Goal: Submit feedback/report problem: Provide input to the site owners about the experience or issues

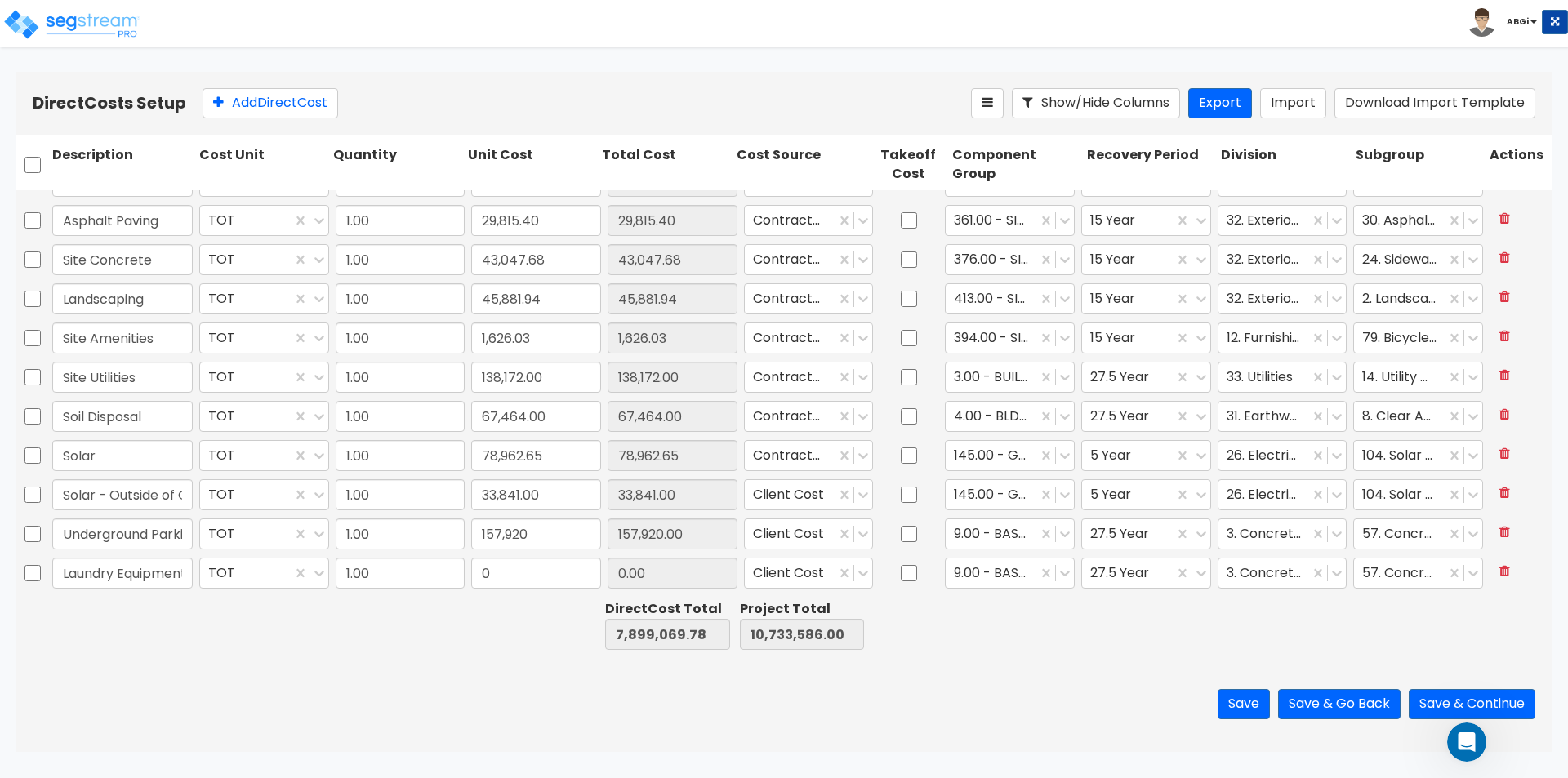
scroll to position [1591, 0]
click at [1459, 750] on div "Open Intercom Messenger" at bounding box center [1464, 740] width 54 height 54
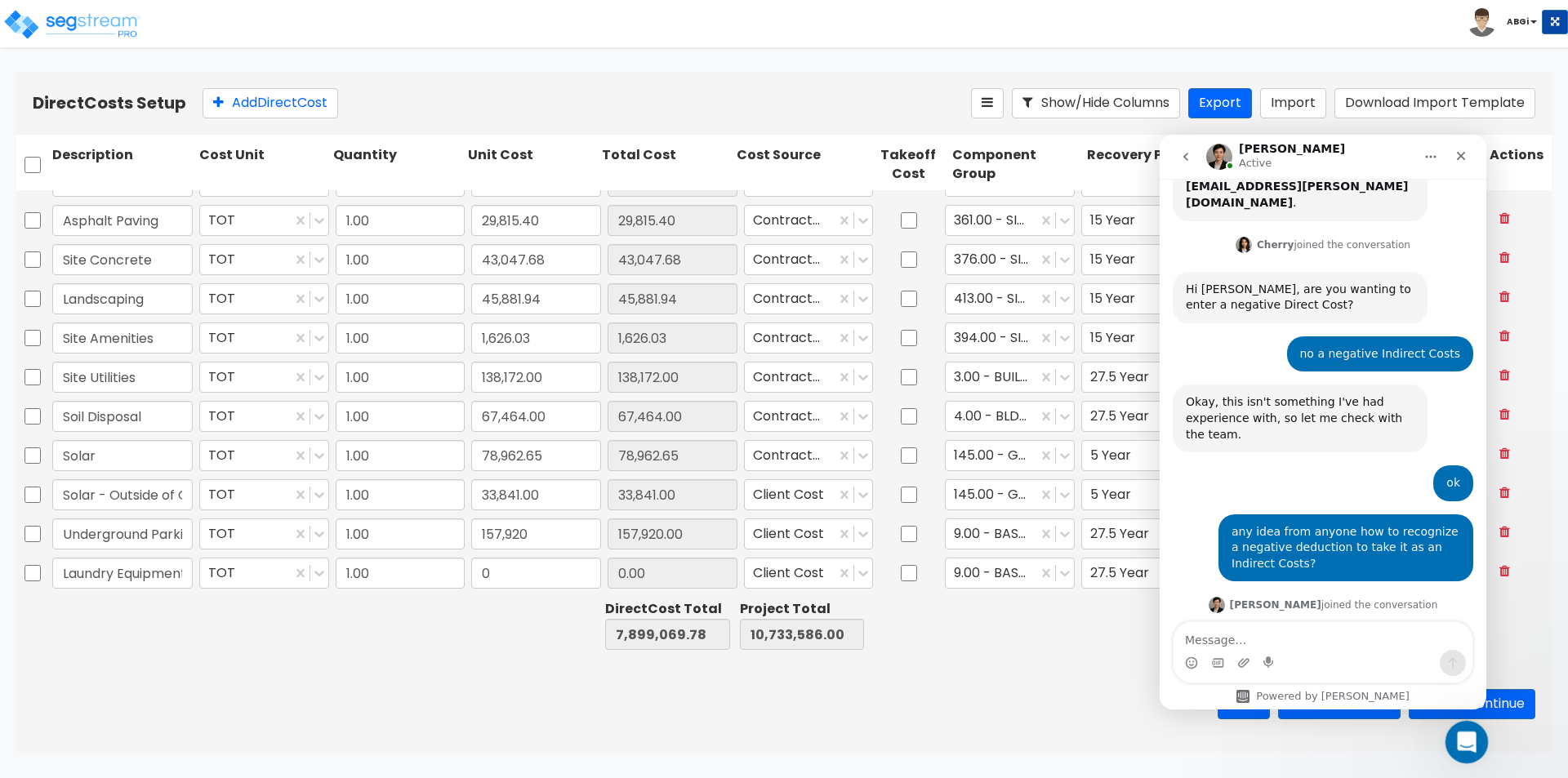
scroll to position [0, 0]
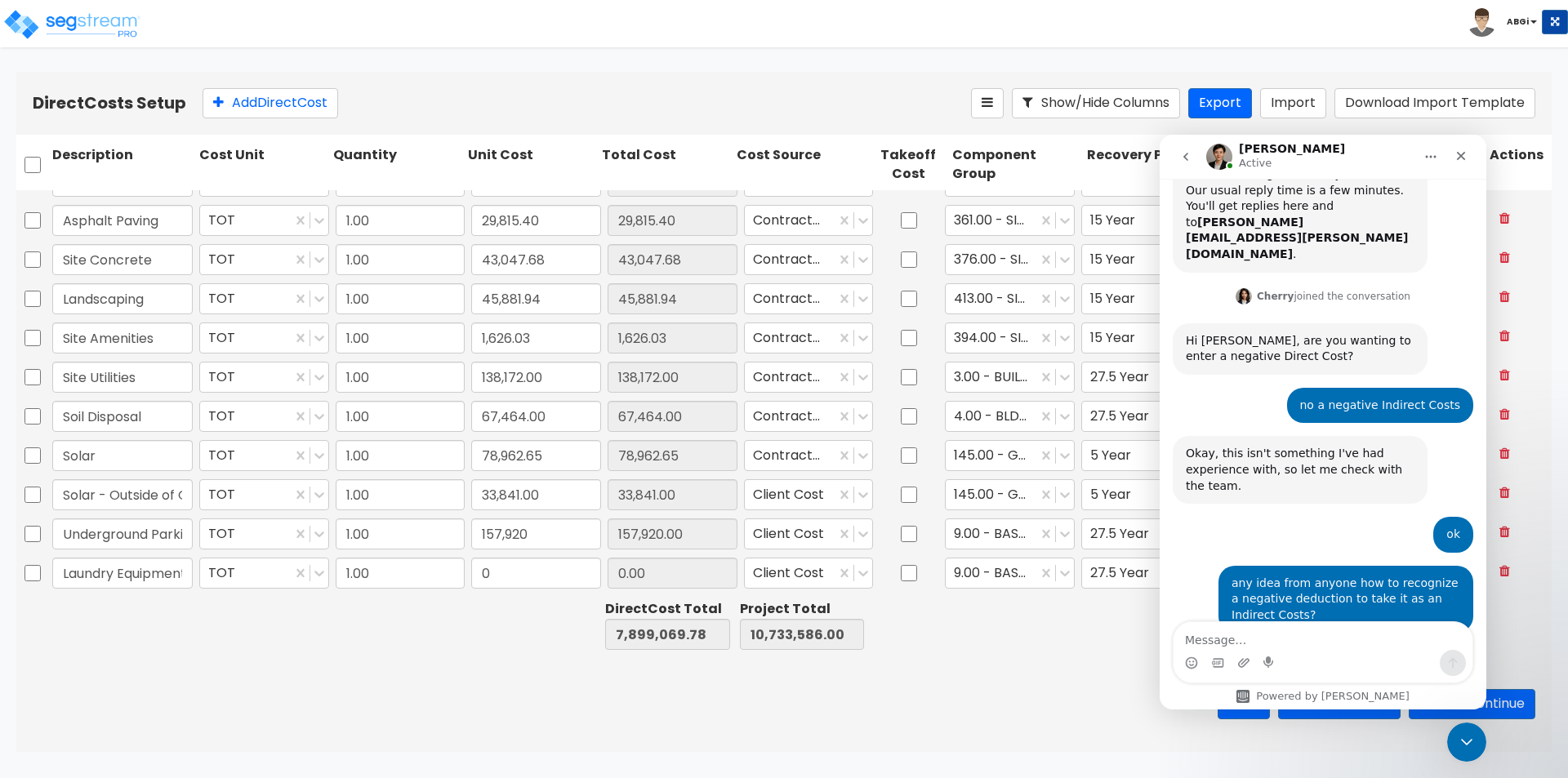
scroll to position [1591, 0]
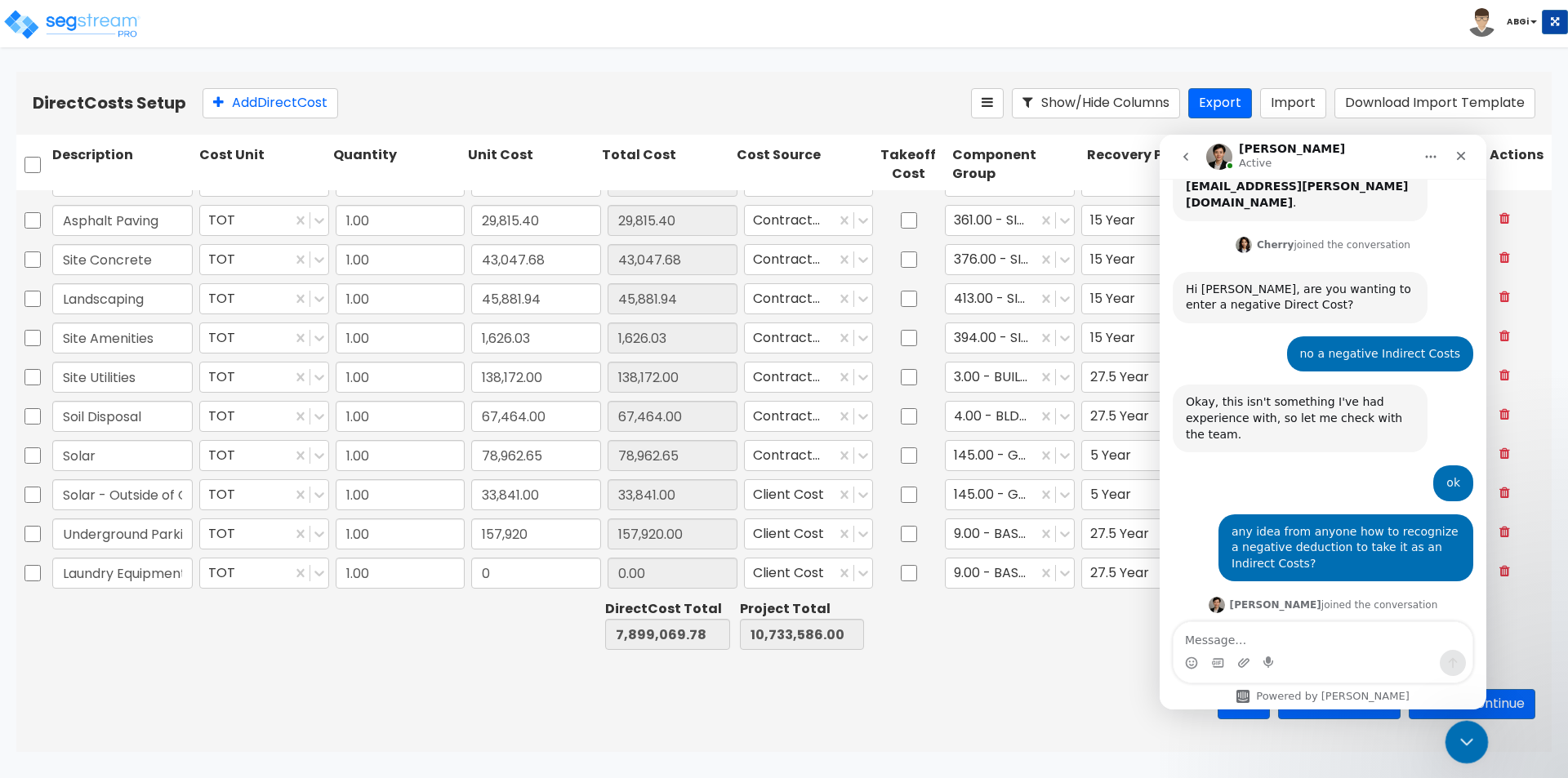
click at [1466, 745] on icon "Close Intercom Messenger" at bounding box center [1464, 740] width 19 height 19
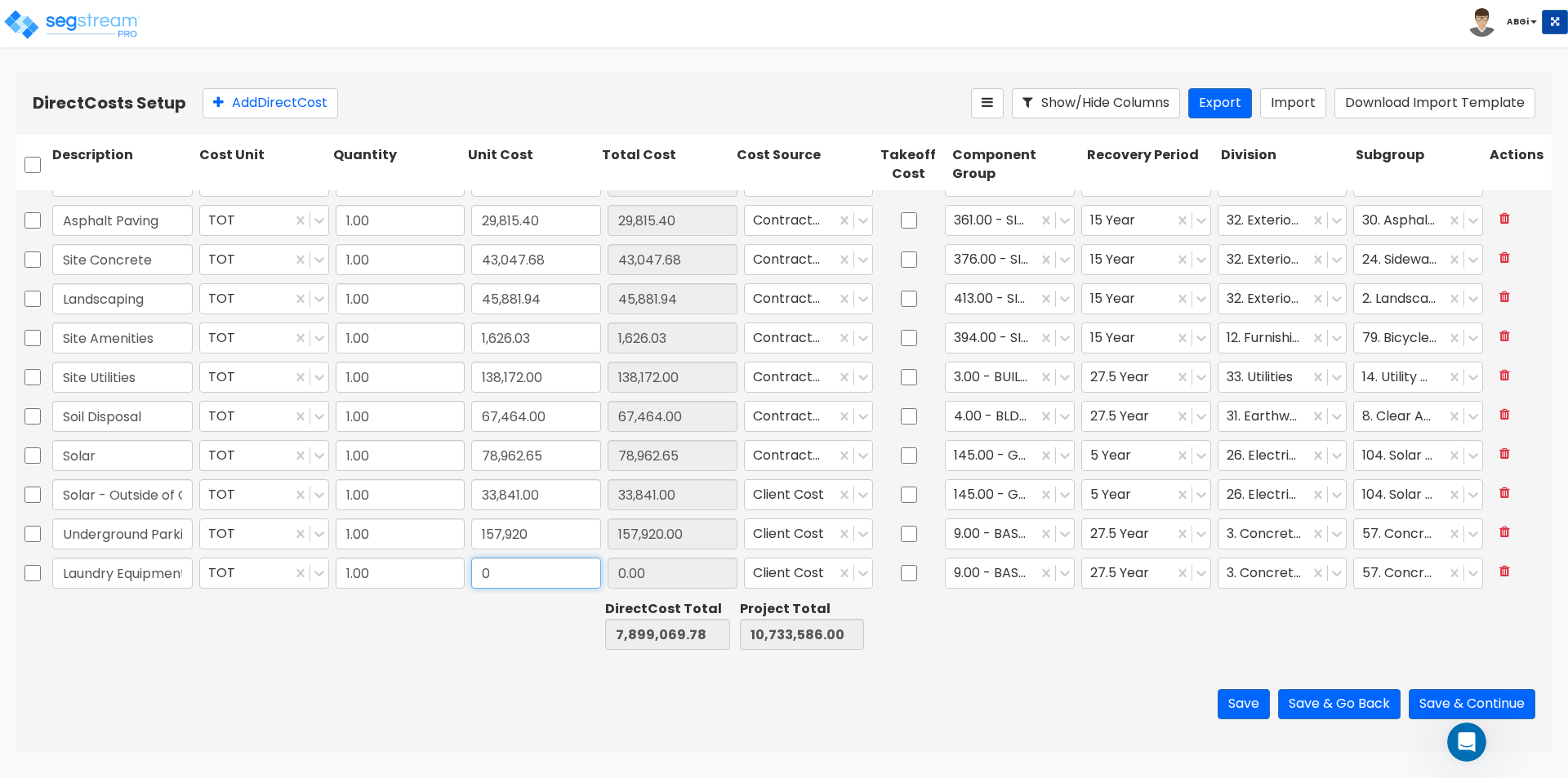
click at [517, 579] on input "0" at bounding box center [535, 573] width 130 height 31
type input "62,630"
click at [1057, 581] on icon at bounding box center [1065, 574] width 16 height 16
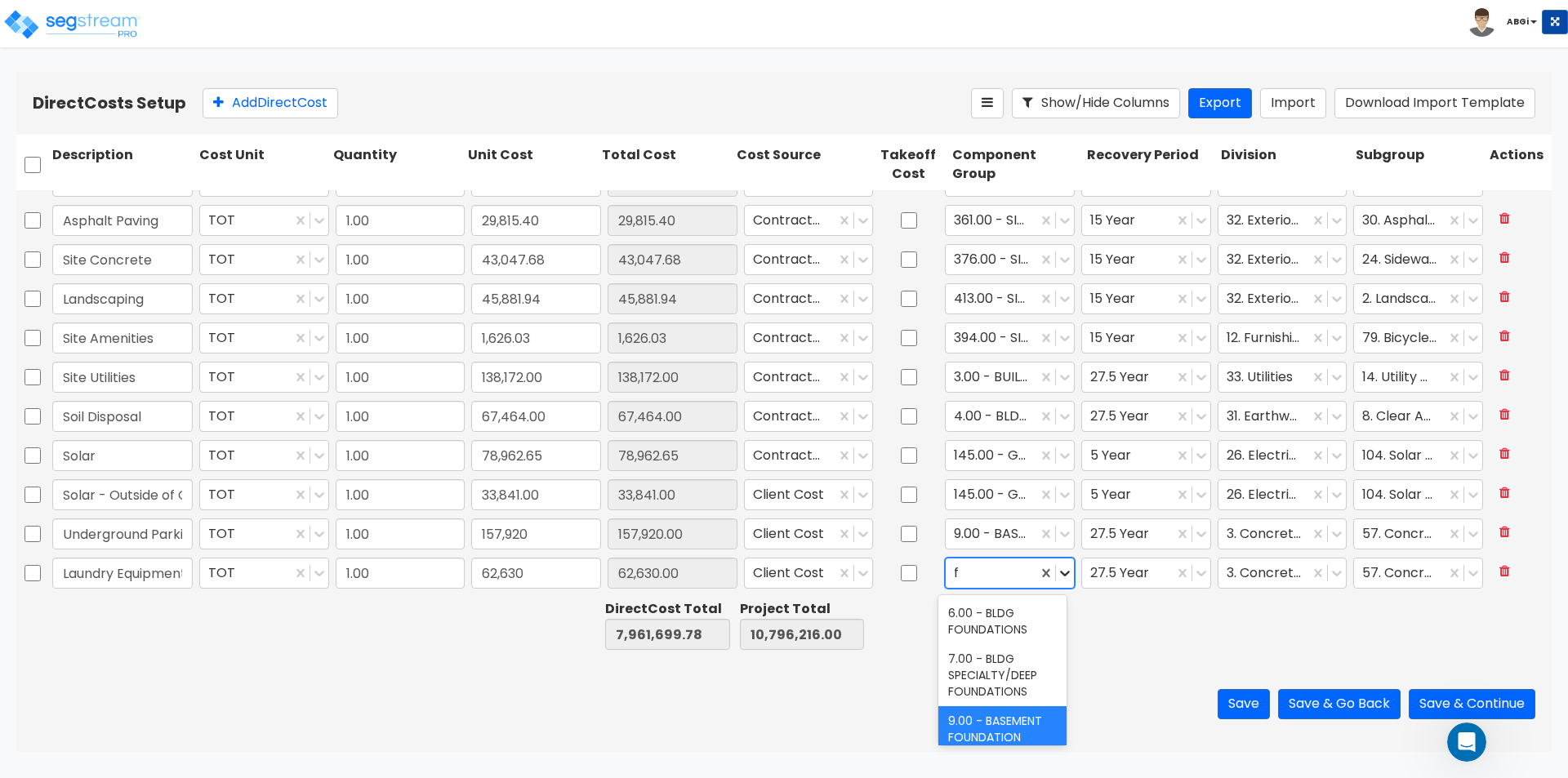
scroll to position [43, 0]
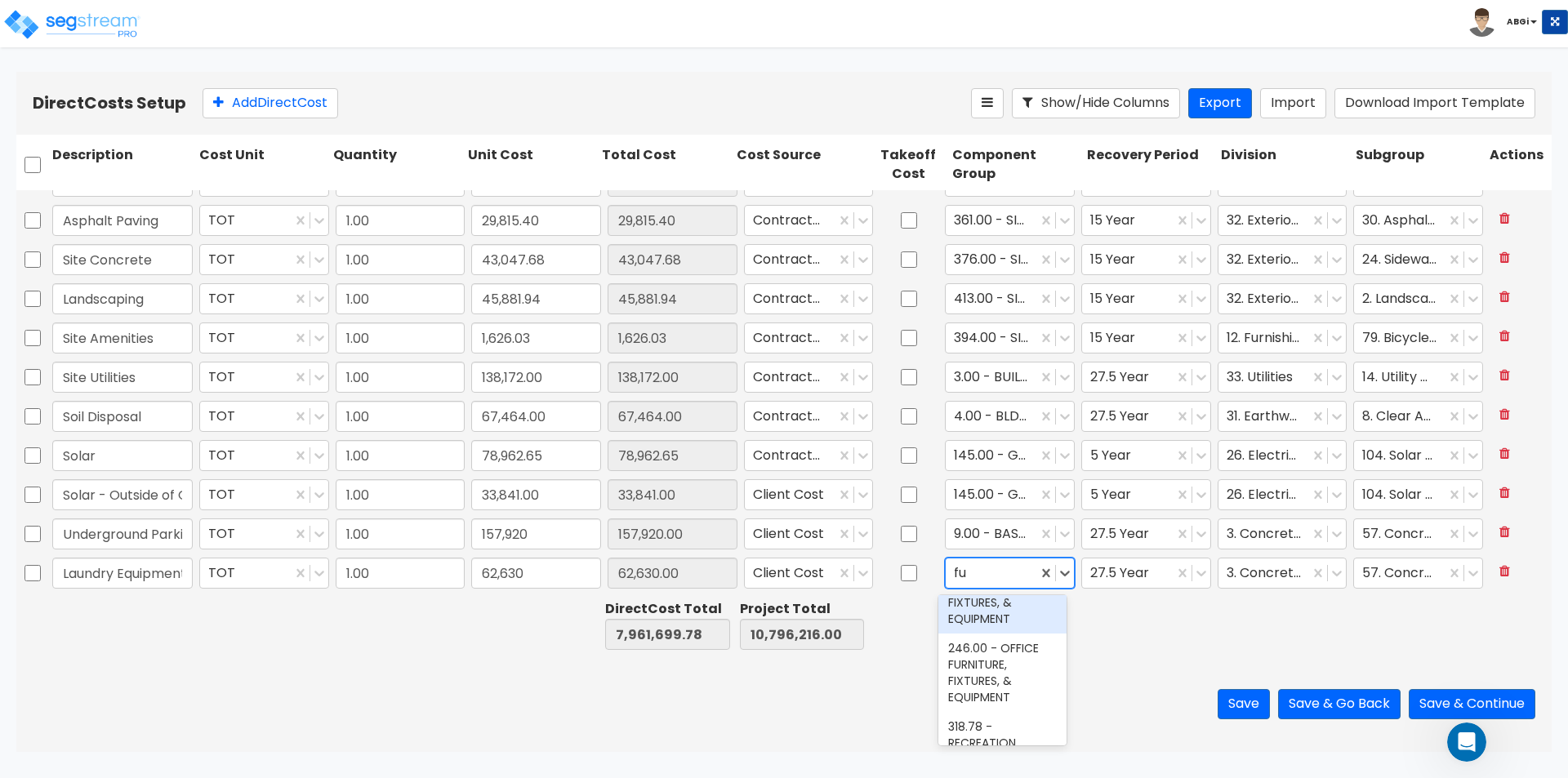
type input "f"
type input "laund"
click at [1006, 666] on div "283.00 - LAUNDRY EQUIPMENT" at bounding box center [1002, 665] width 128 height 46
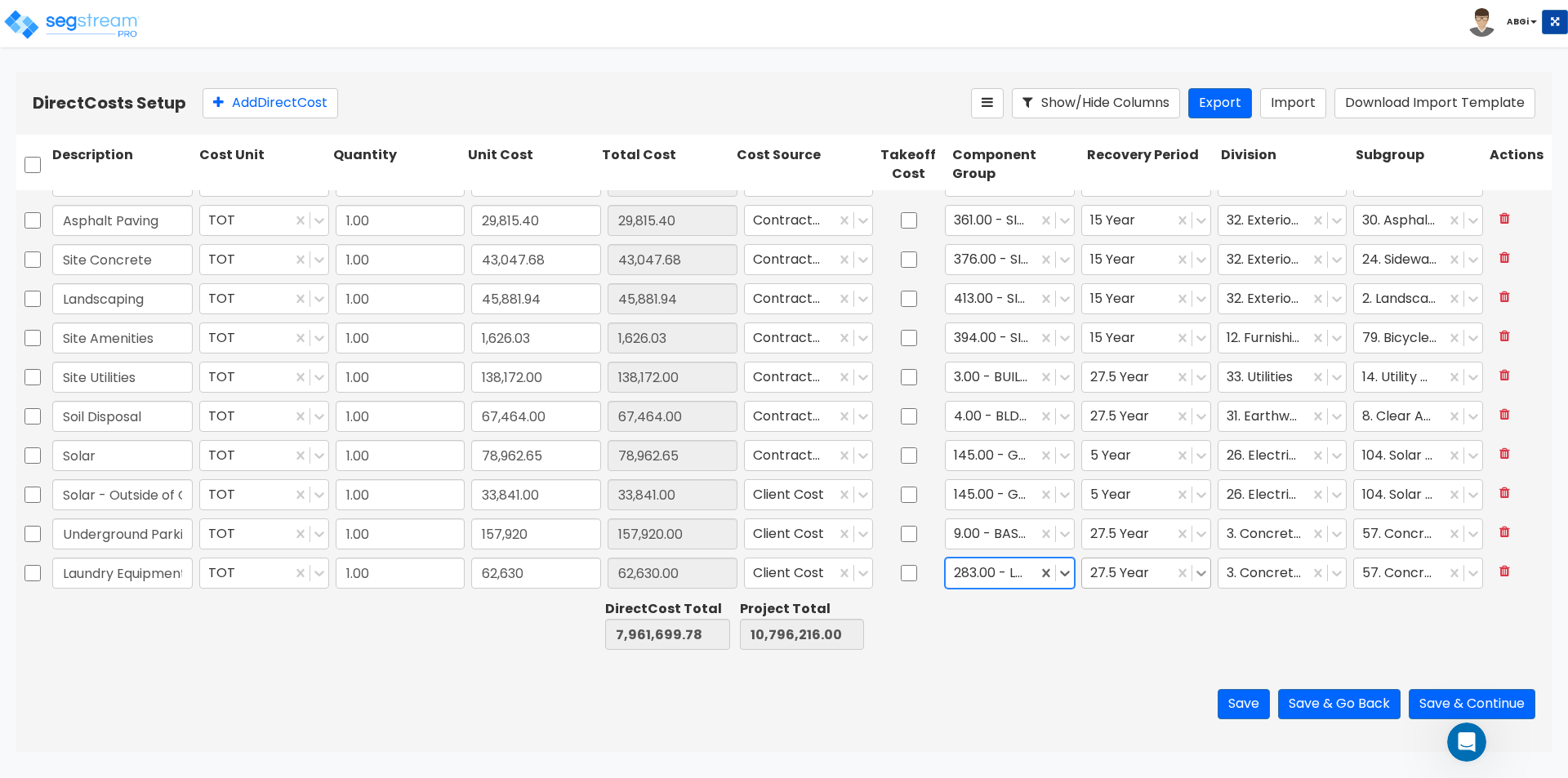
click at [1193, 580] on icon at bounding box center [1201, 574] width 16 height 16
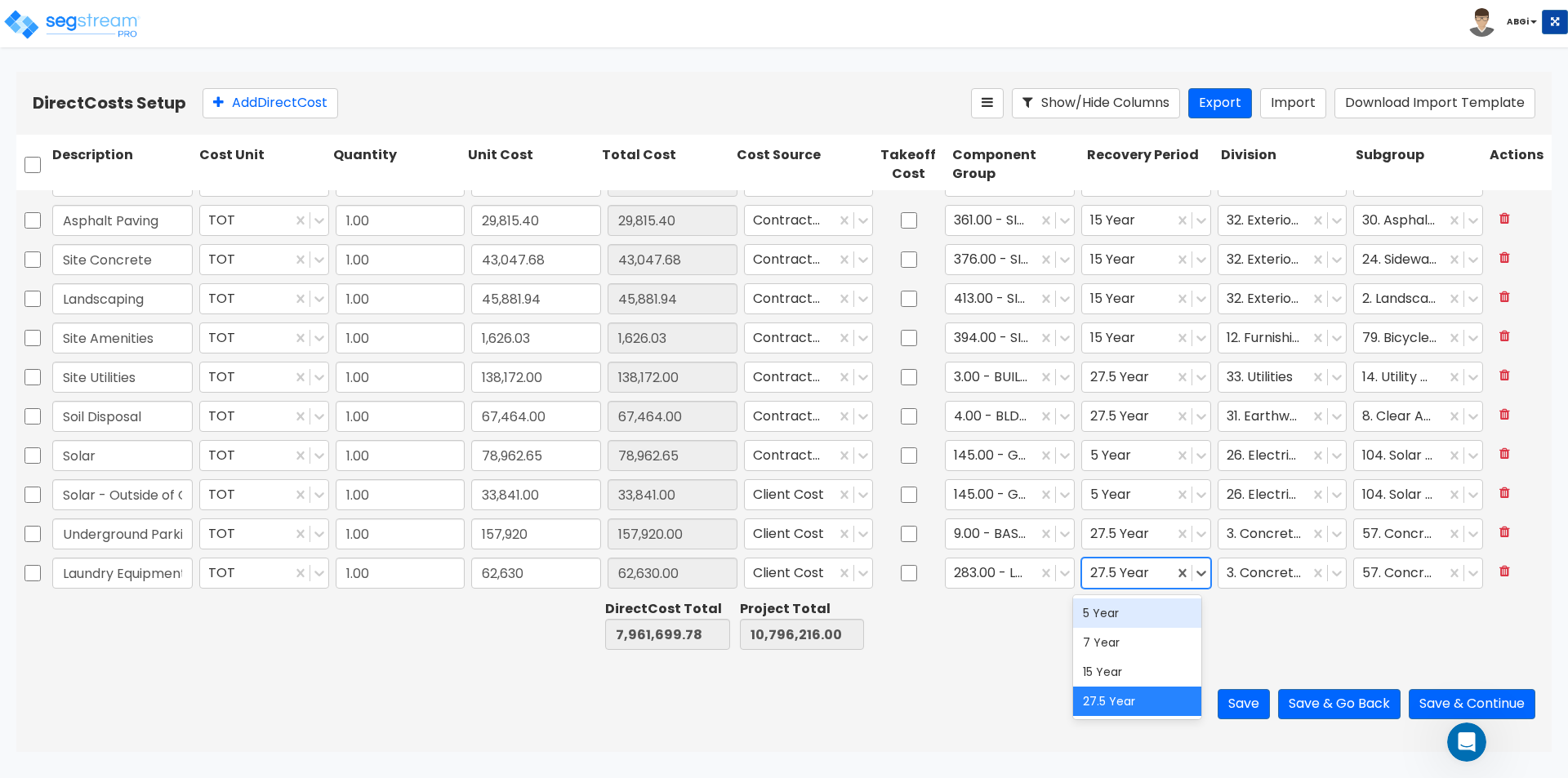
click at [1123, 612] on div "5 Year" at bounding box center [1137, 612] width 128 height 29
click at [1329, 581] on icon at bounding box center [1337, 574] width 16 height 16
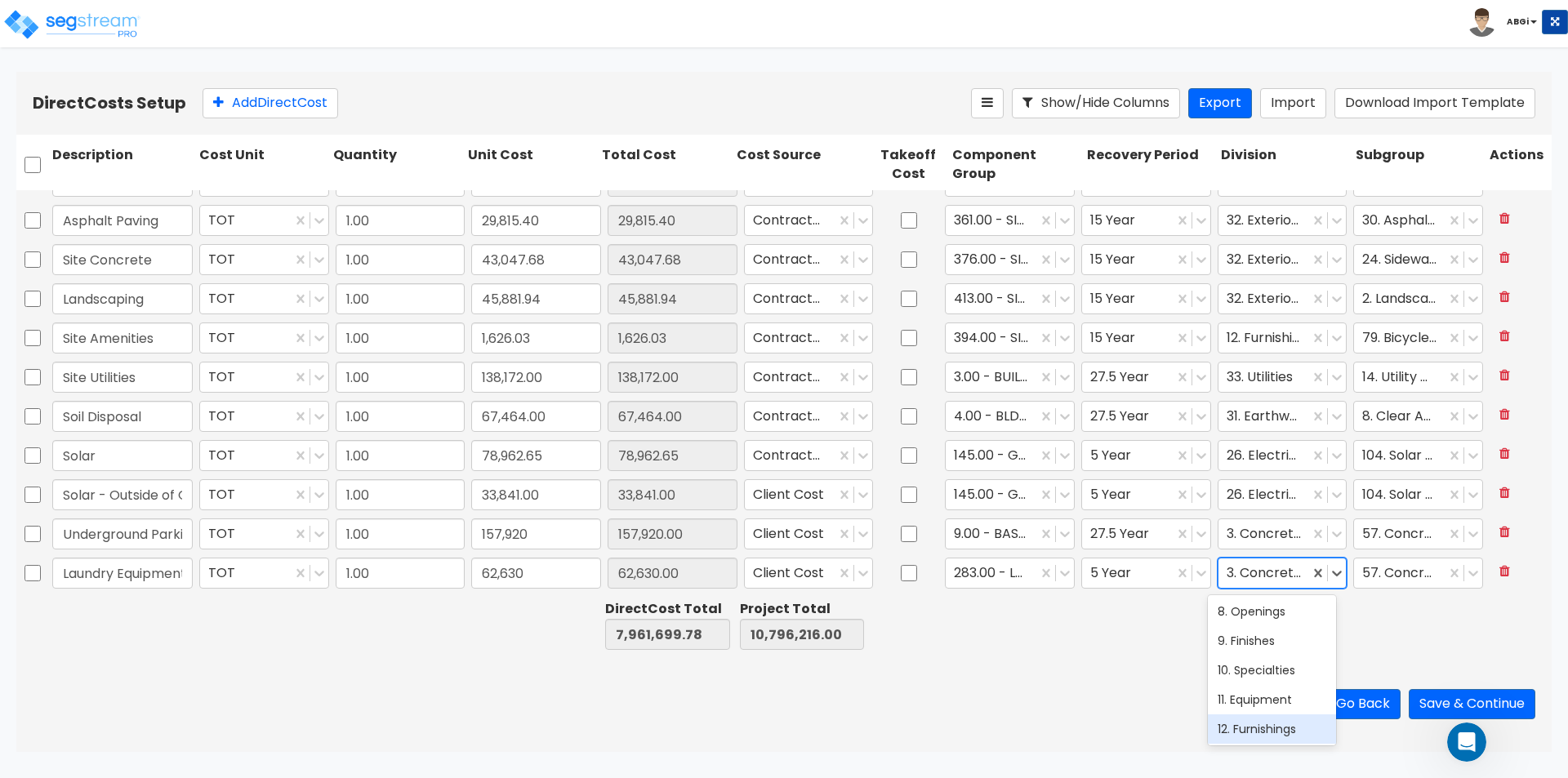
scroll to position [327, 0]
click at [1244, 672] on div "11. Equipment" at bounding box center [1272, 662] width 128 height 29
click at [1437, 577] on div at bounding box center [1408, 574] width 93 height 22
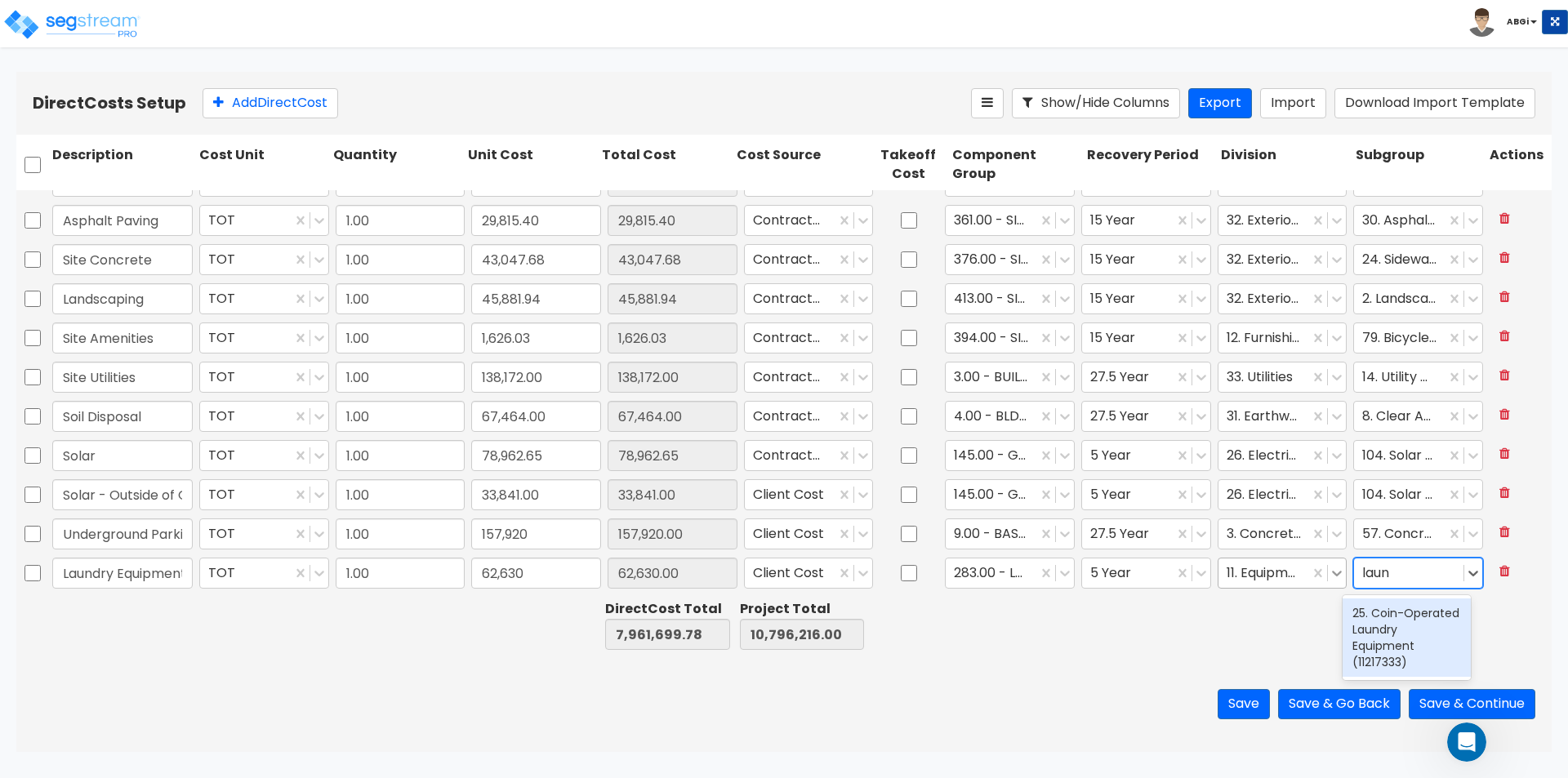
type input "laun"
click at [1328, 582] on div at bounding box center [1337, 574] width 18 height 18
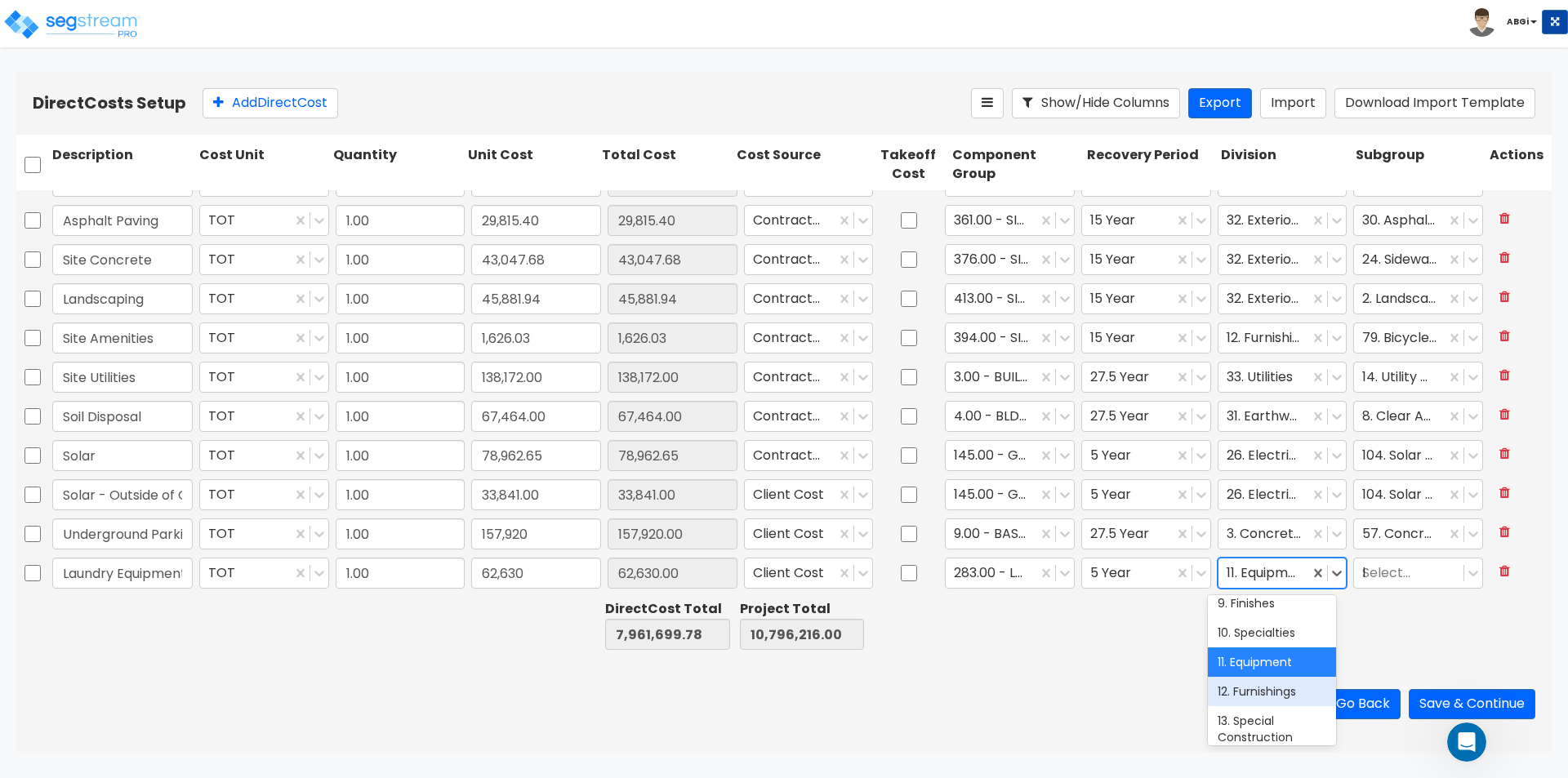
click at [1265, 685] on div "12. Furnishings" at bounding box center [1272, 691] width 128 height 29
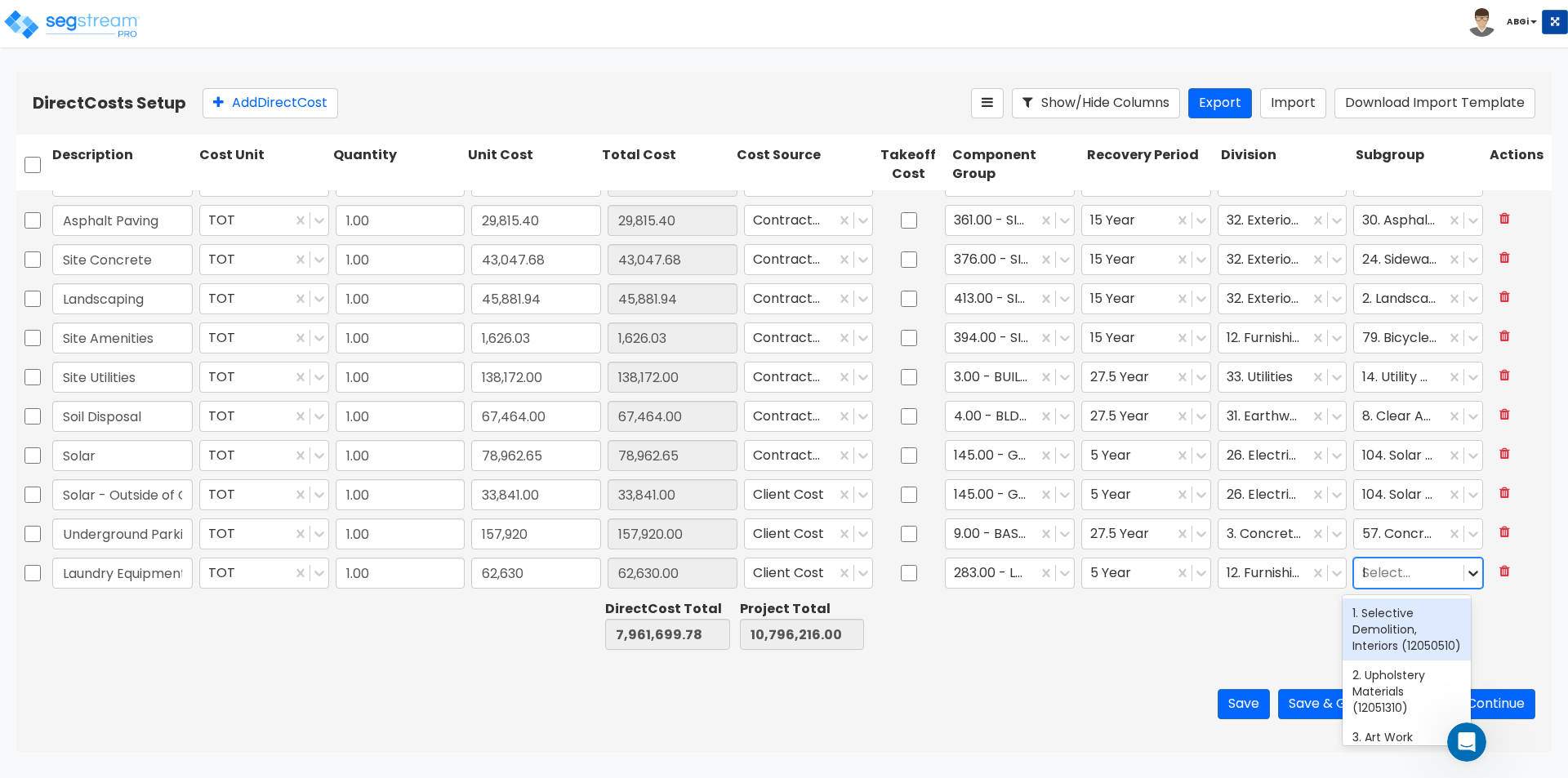
click at [1465, 576] on icon at bounding box center [1473, 574] width 16 height 16
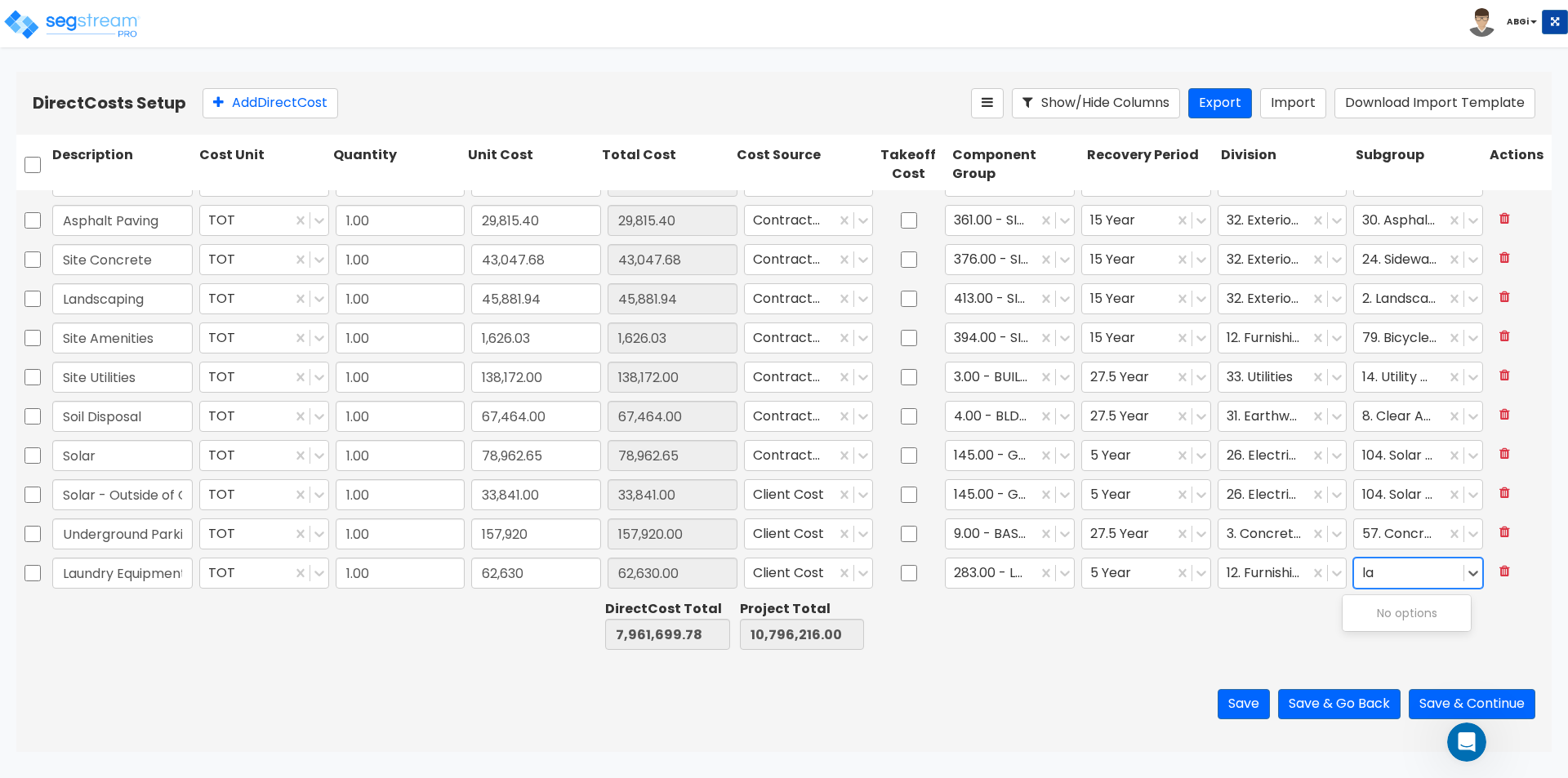
type input "l"
type input "w"
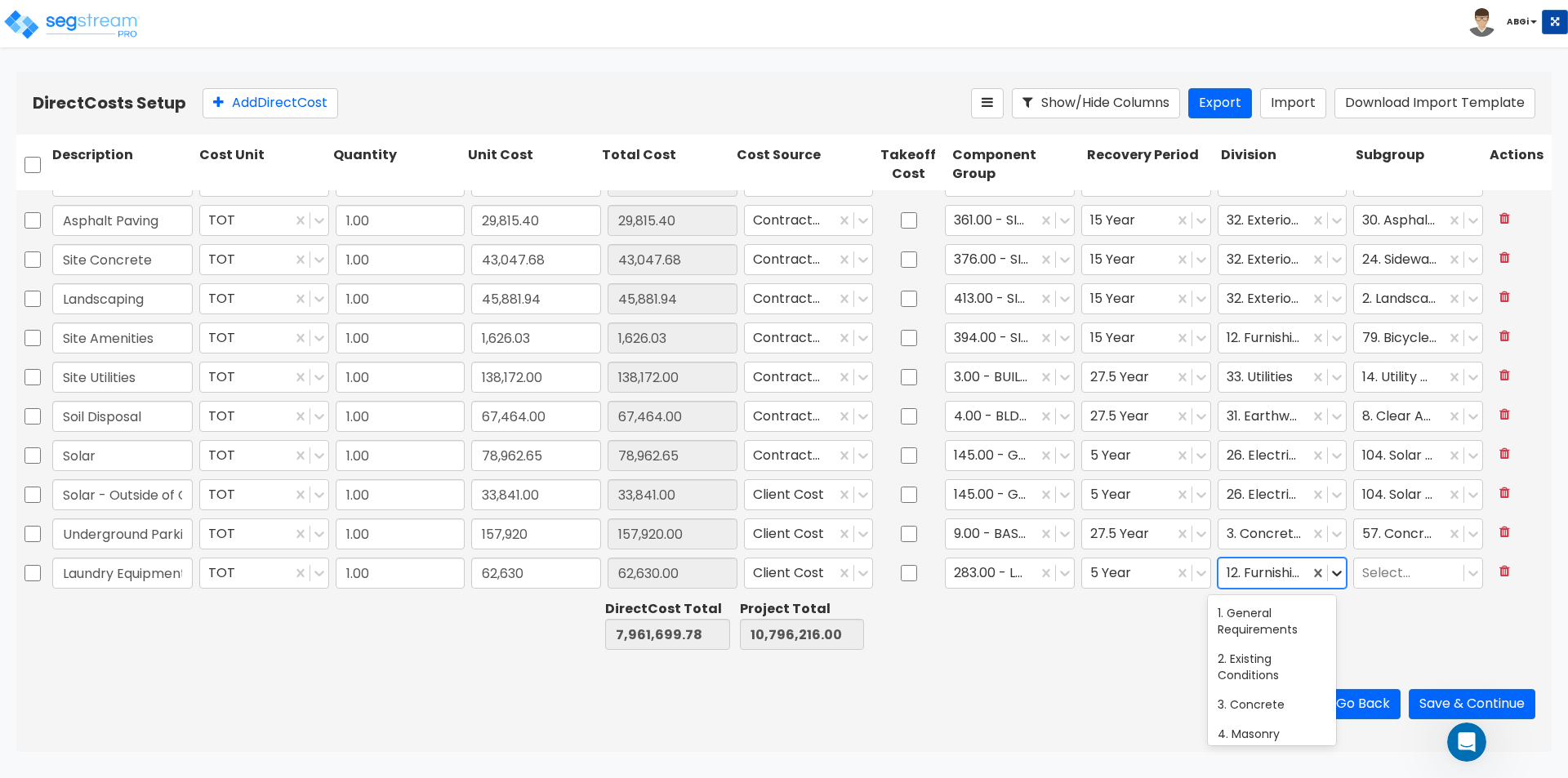
click at [1329, 576] on icon at bounding box center [1337, 574] width 16 height 16
click at [1265, 659] on div "11. Equipment" at bounding box center [1272, 662] width 128 height 29
click at [1449, 577] on div "Select..." at bounding box center [1409, 574] width 110 height 28
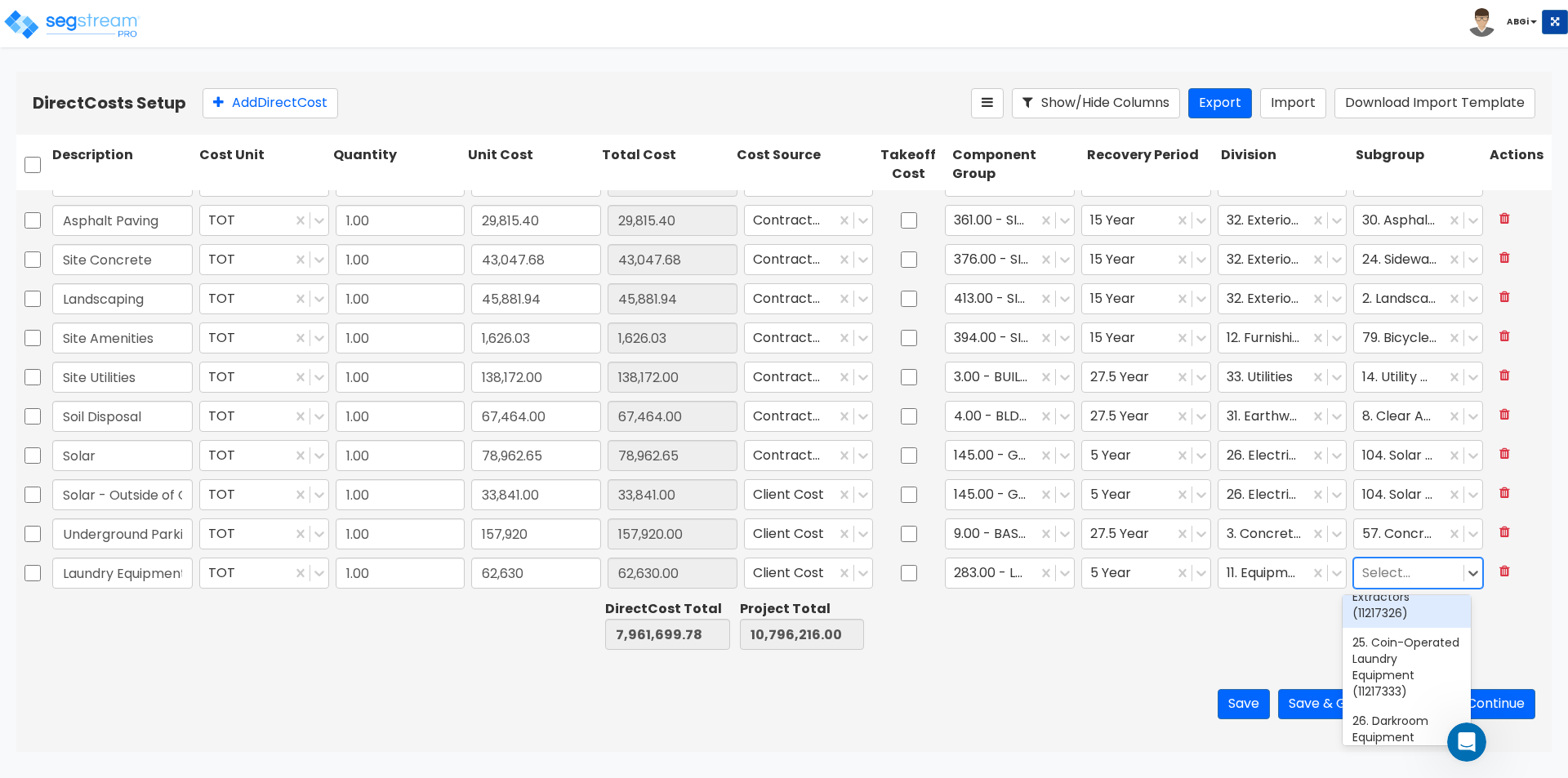
scroll to position [1542, 0]
click at [1390, 625] on div "25. Coin-Operated Laundry Equipment (11217333)" at bounding box center [1406, 585] width 128 height 79
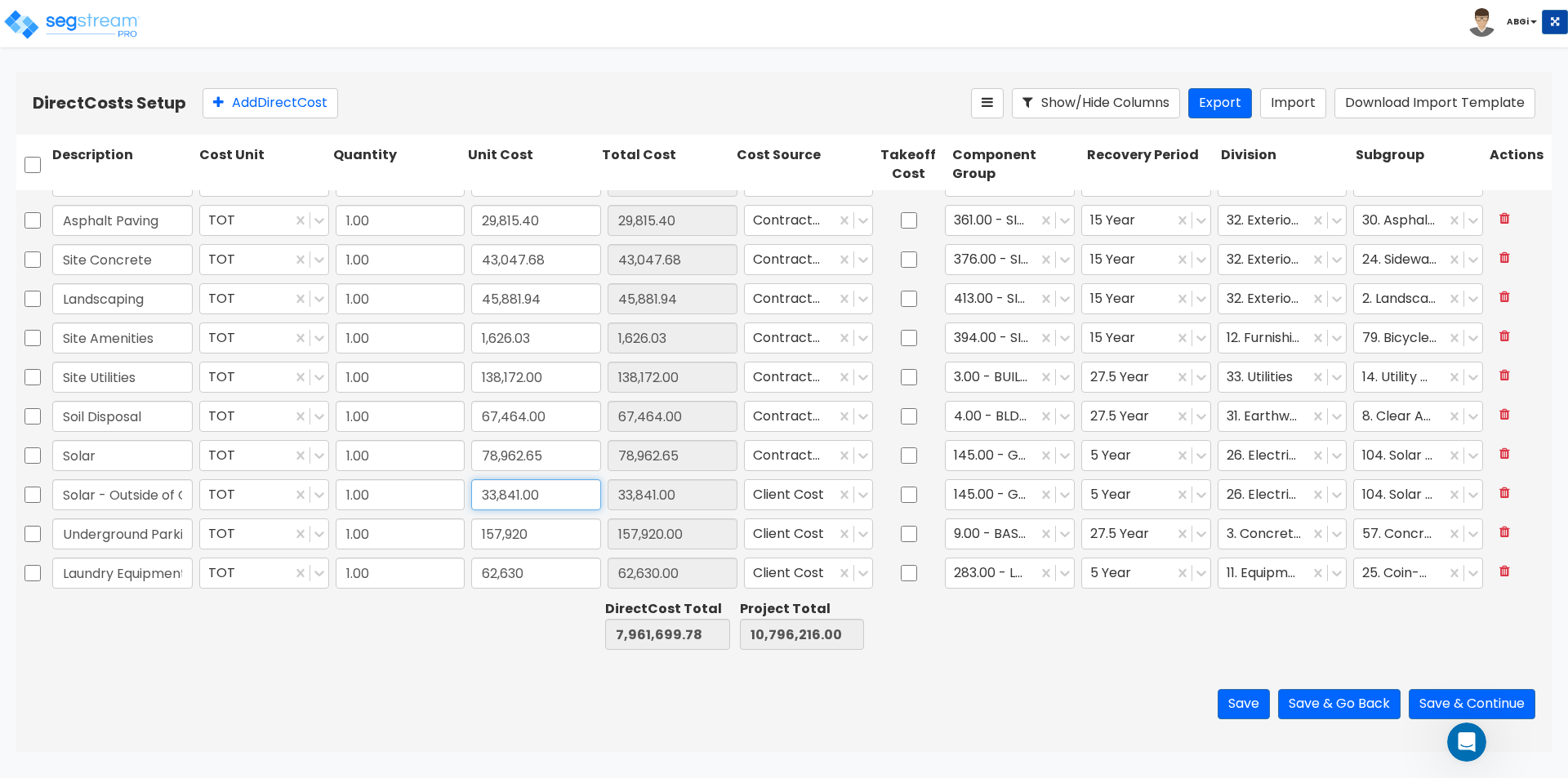
click at [539, 495] on input "33,841.00" at bounding box center [535, 495] width 130 height 31
type input "5,640"
click at [1236, 700] on button "Save" at bounding box center [1243, 705] width 52 height 30
click at [1304, 712] on button "Save & Go Back" at bounding box center [1339, 705] width 122 height 30
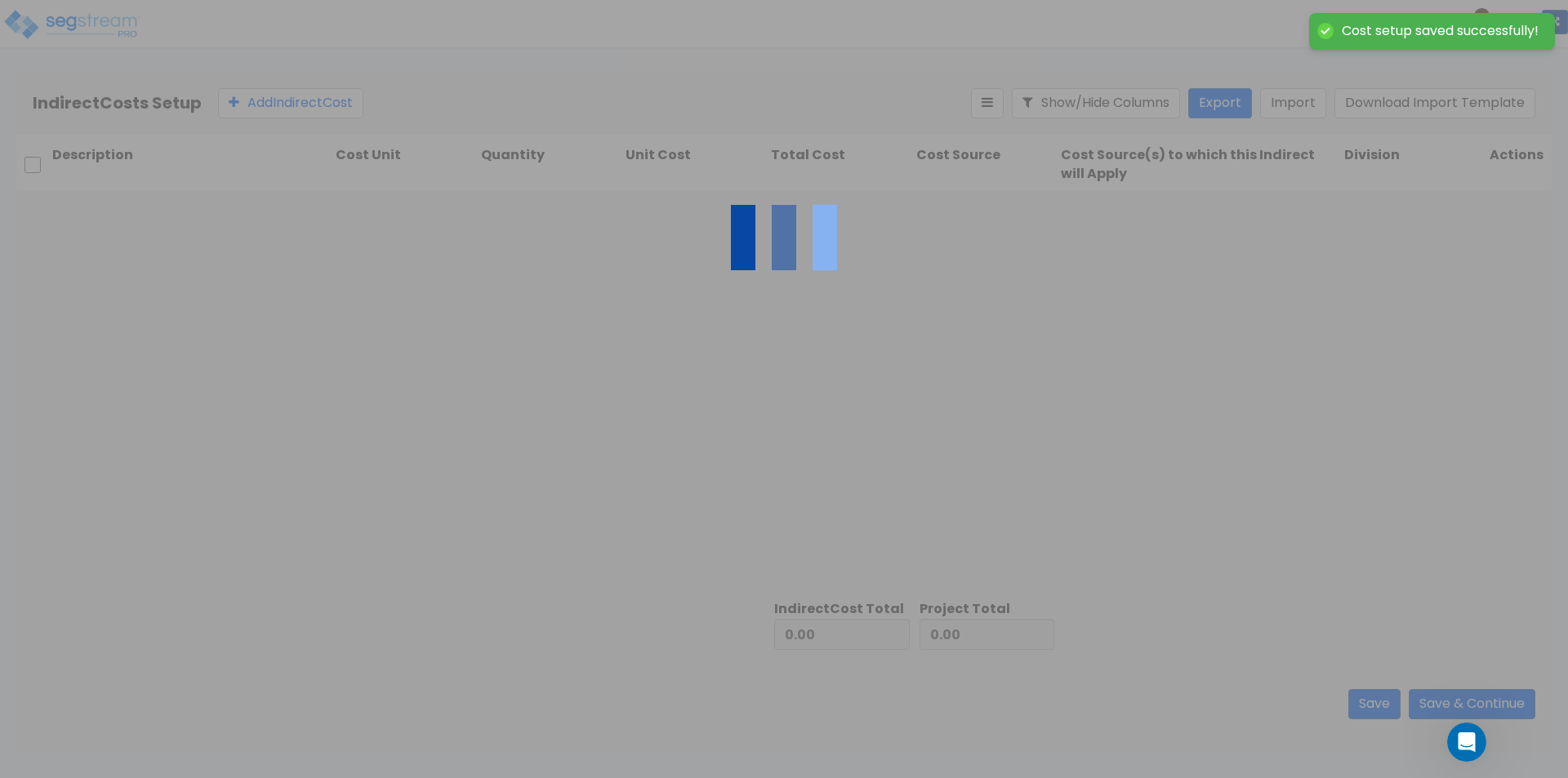
type input "7,933,498.78"
type input "2,834,516.22"
type input "10,768,015.00"
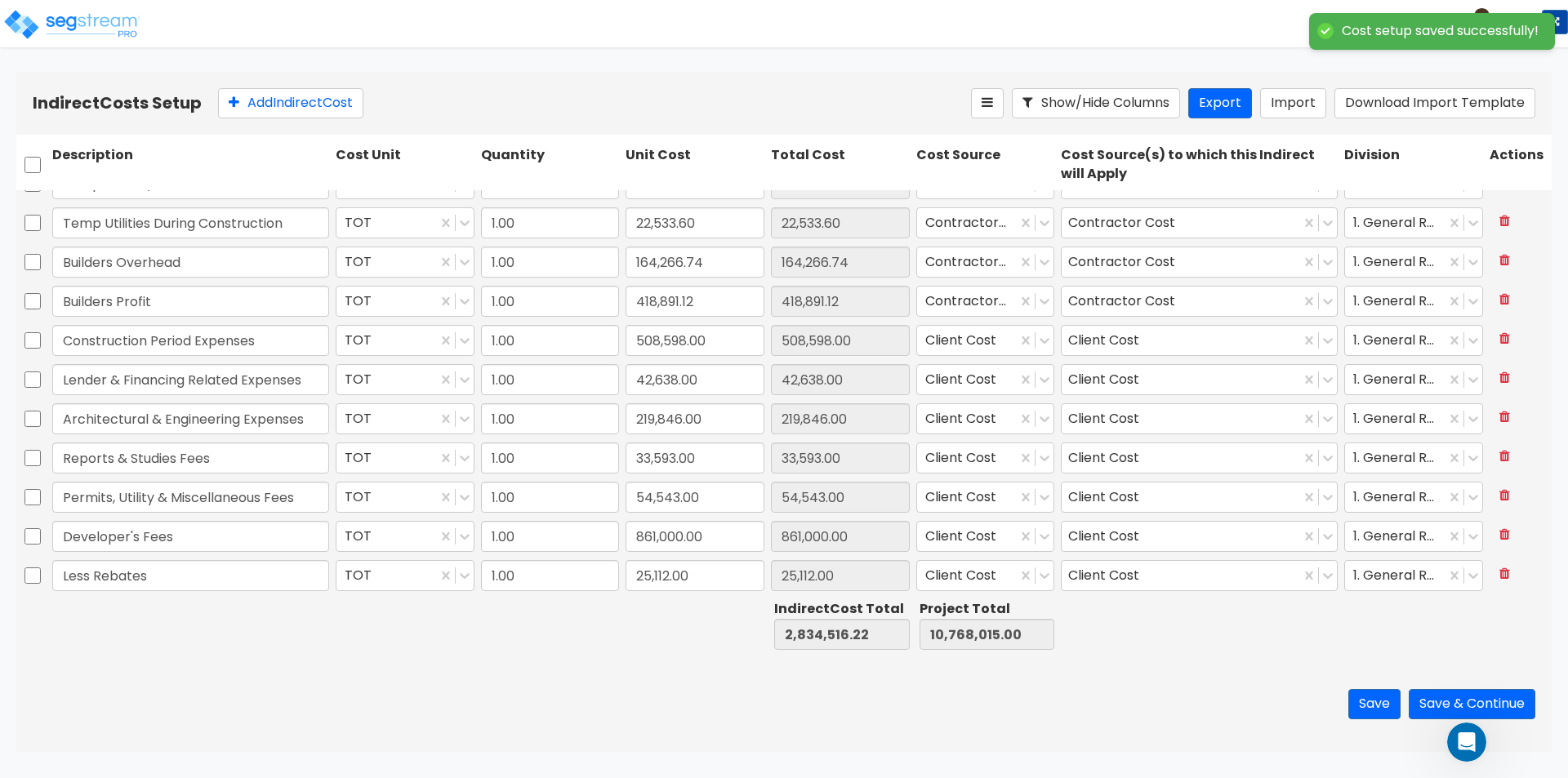
scroll to position [263, 0]
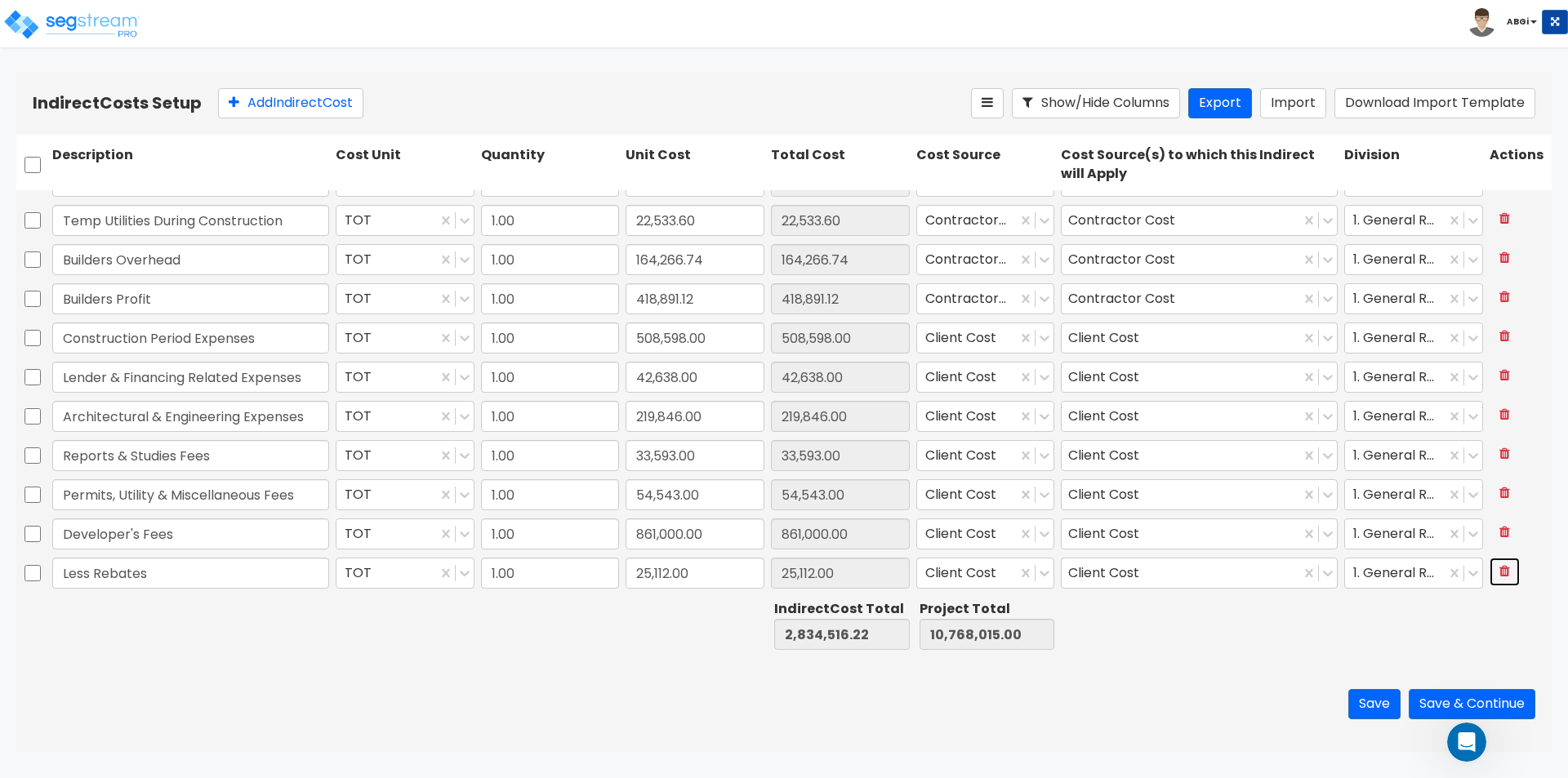
click at [1499, 573] on icon at bounding box center [1504, 571] width 11 height 13
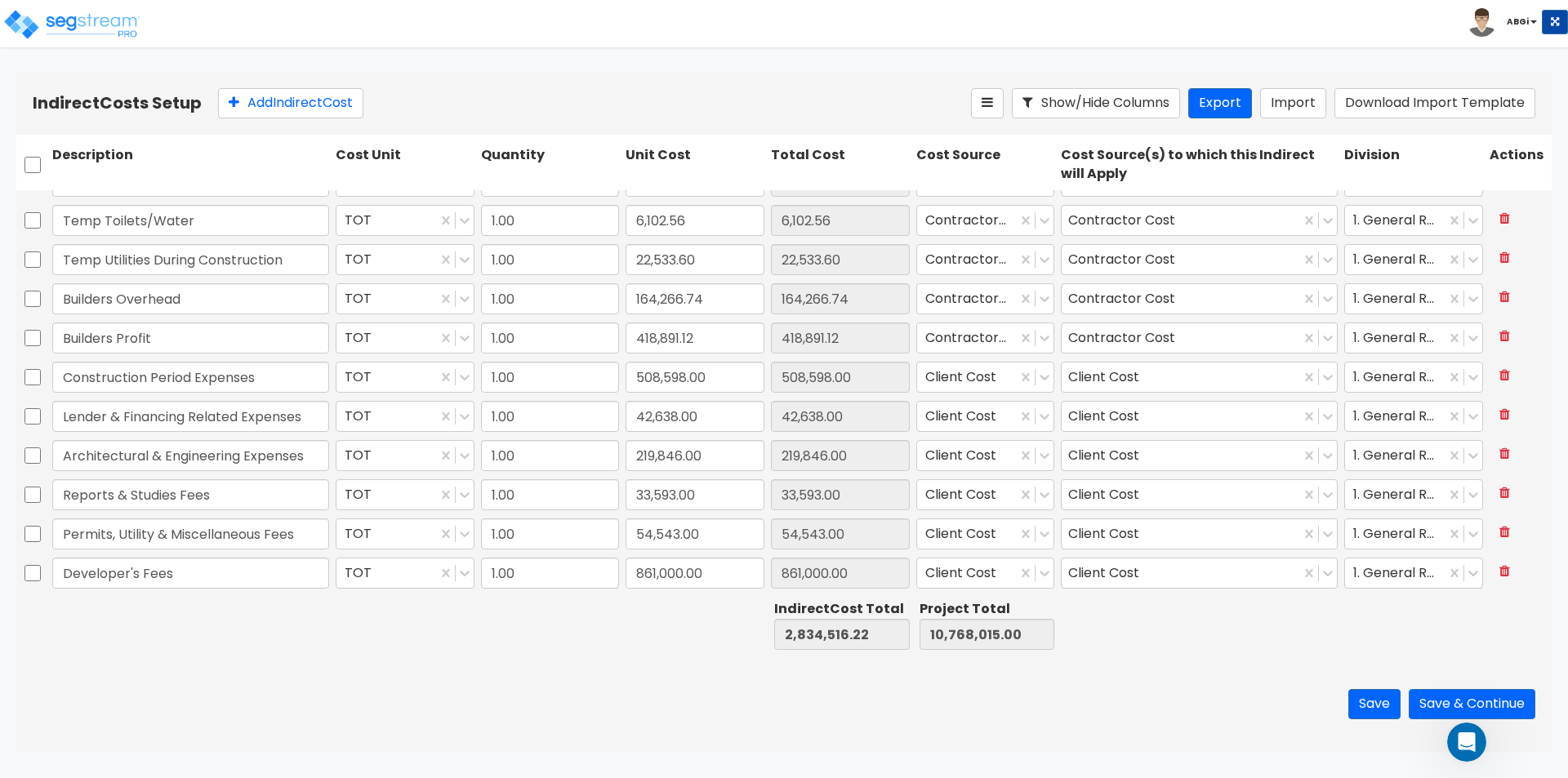
type input "2,809,404.22"
type input "10,742,903.00"
click at [1356, 698] on button "Save" at bounding box center [1374, 705] width 52 height 30
click at [1471, 709] on button "Save & Continue" at bounding box center [1472, 705] width 127 height 30
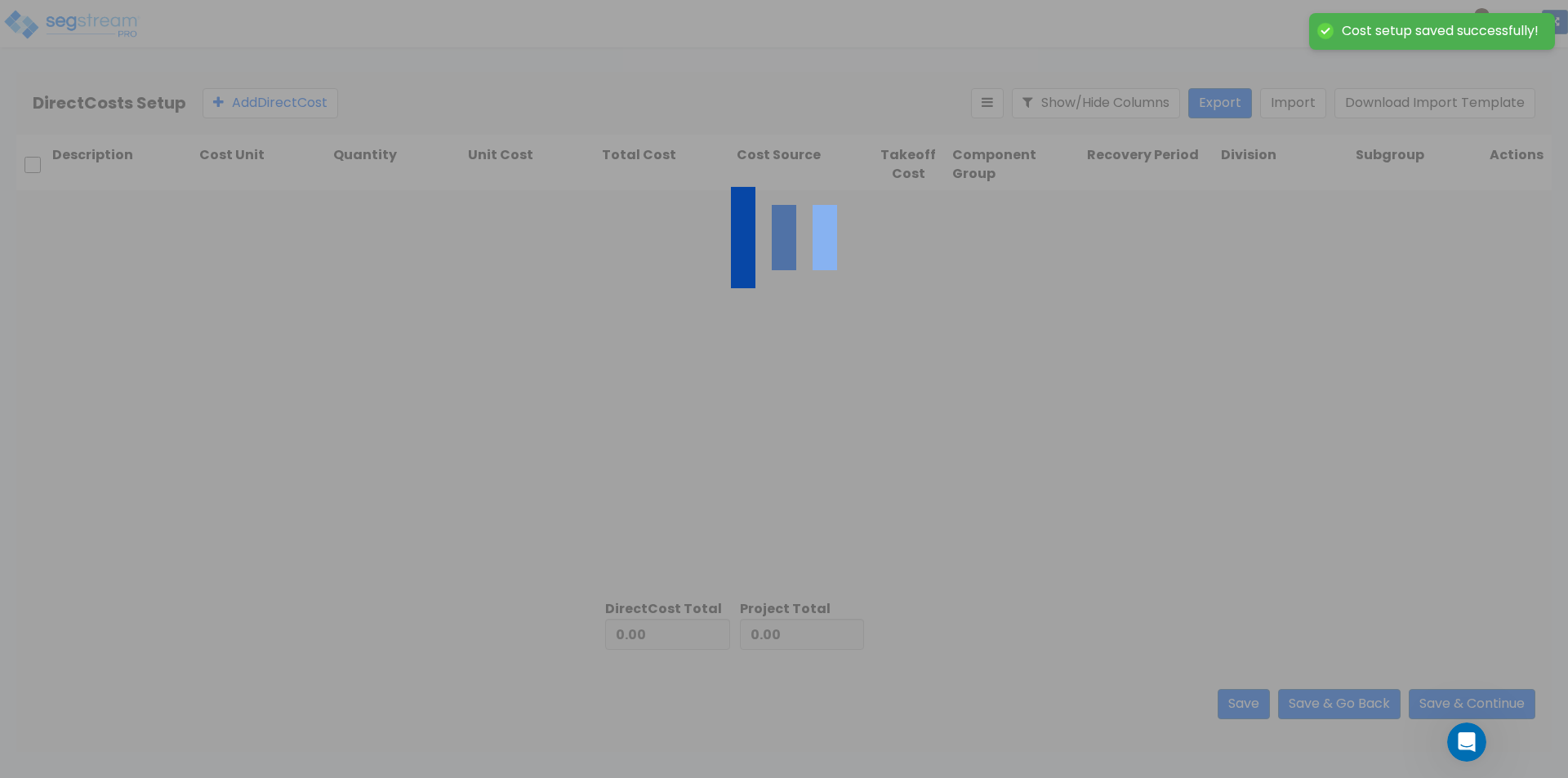
type input "2,809,404.22"
type input "7,933,498.78"
type input "10,742,903.00"
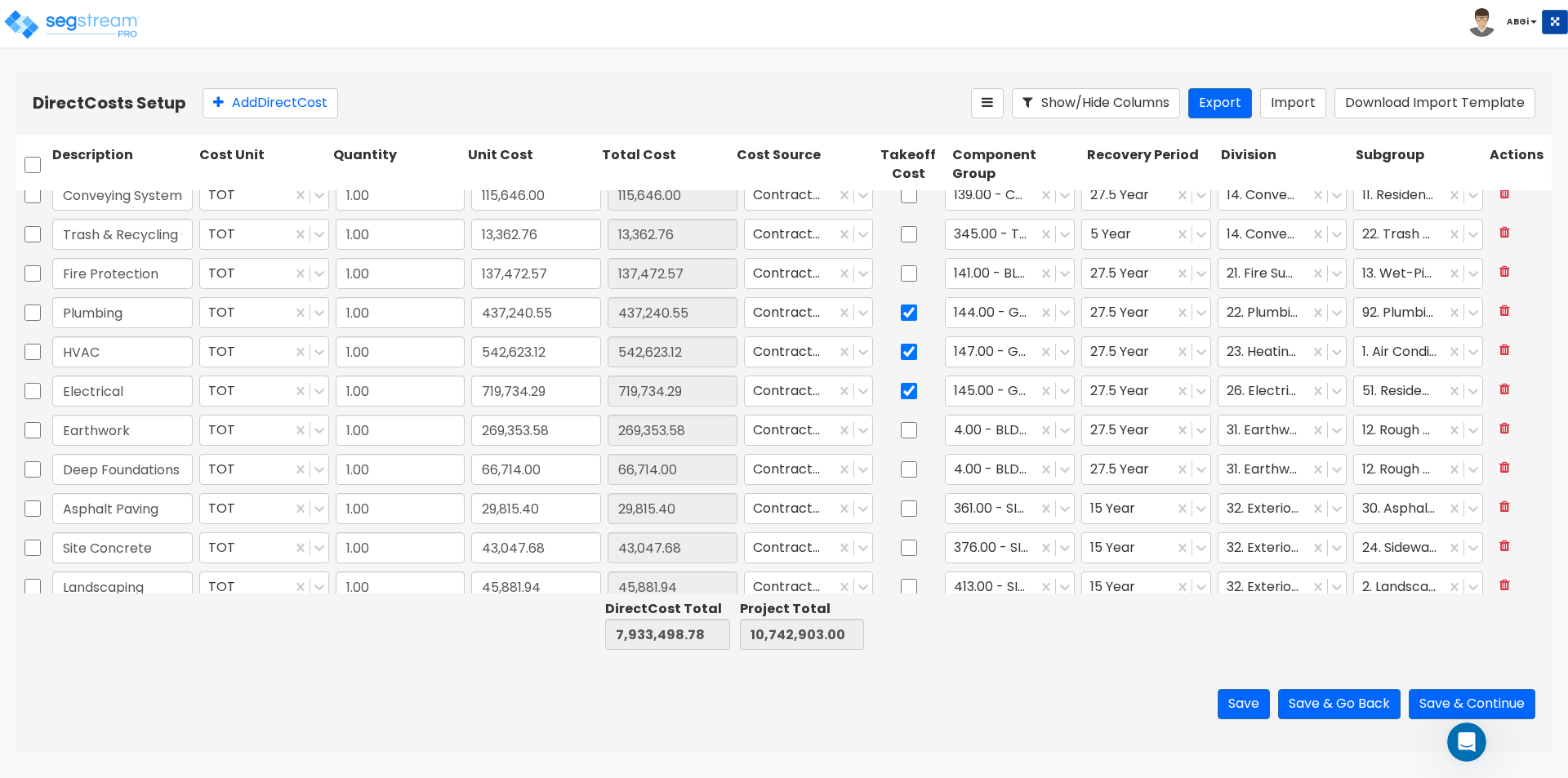
scroll to position [1307, 0]
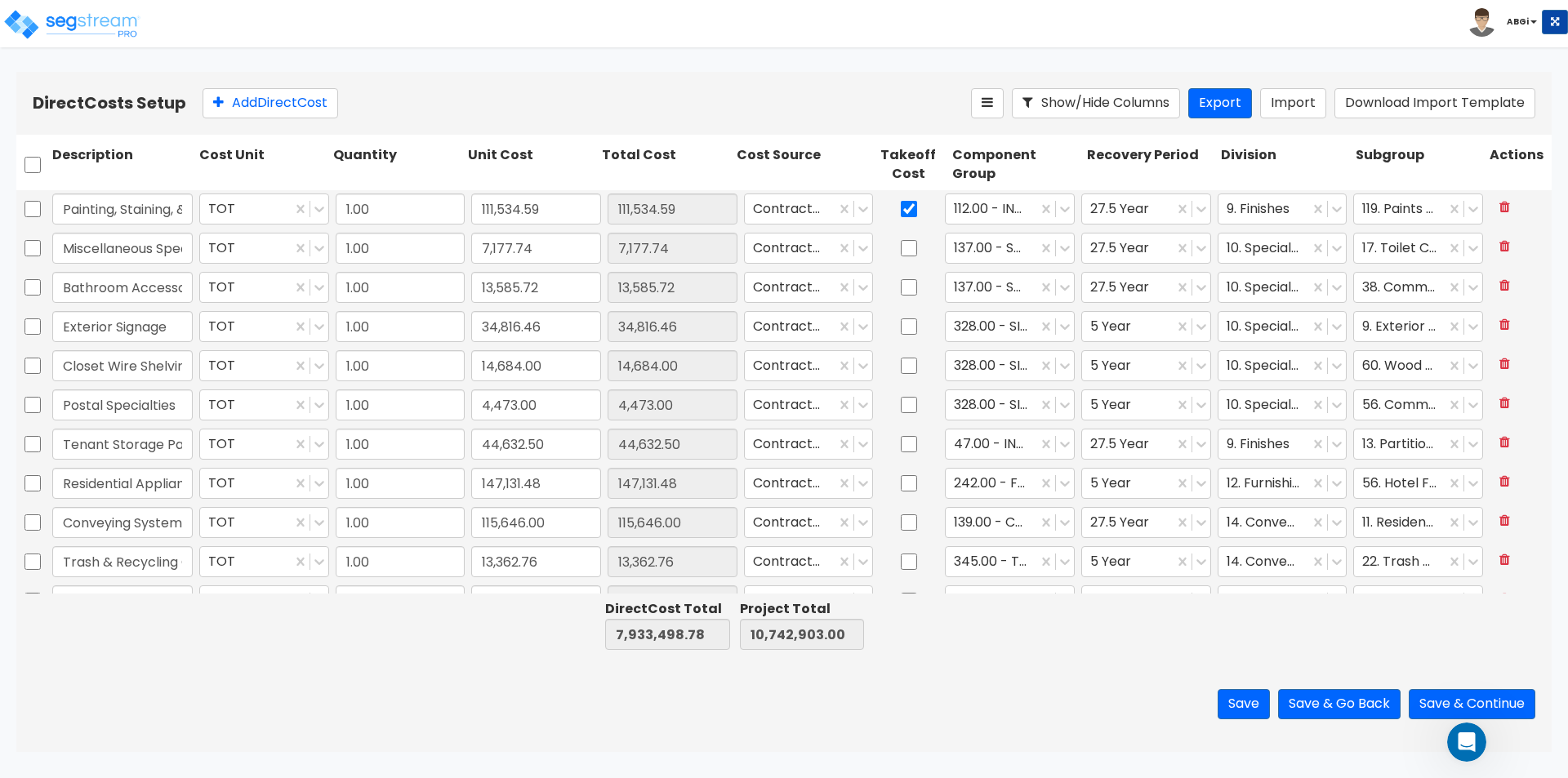
type input "1.00"
type input "155,153.00"
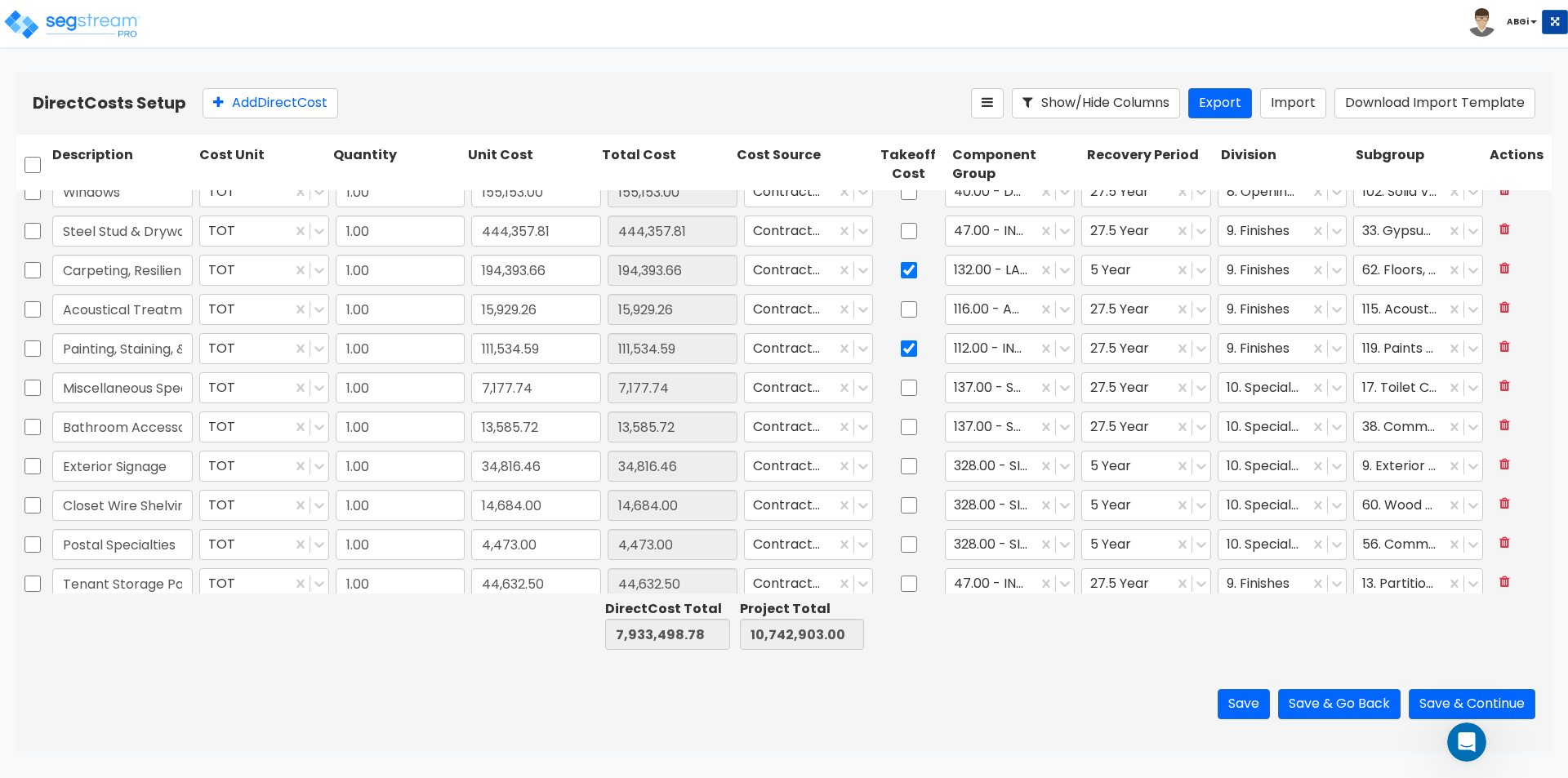
scroll to position [817, 0]
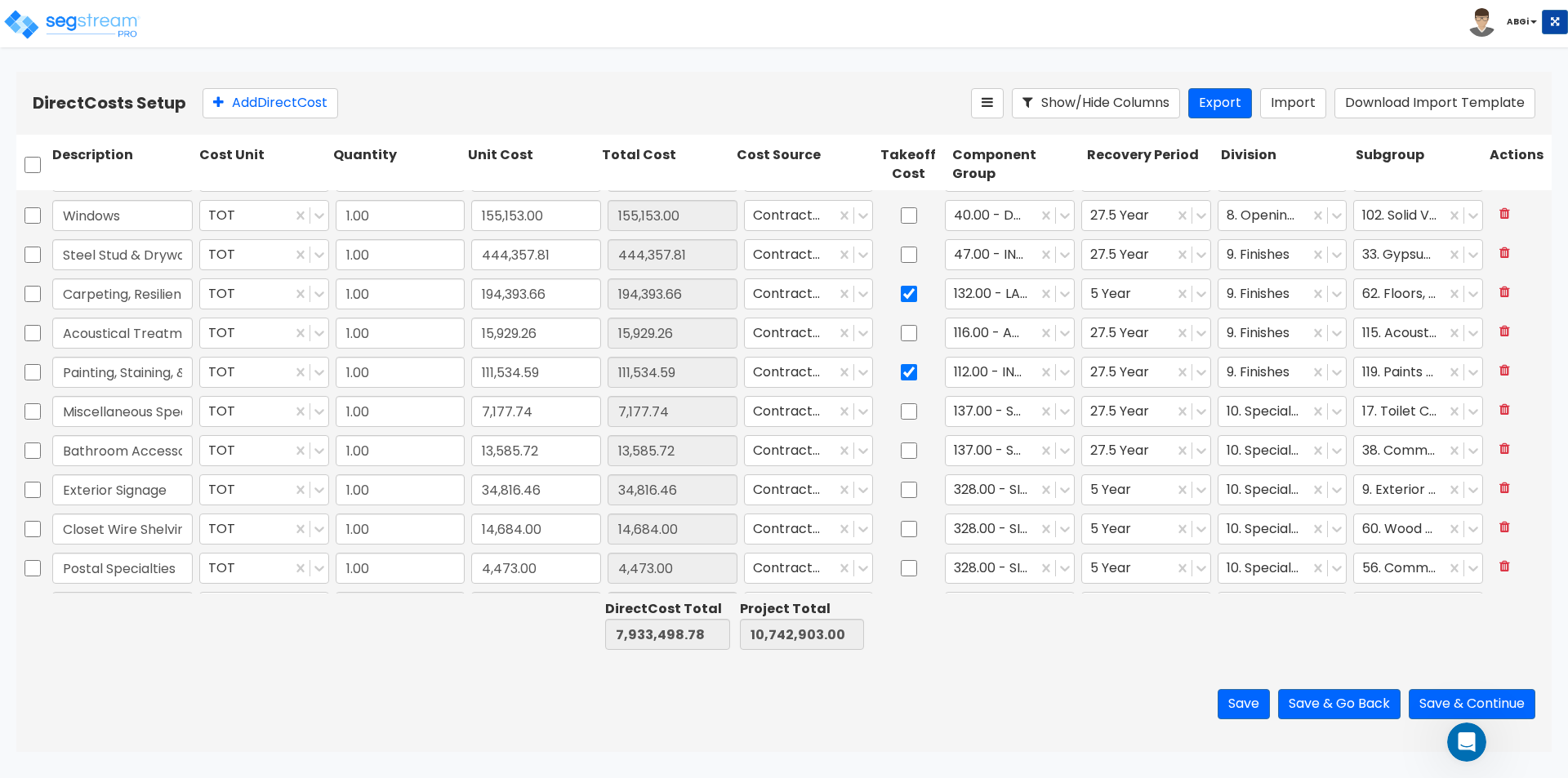
type input "1.00"
type input "542,623.12"
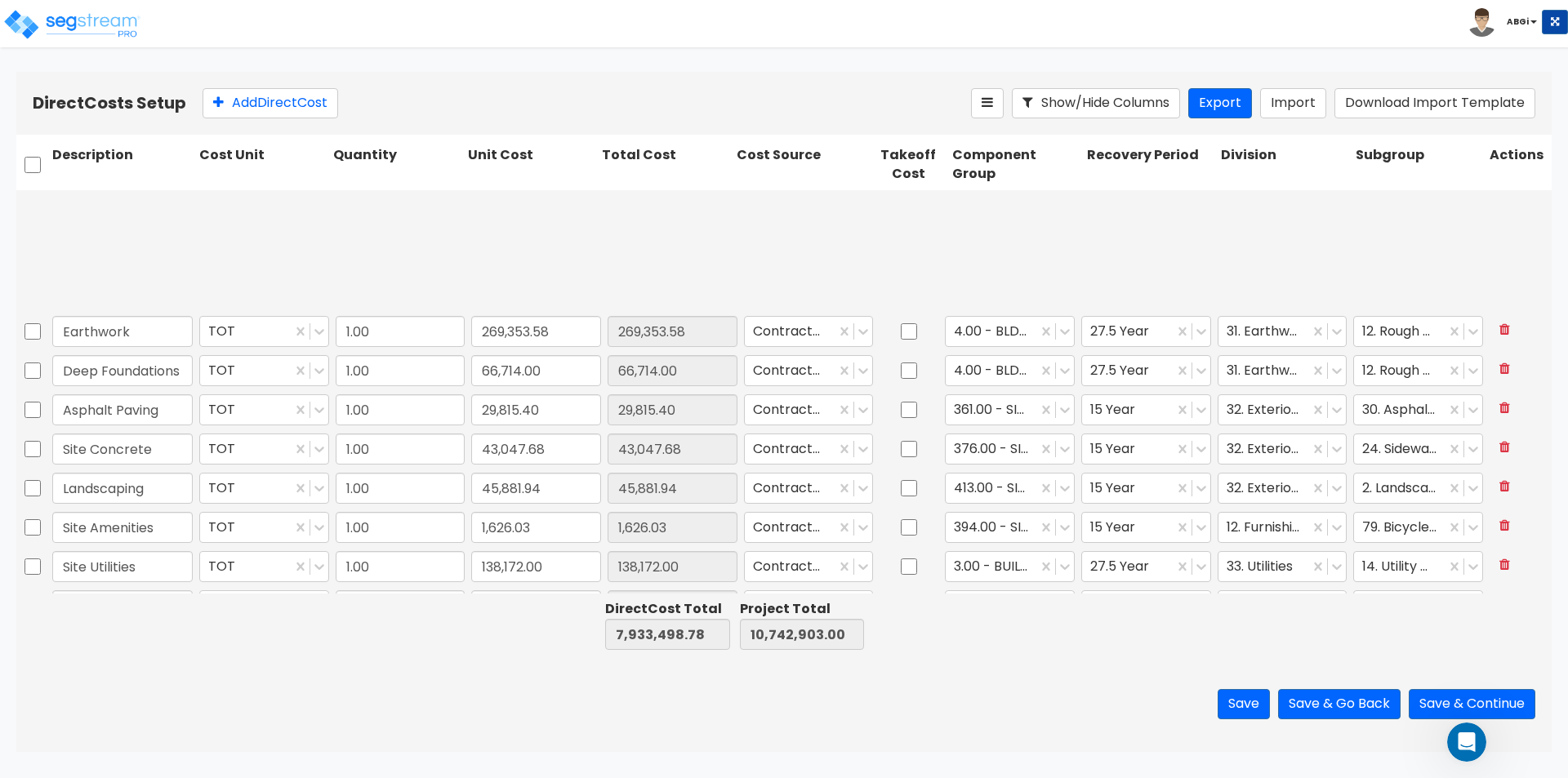
scroll to position [1596, 0]
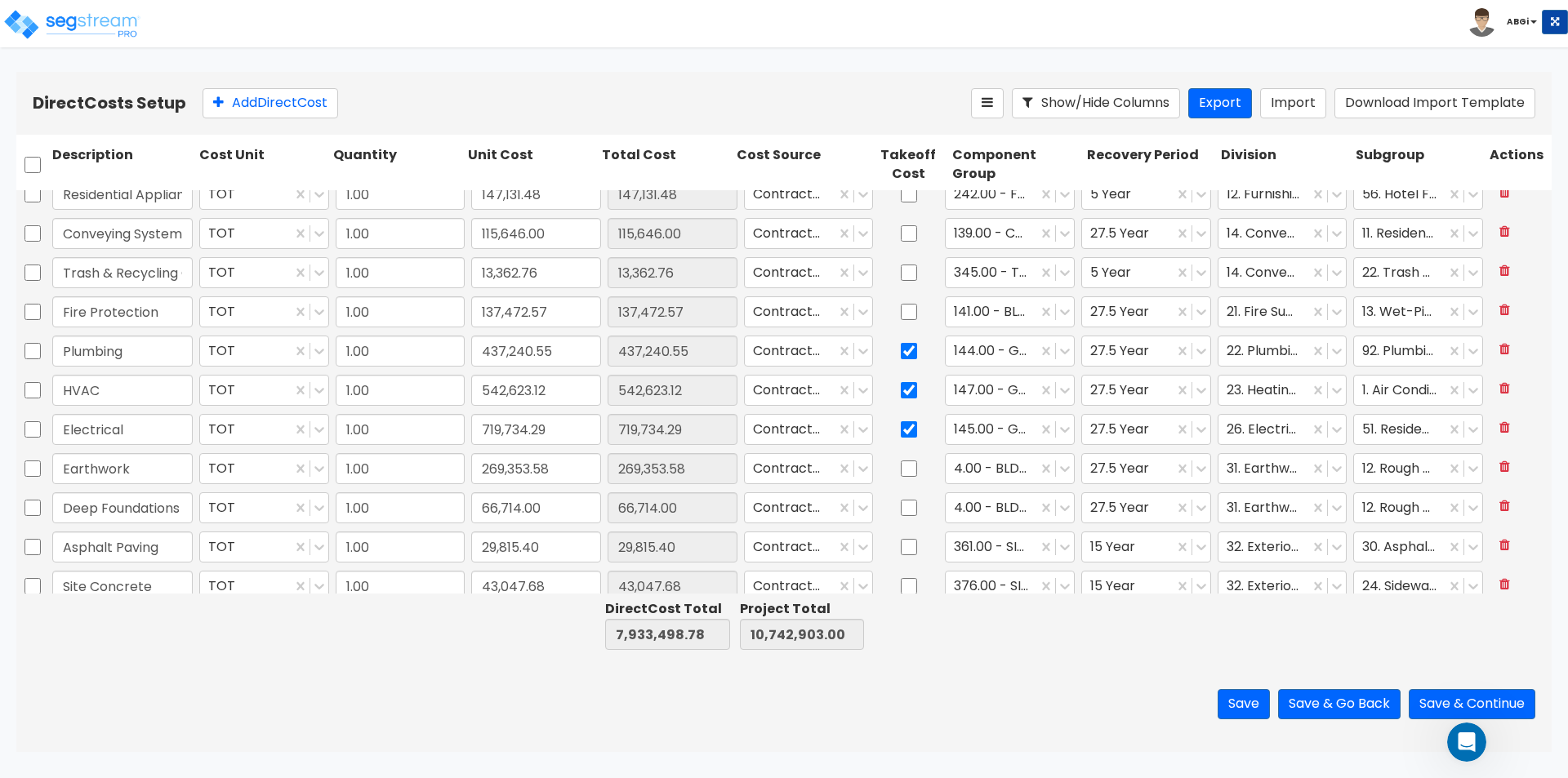
type input "1.00"
type input "14,684.00"
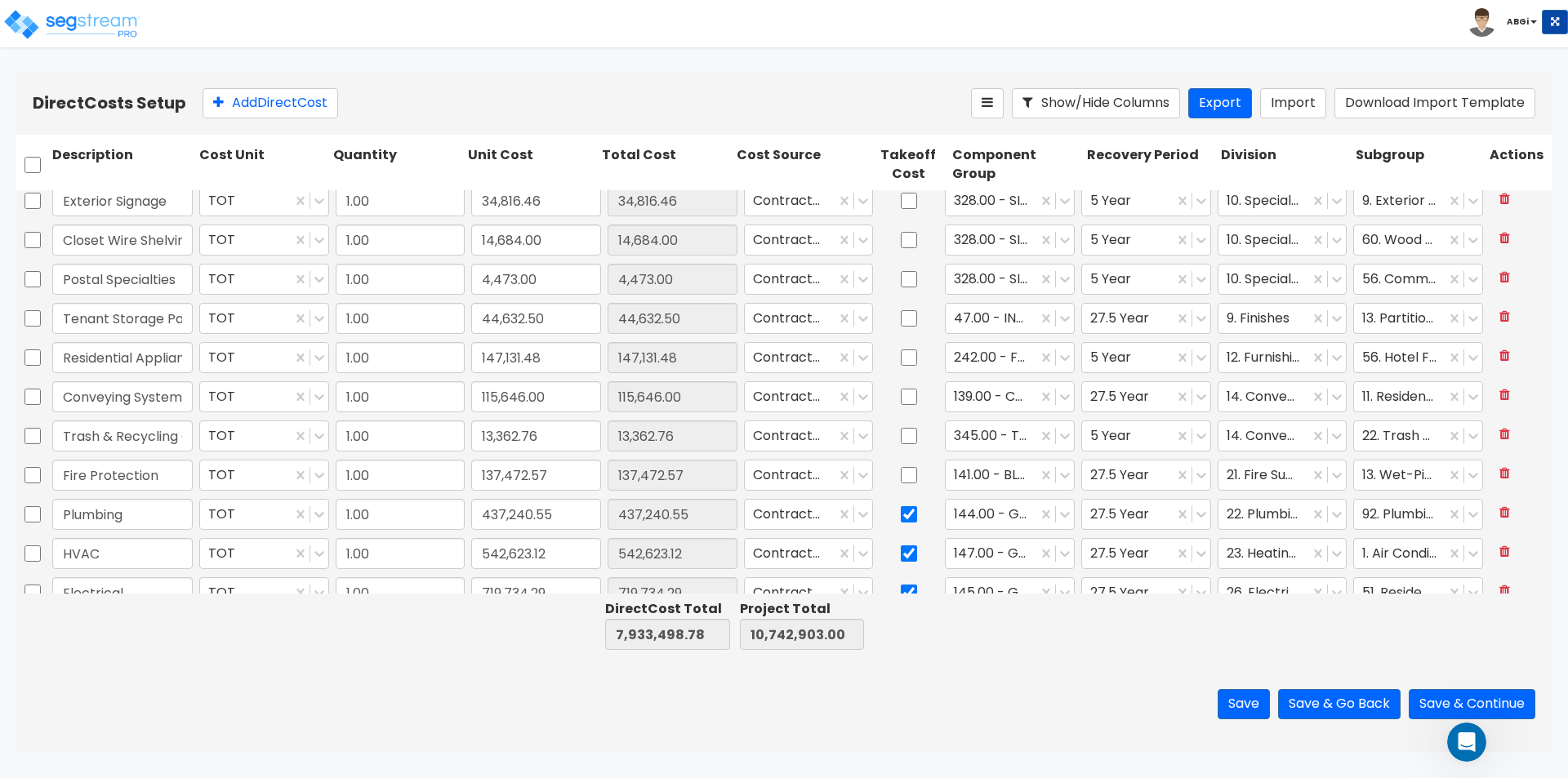
type input "1.00"
type input "15,929.26"
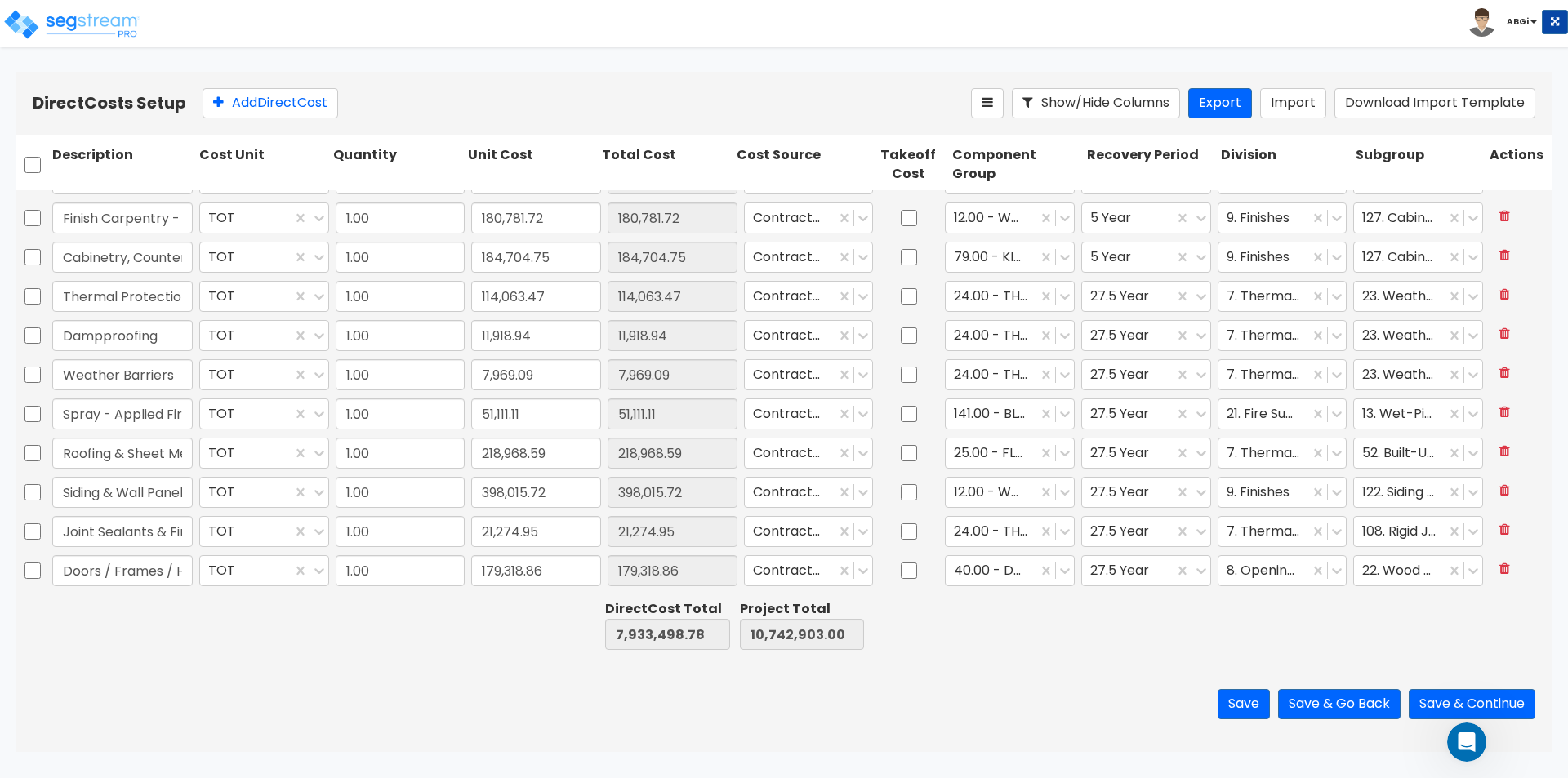
type input "1.00"
type input "470,022.33"
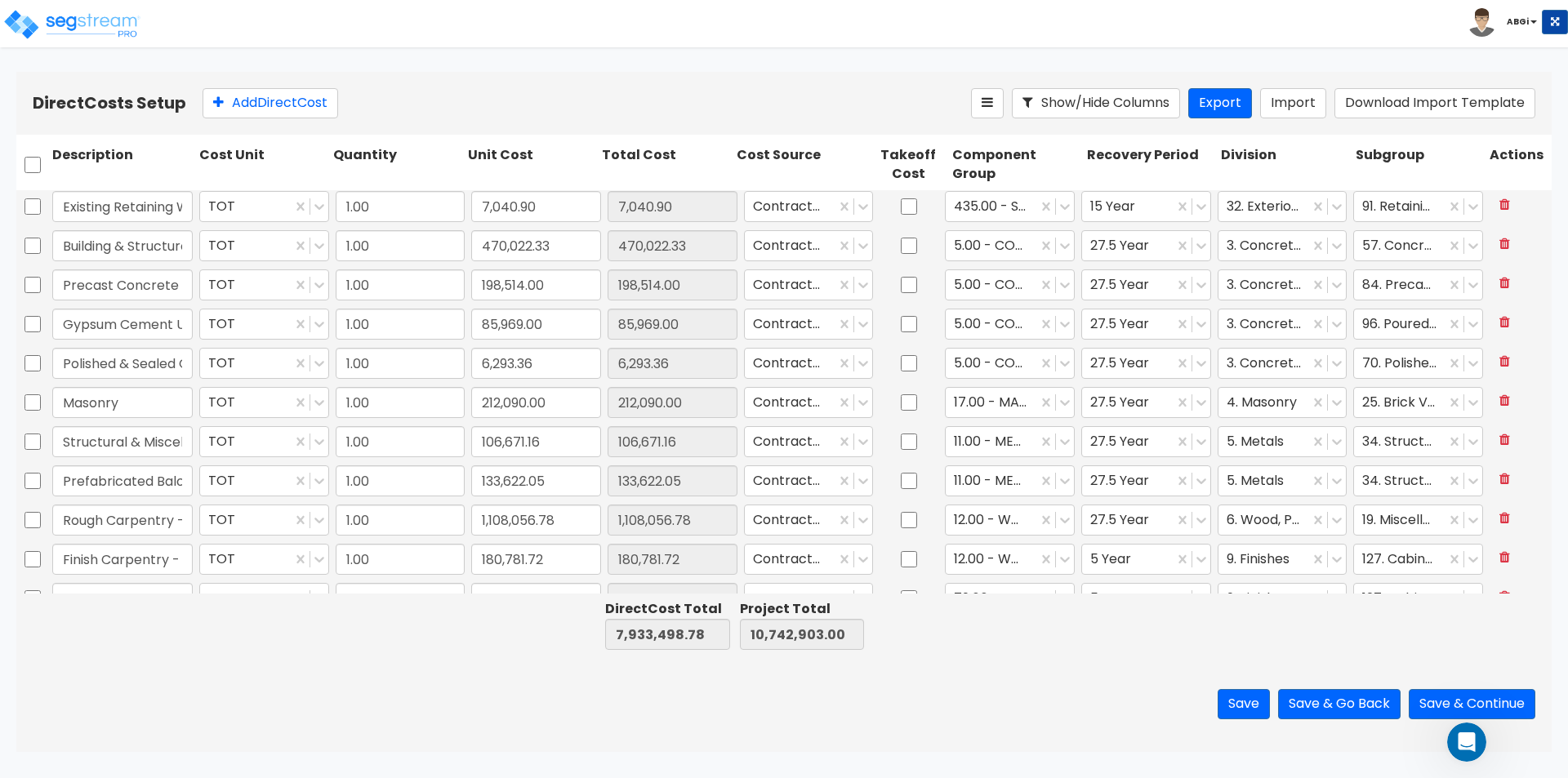
scroll to position [0, 0]
click at [1365, 705] on button "Save & Go Back" at bounding box center [1339, 705] width 122 height 30
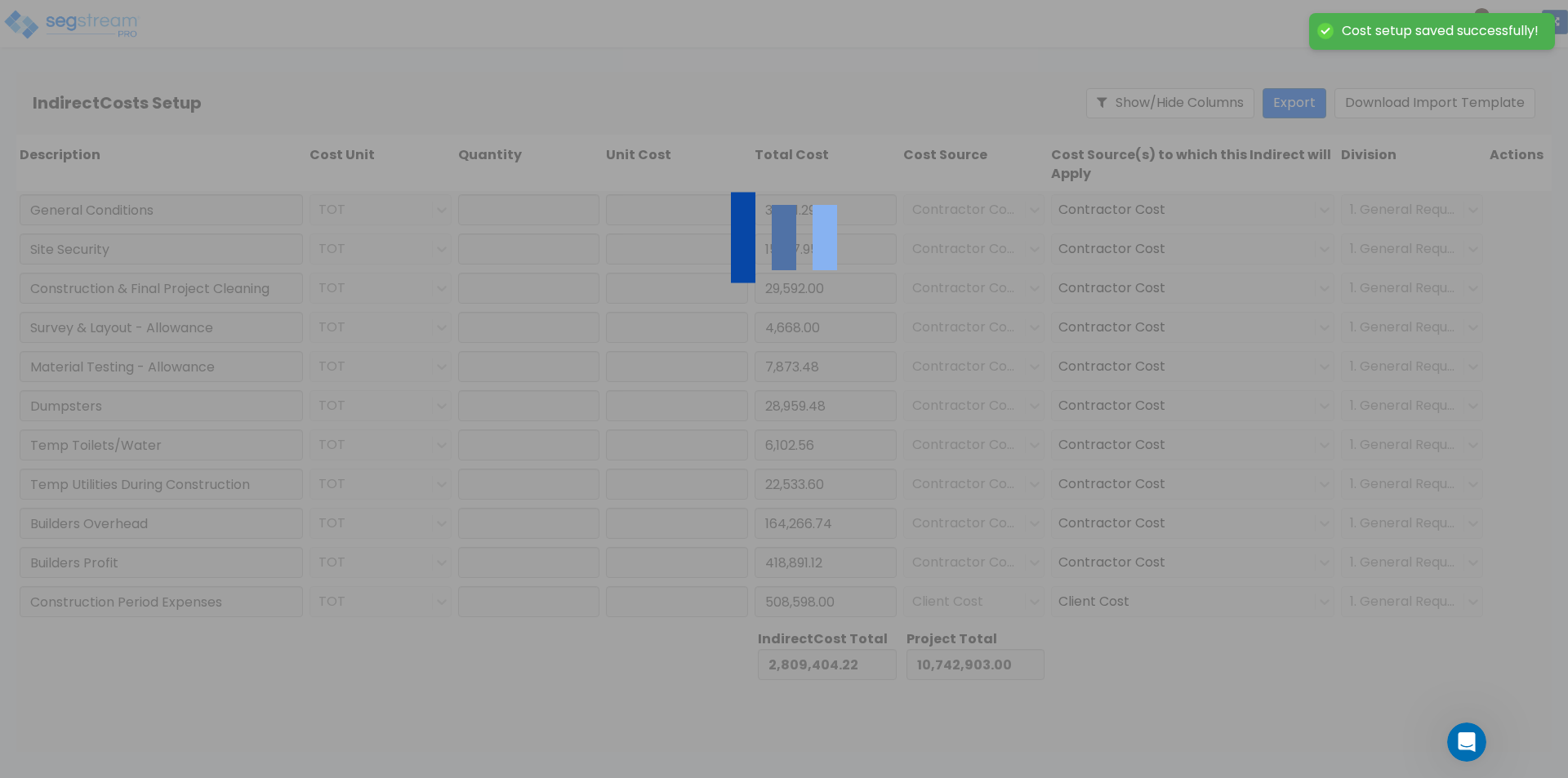
type input "1.00"
type input "391,111.29"
type input "1.00"
type input "15,187.95"
type input "1.00"
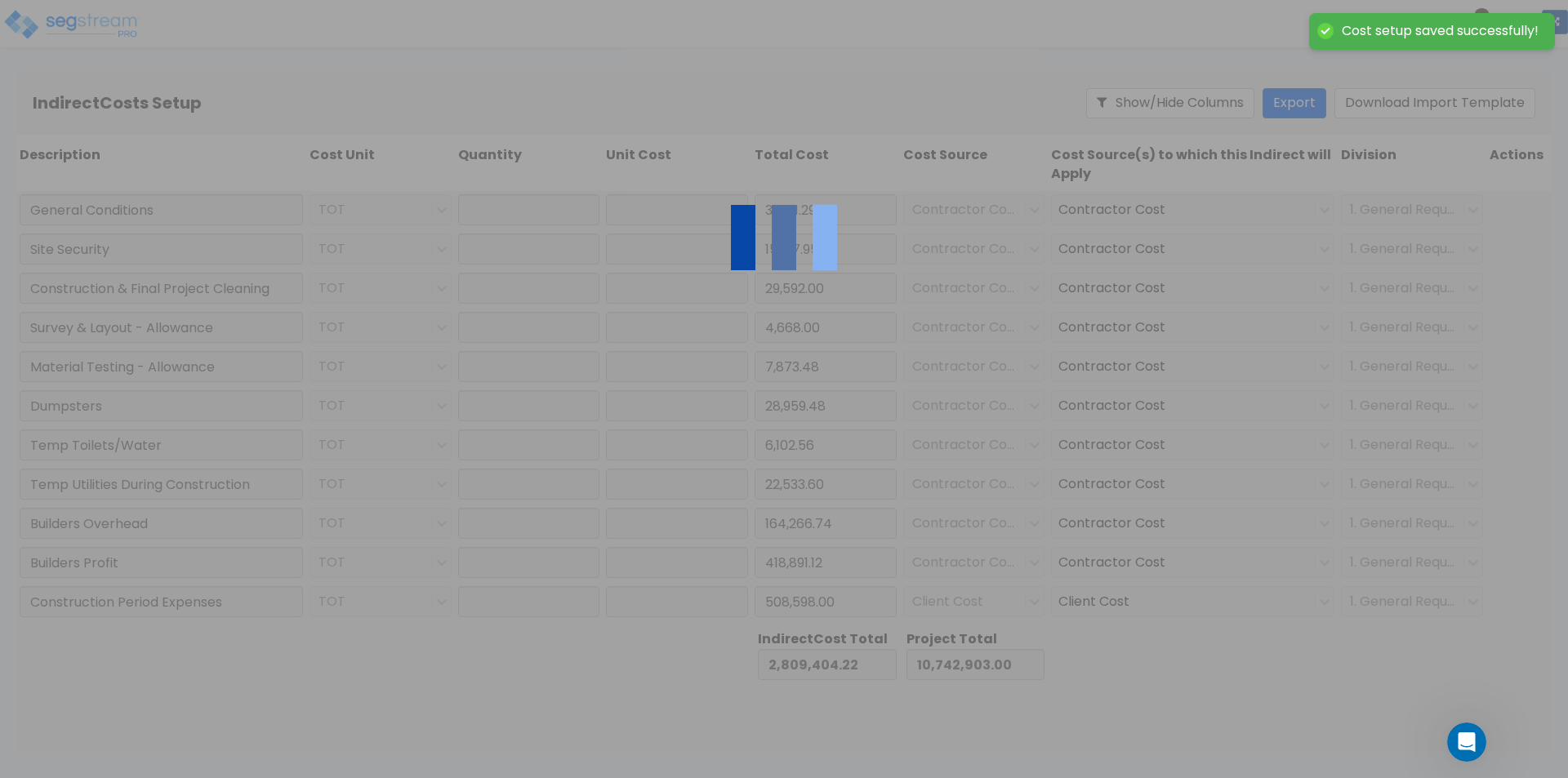
type input "29,592.00"
type input "1.00"
type input "4,668.00"
type input "1.00"
type input "7,873.48"
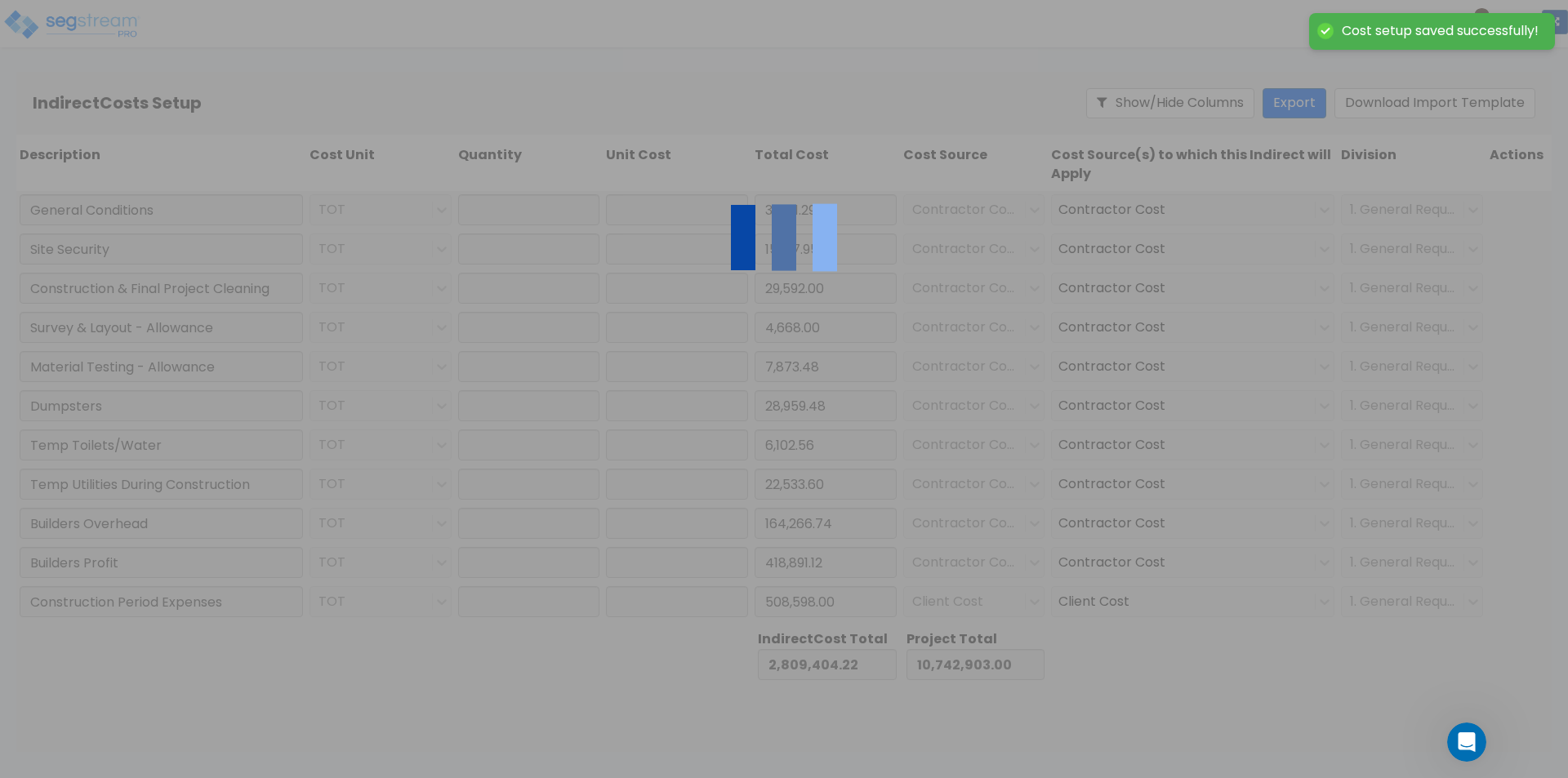
type input "1.00"
type input "28,959.48"
type input "1.00"
type input "6,102.56"
type input "1.00"
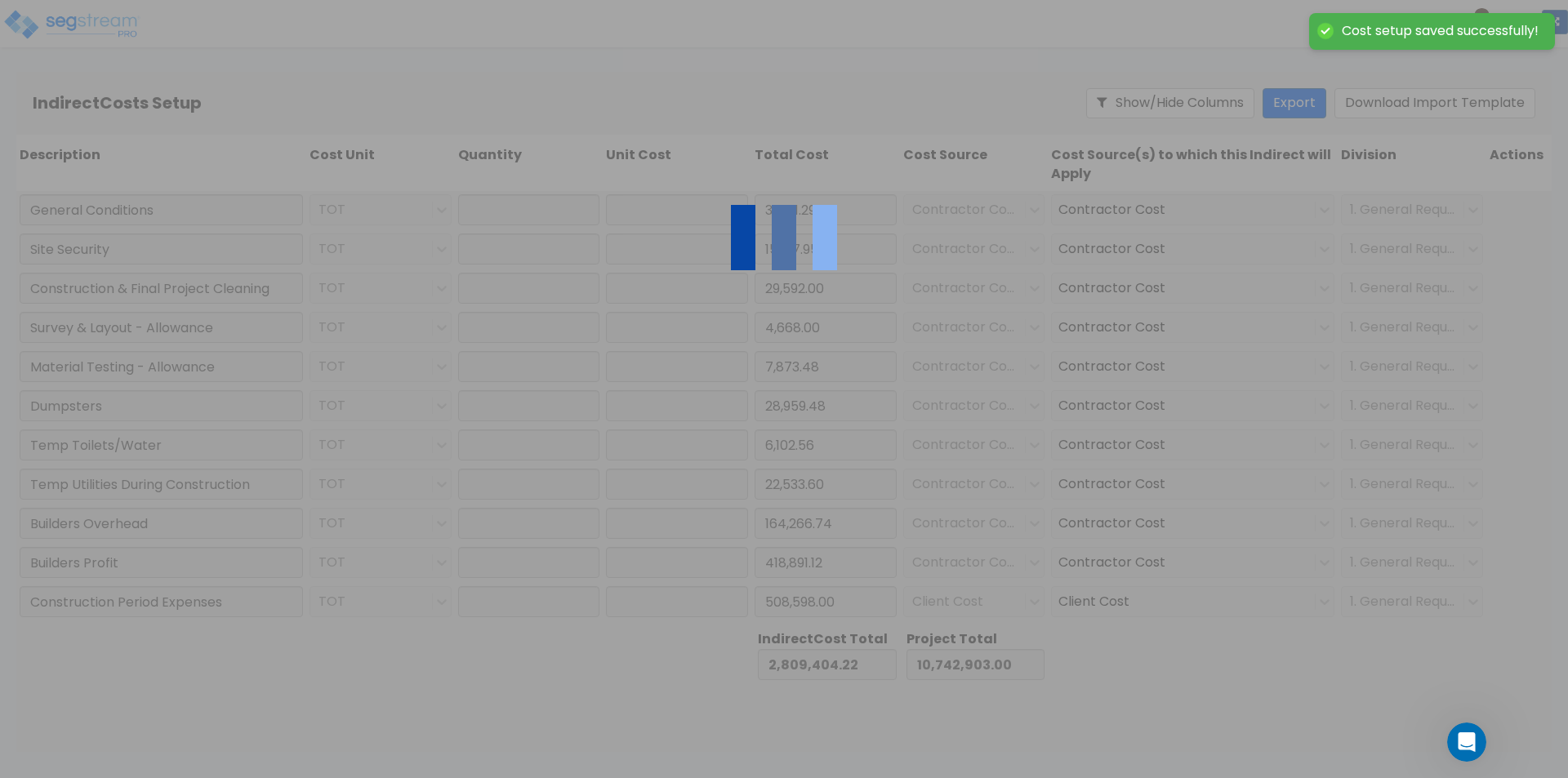
type input "22,533.60"
type input "1.00"
type input "164,266.74"
type input "1.00"
type input "418,891.12"
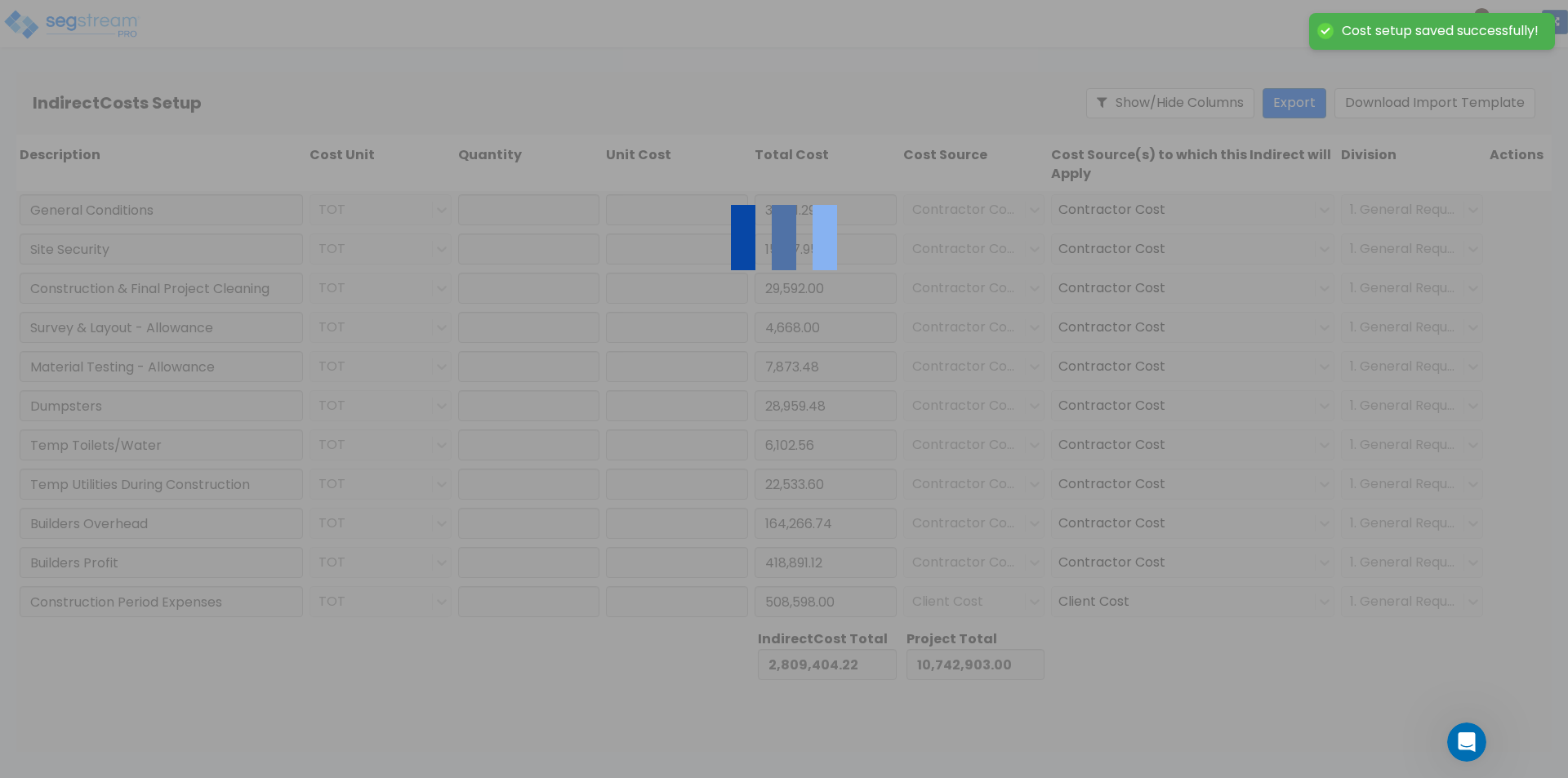
type input "1.00"
type input "508,598.00"
type input "1.00"
type input "42,638.00"
type input "1.00"
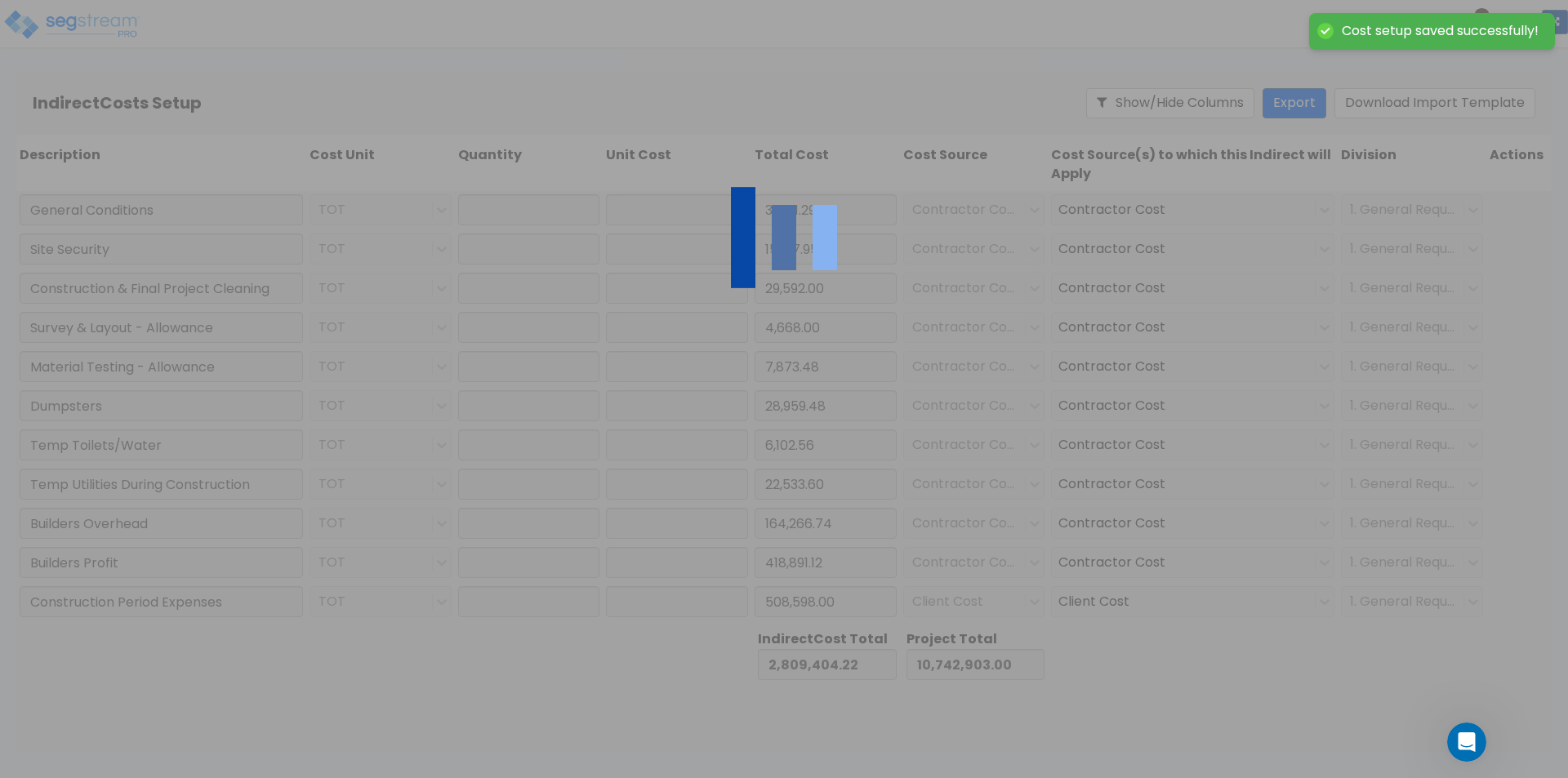
type input "219,846.00"
type input "1.00"
type input "33,593.00"
type input "1.00"
type input "54,543.00"
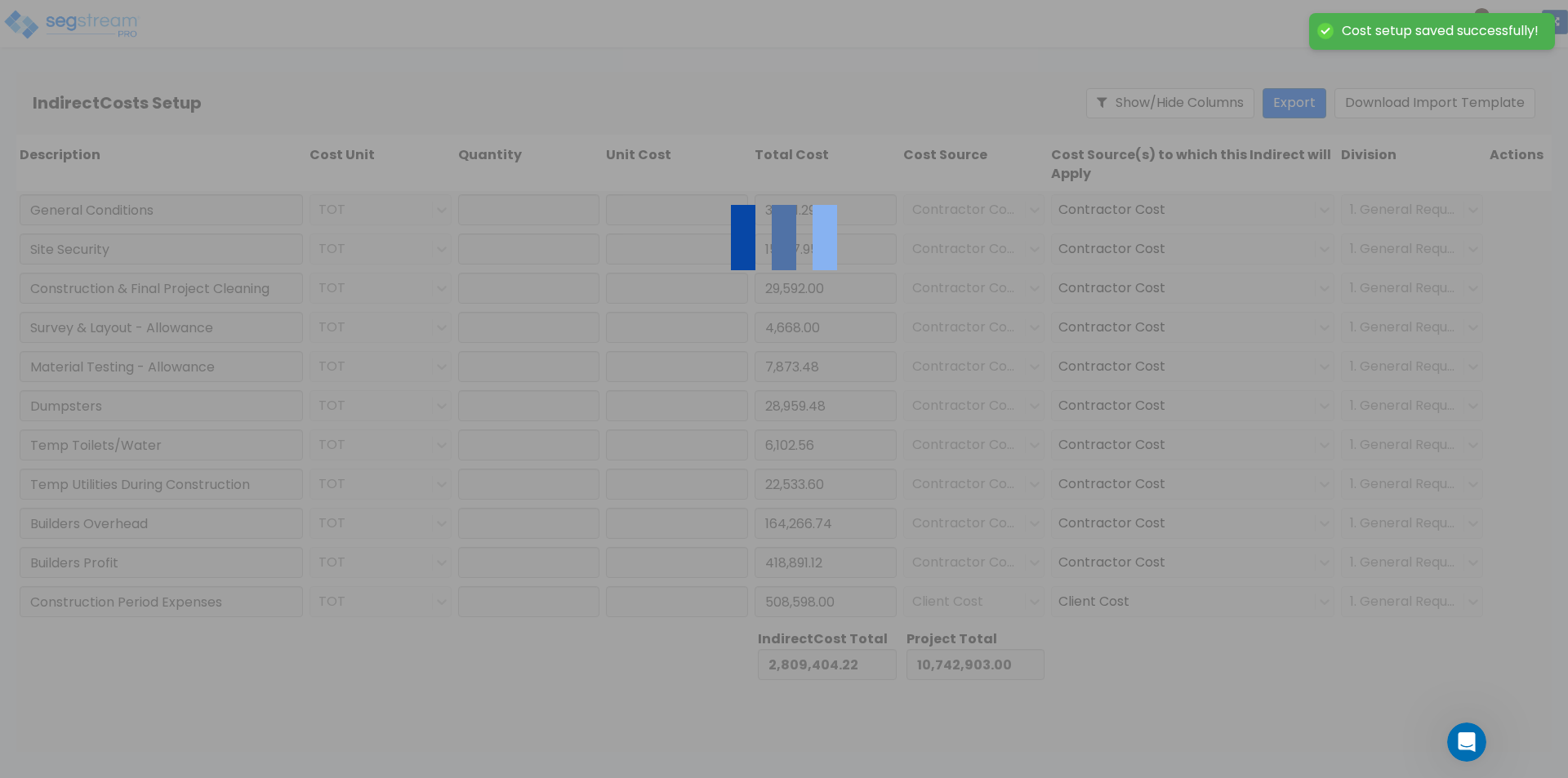
type input "1.00"
type input "861,000.00"
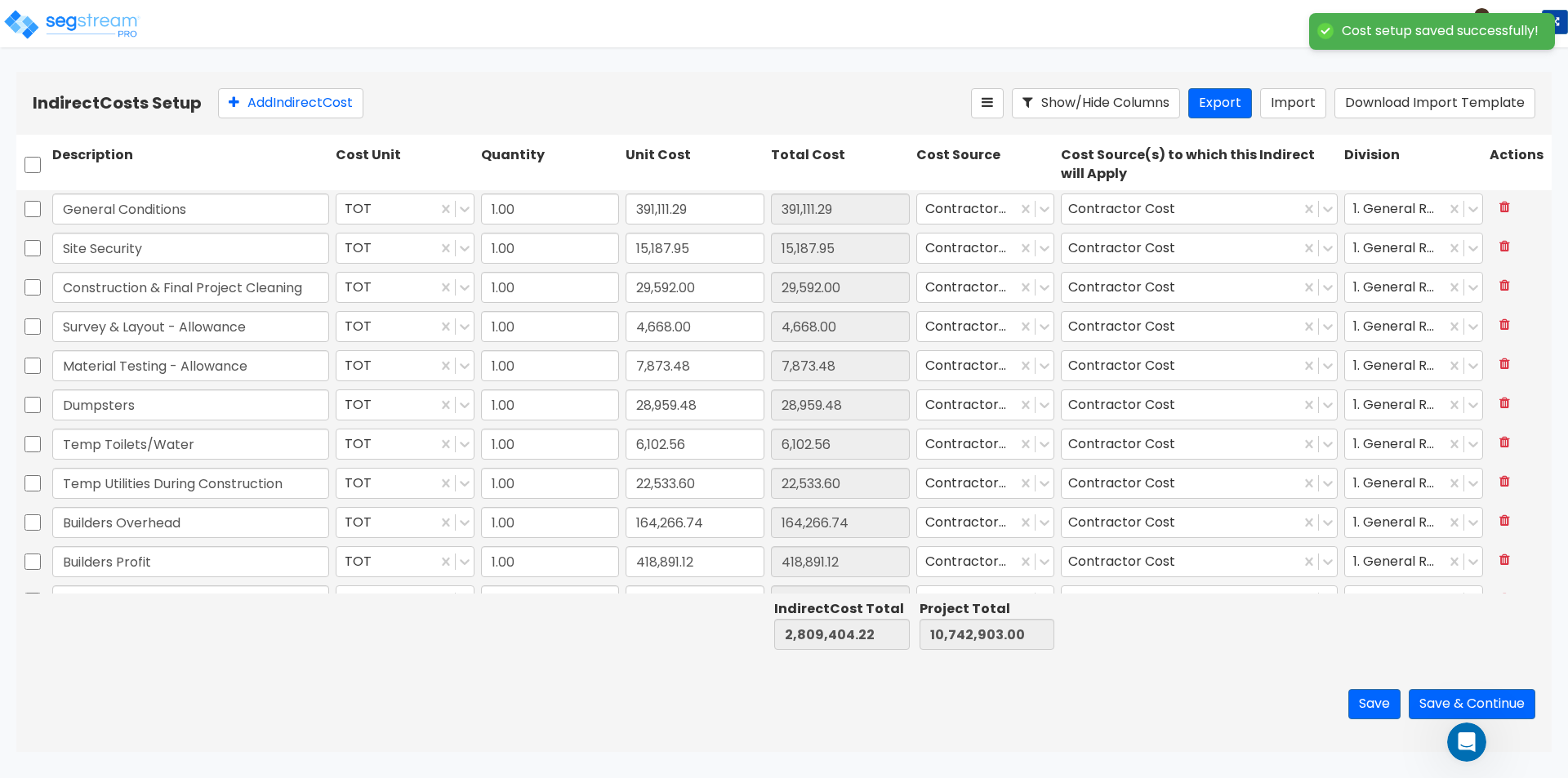
scroll to position [224, 0]
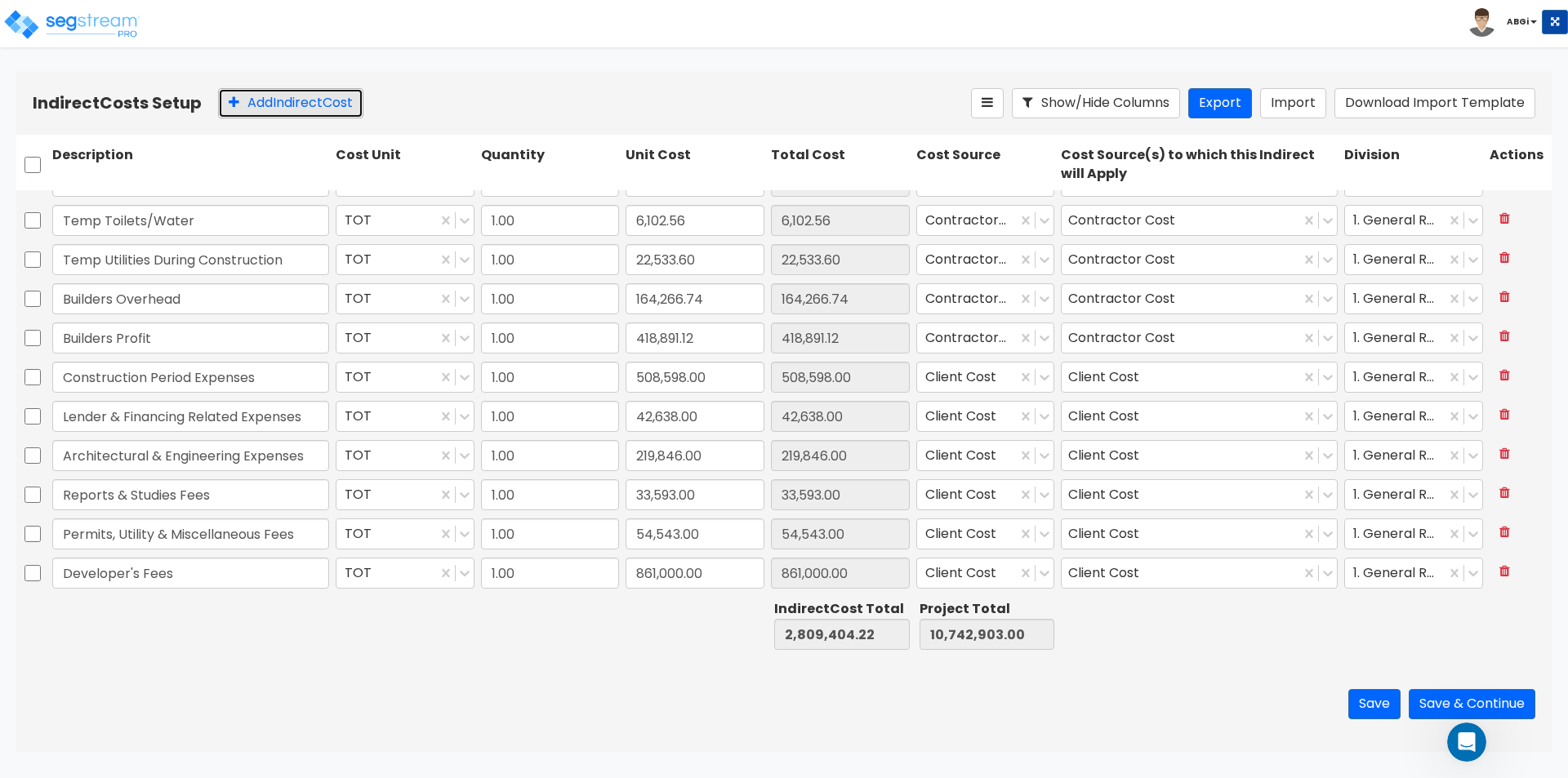
click at [294, 111] on button "Add Indirect Cost" at bounding box center [290, 104] width 145 height 30
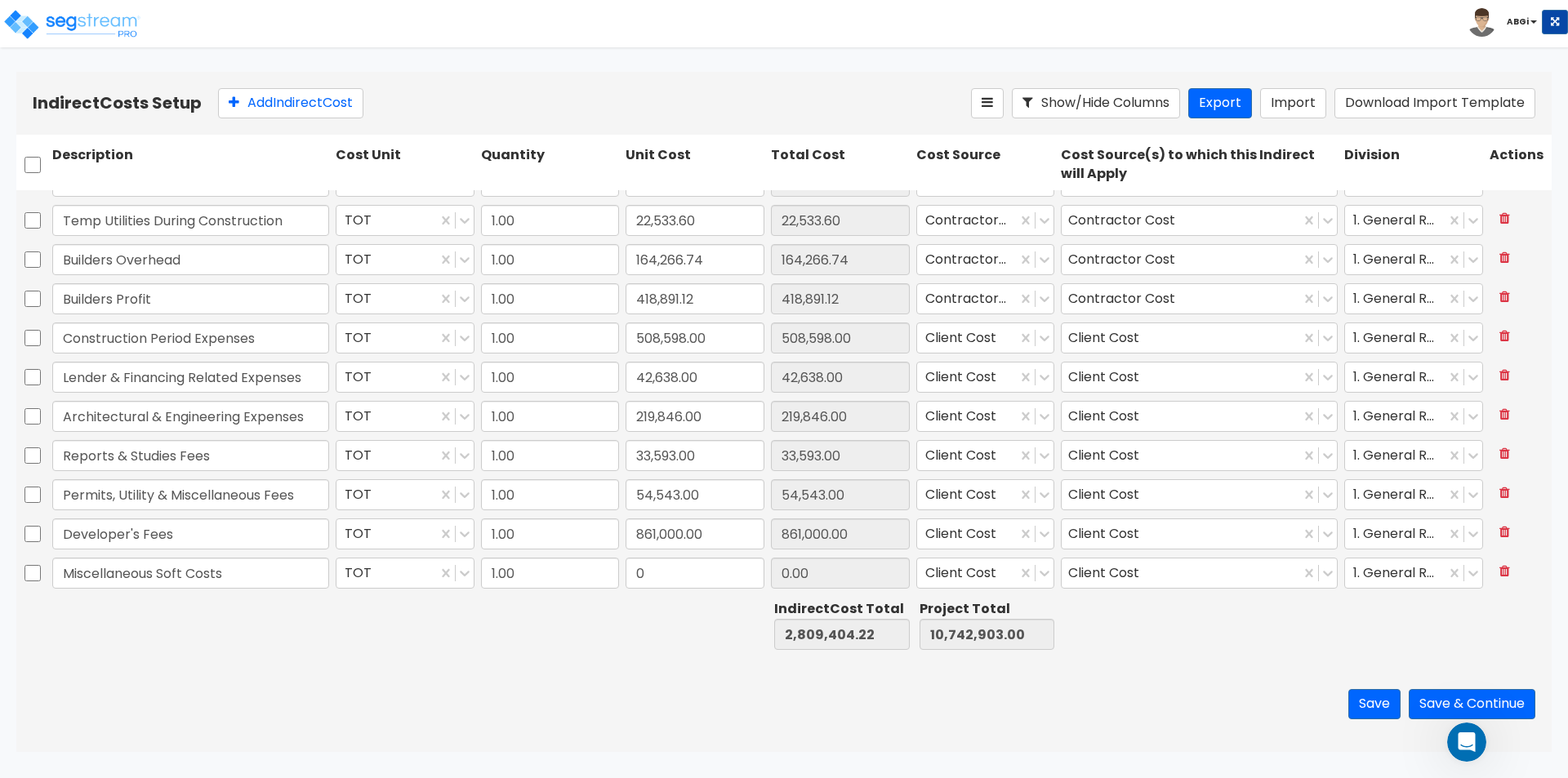
type input "Miscellaneous Soft Costs"
click at [683, 576] on input "0" at bounding box center [695, 573] width 139 height 31
click at [630, 575] on input "79,361" at bounding box center [695, 573] width 139 height 31
click at [630, 574] on input "79,361" at bounding box center [695, 573] width 139 height 31
type input "79,361"
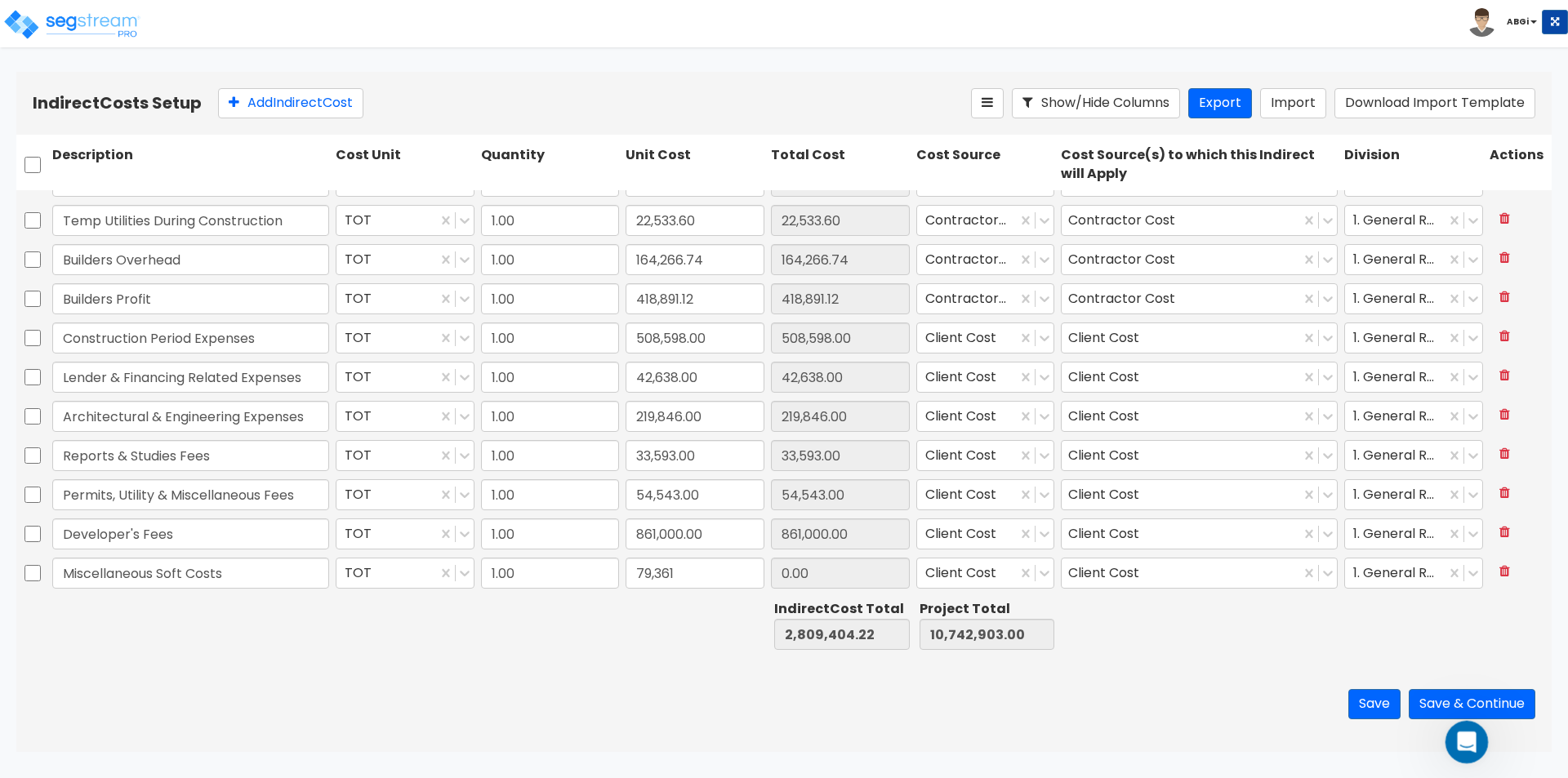
type input "2,888,765.22"
type input "10,822,264.00"
type input "79,361.00"
click at [1475, 735] on icon "Open Intercom Messenger" at bounding box center [1464, 740] width 27 height 27
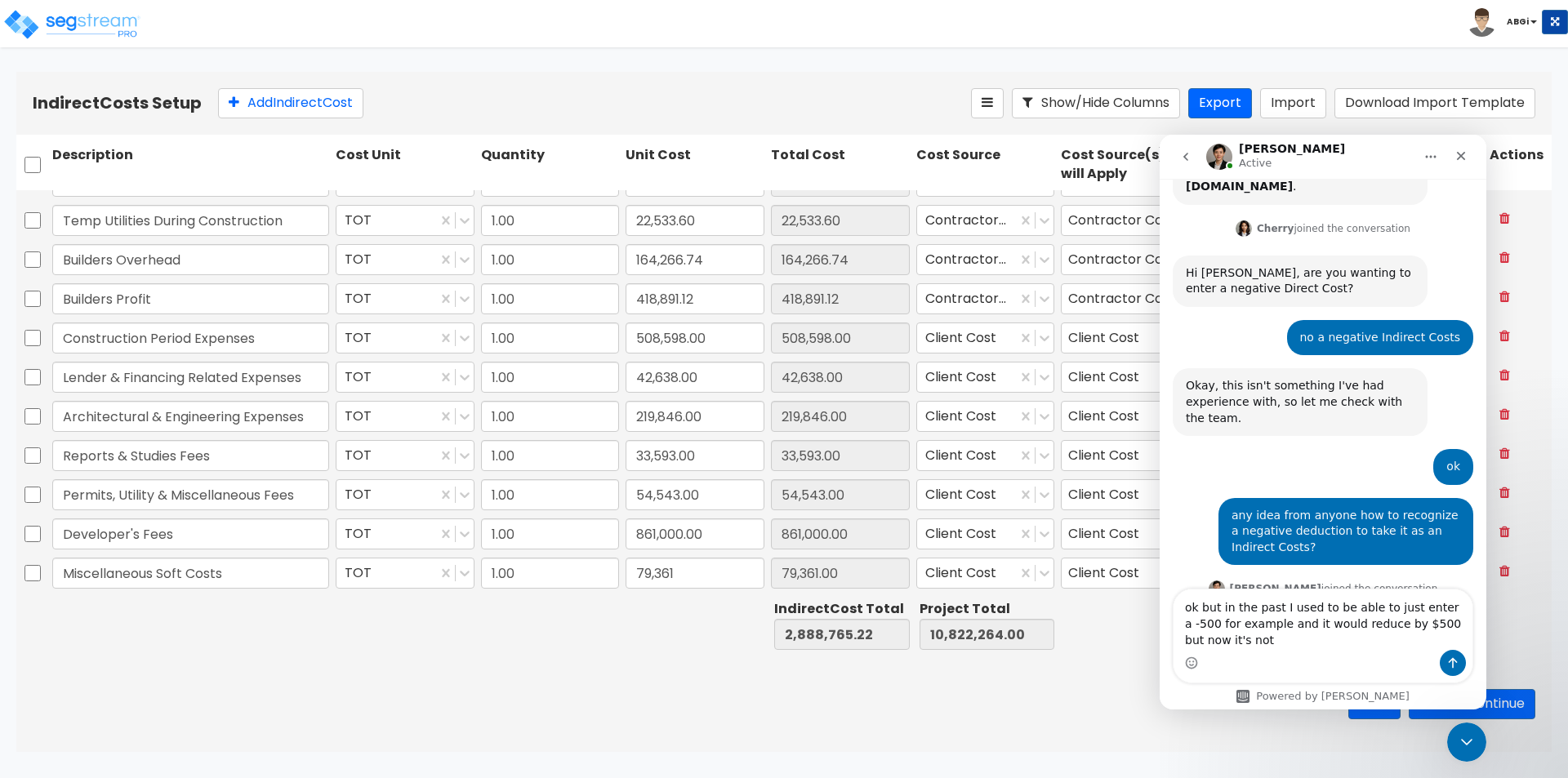
scroll to position [1624, 0]
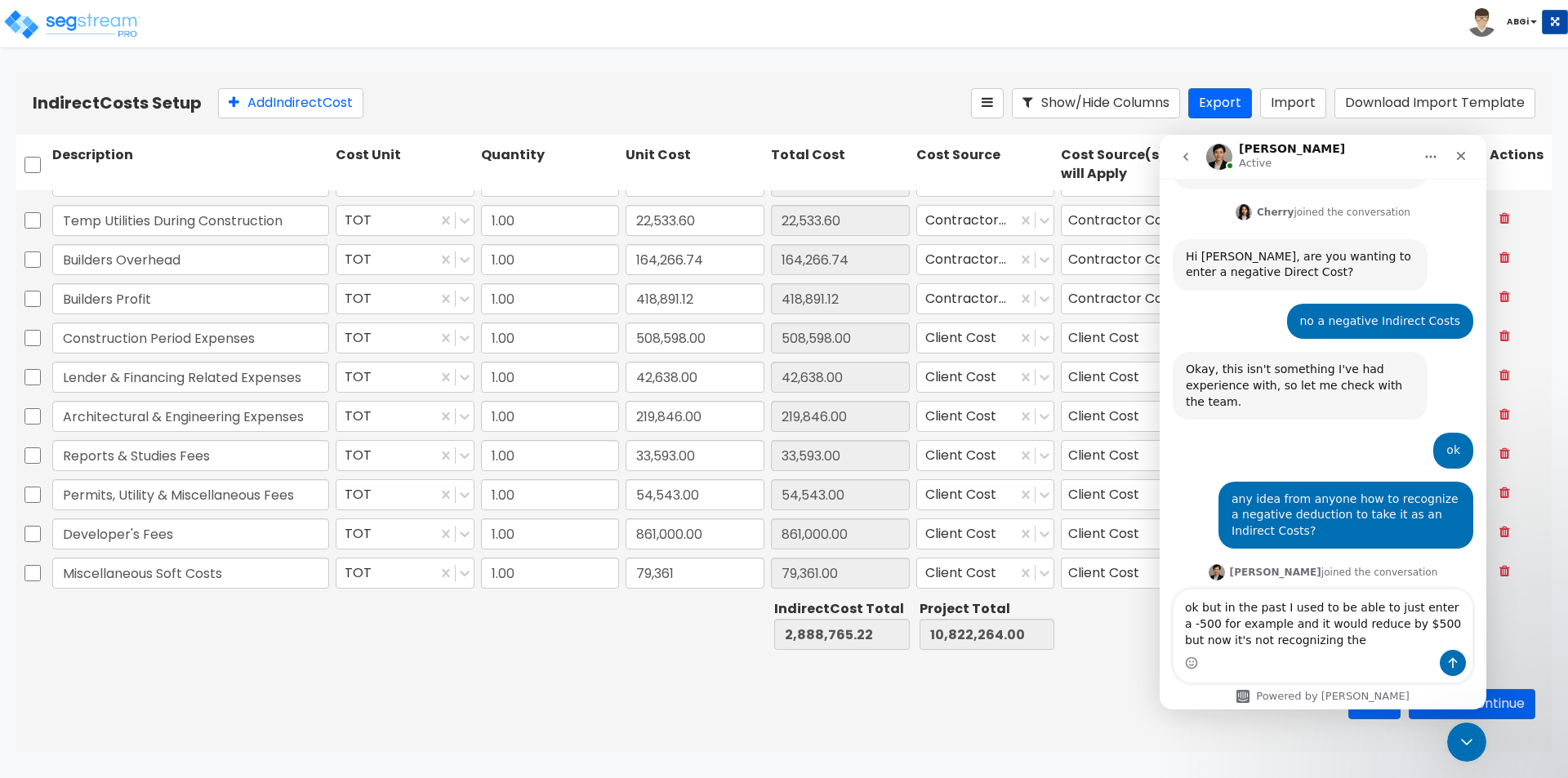
type textarea "ok but in the past I used to be able to just enter a -500 for example and it wo…"
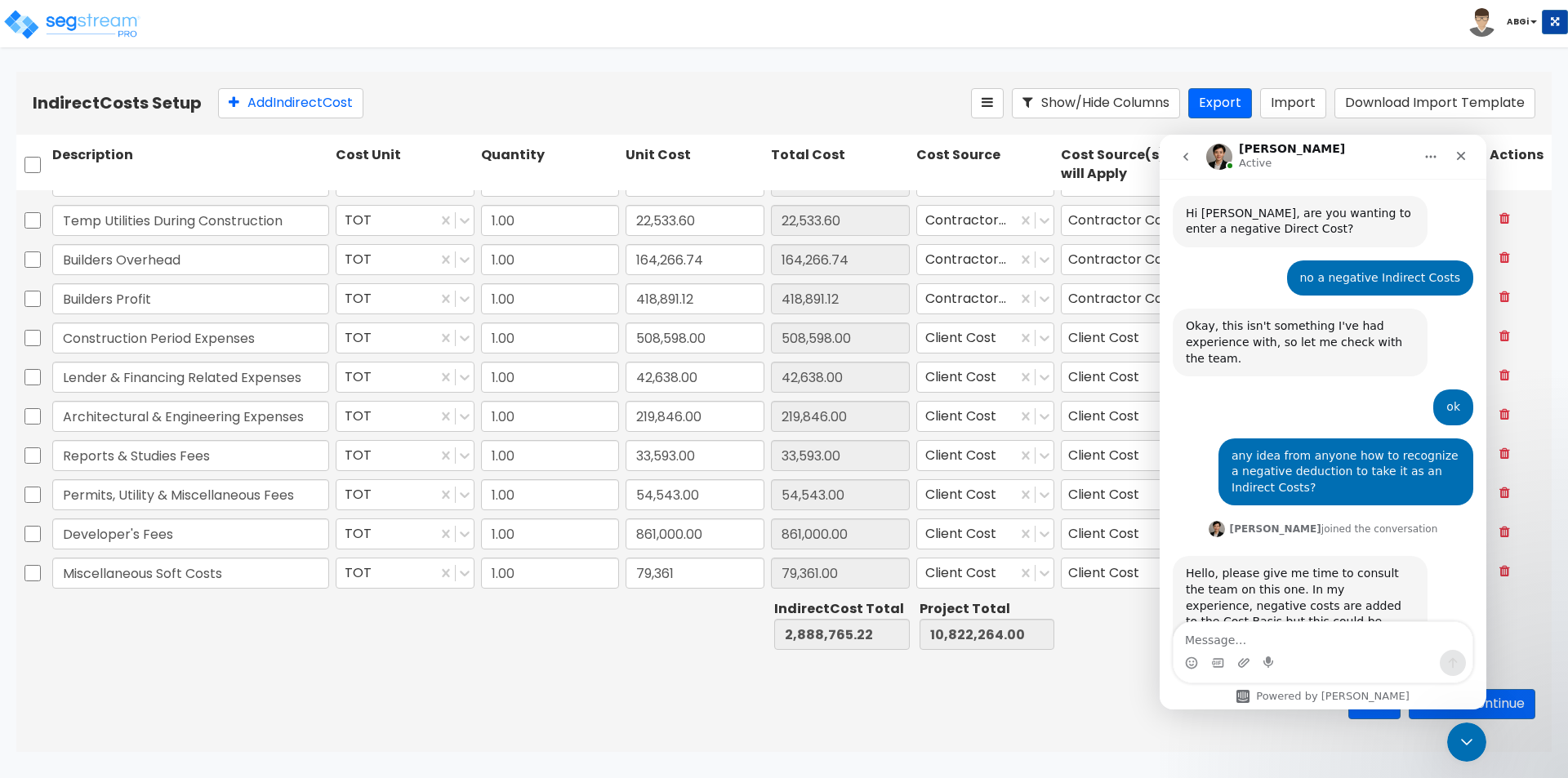
scroll to position [1672, 0]
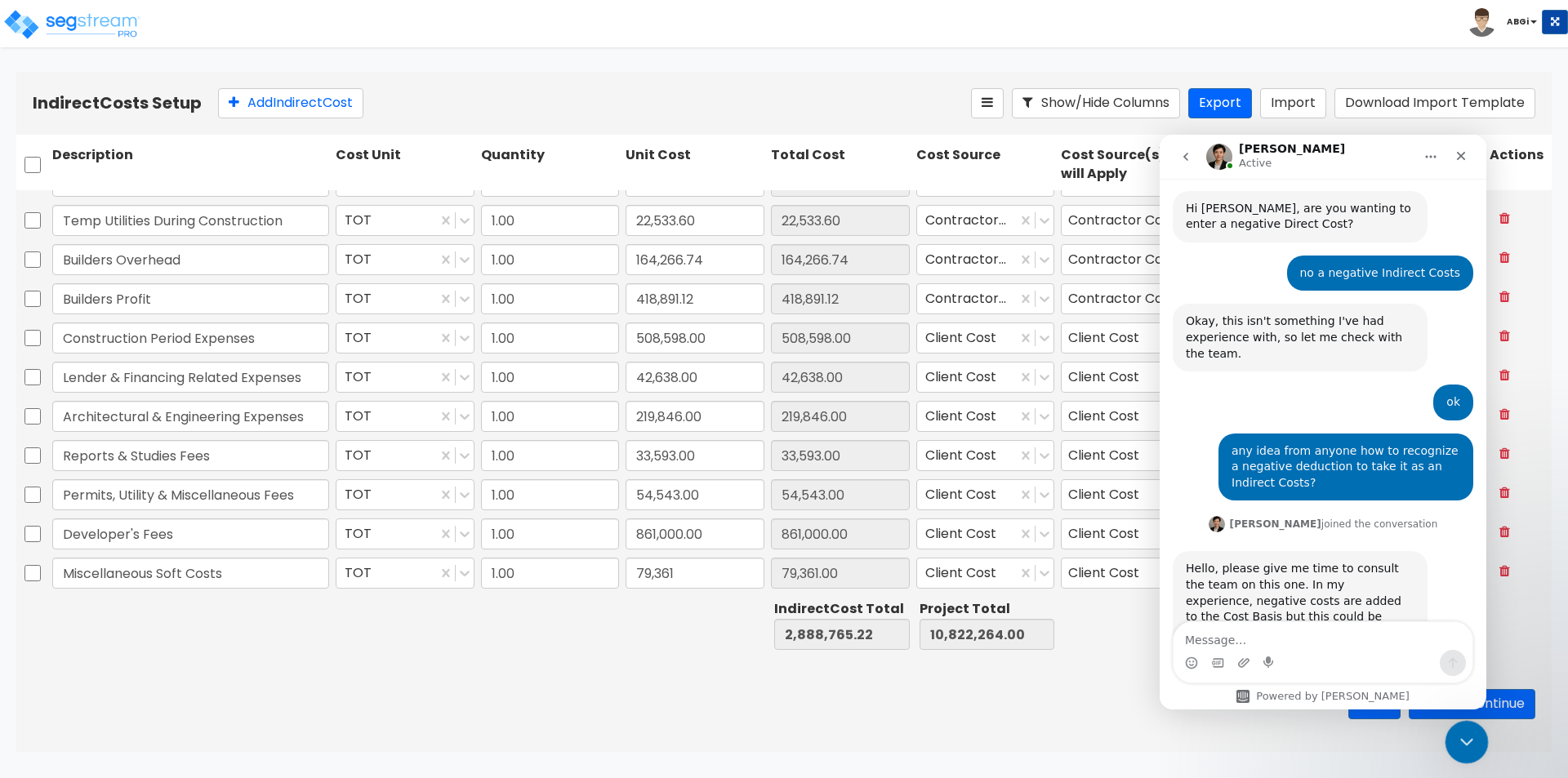
click at [1464, 748] on icon "Close Intercom Messenger" at bounding box center [1464, 740] width 19 height 19
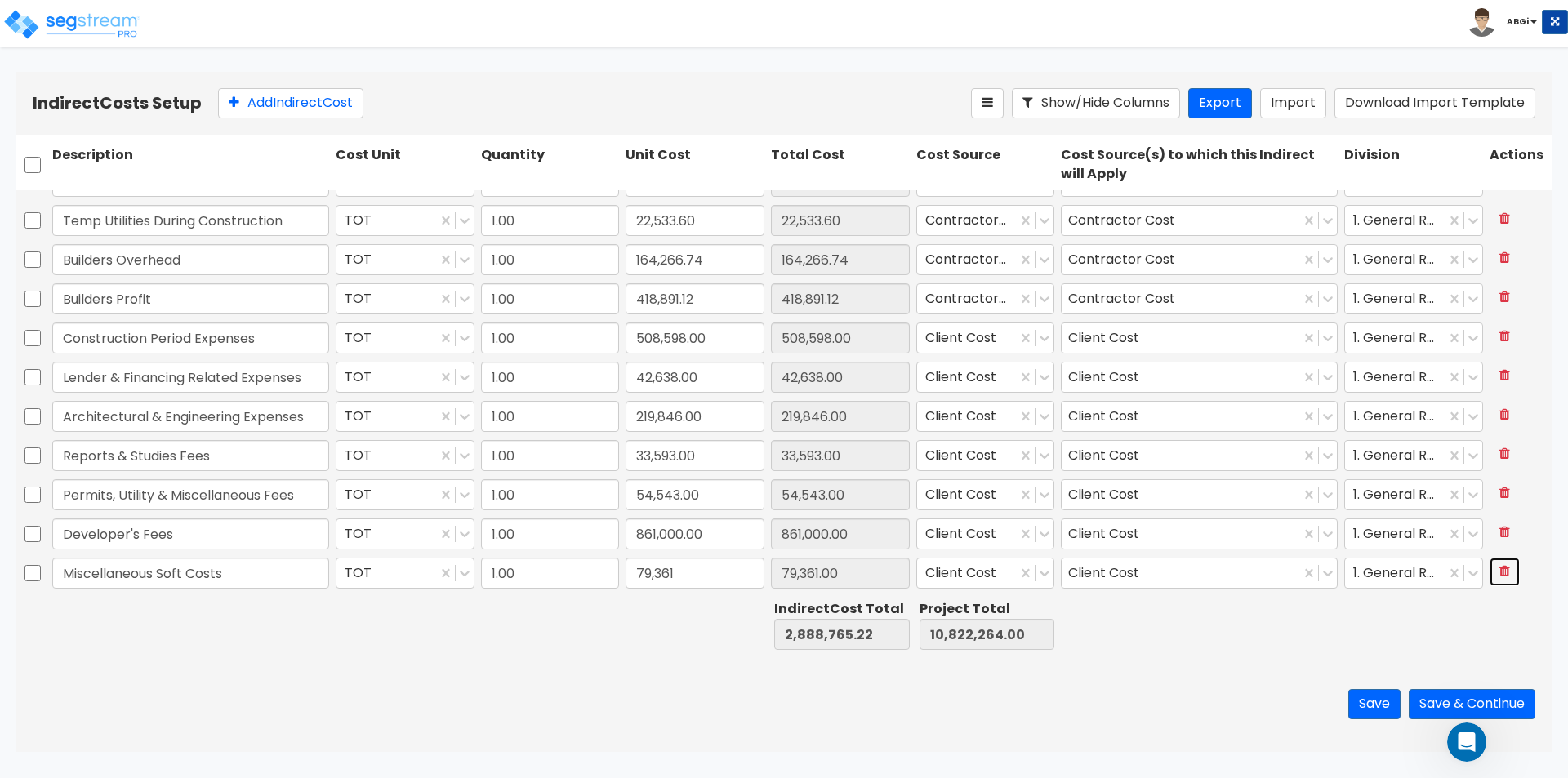
click at [1493, 564] on button at bounding box center [1504, 572] width 30 height 28
type input "2,809,404.22"
type input "10,742,903.00"
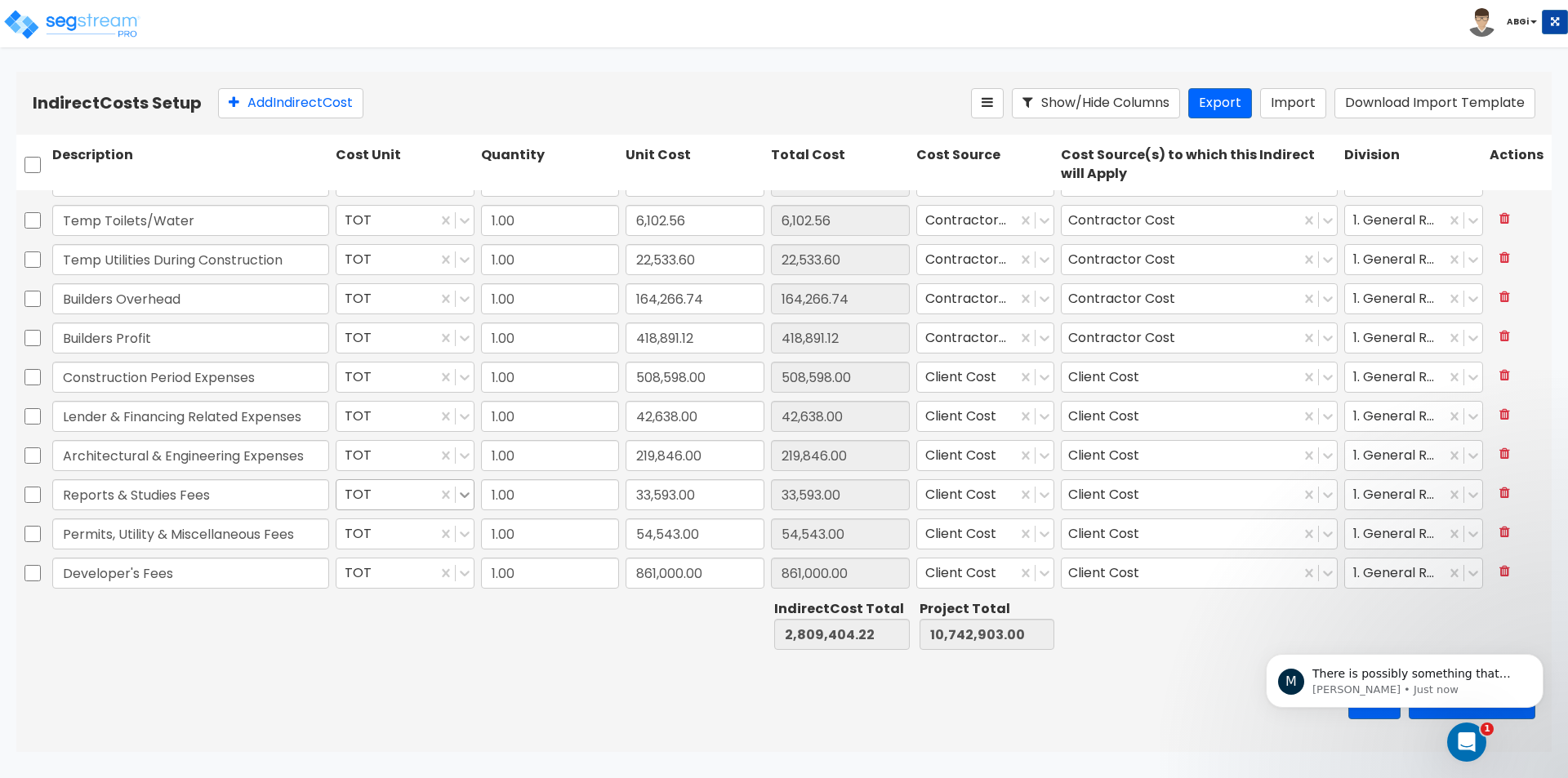
scroll to position [1822, 0]
click at [1469, 682] on p "There is possibly something that was altered during an update. This seemed odd …" at bounding box center [1418, 674] width 211 height 16
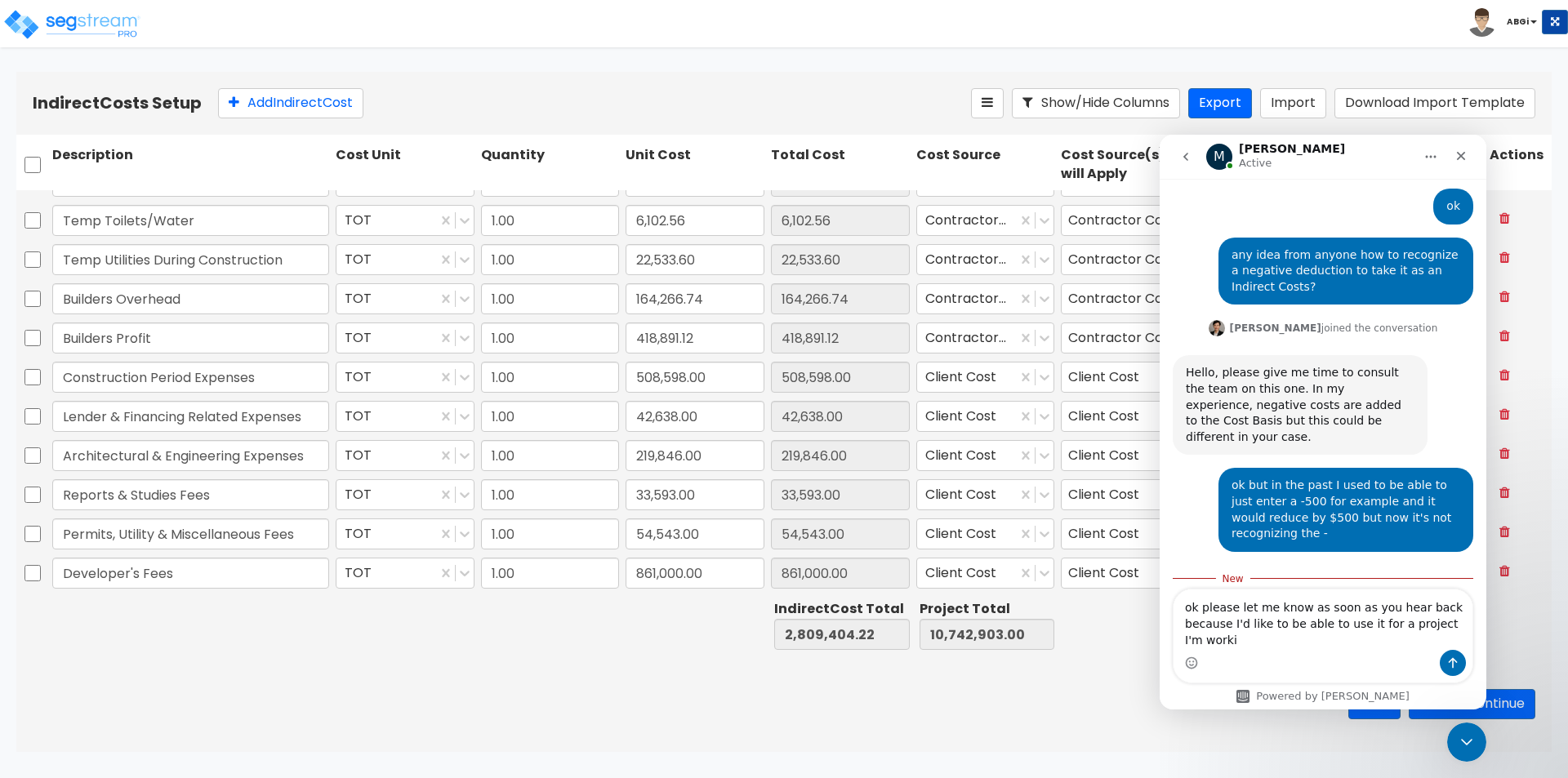
scroll to position [1882, 0]
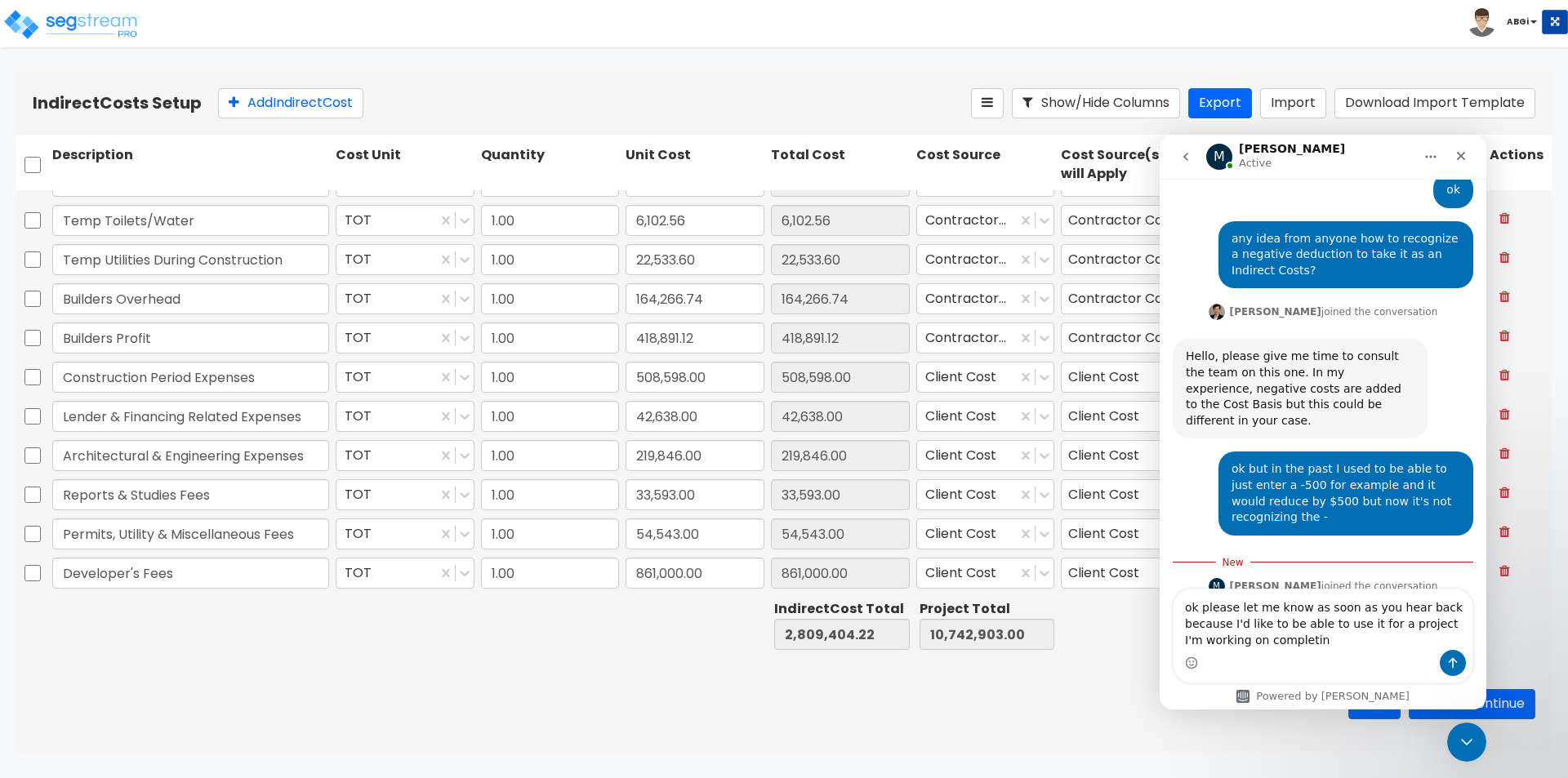
type textarea "ok please let me know as soon as you hear back because I'd like to be able to u…"
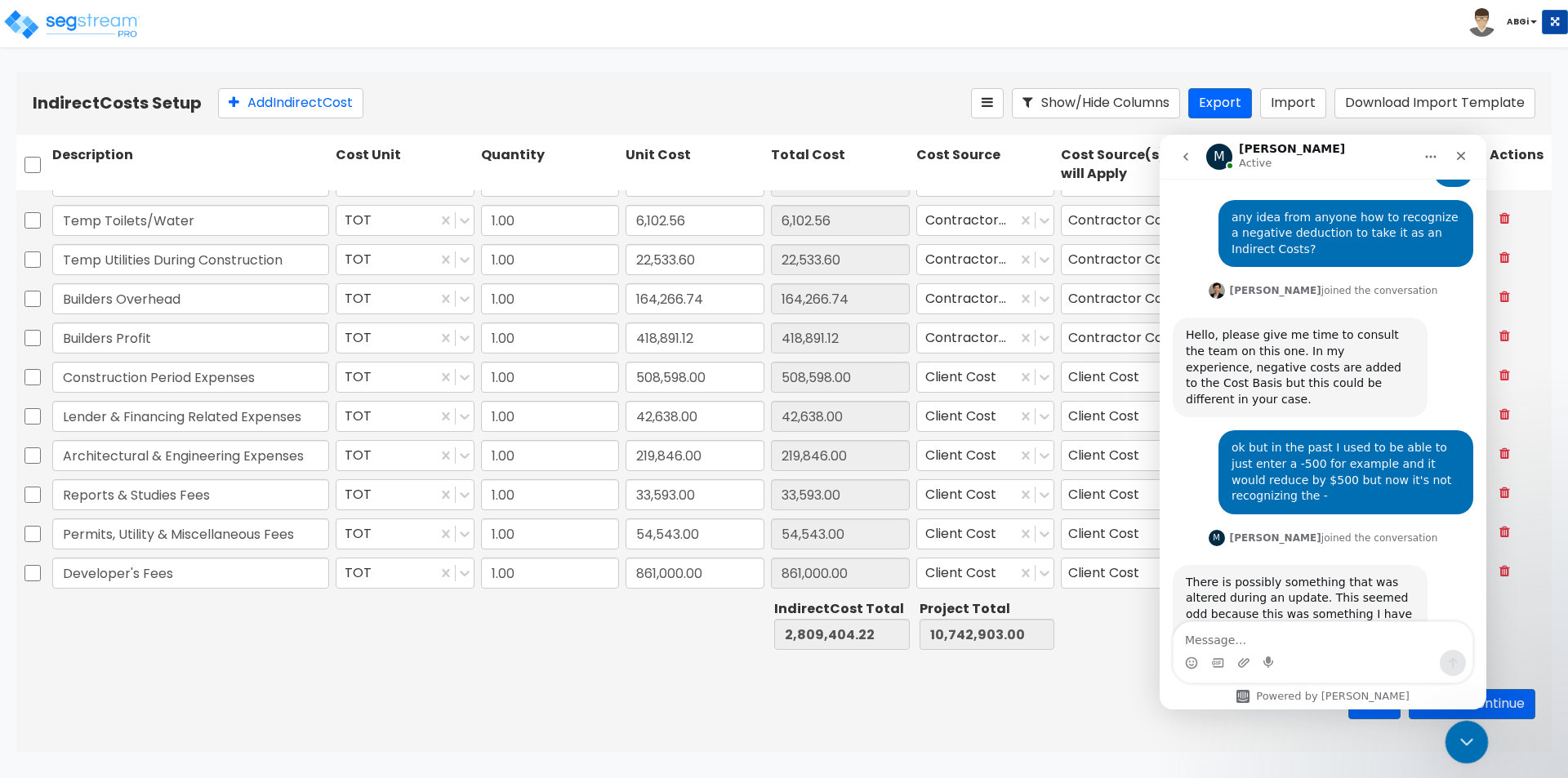
click at [1455, 732] on icon "Close Intercom Messenger" at bounding box center [1464, 740] width 19 height 19
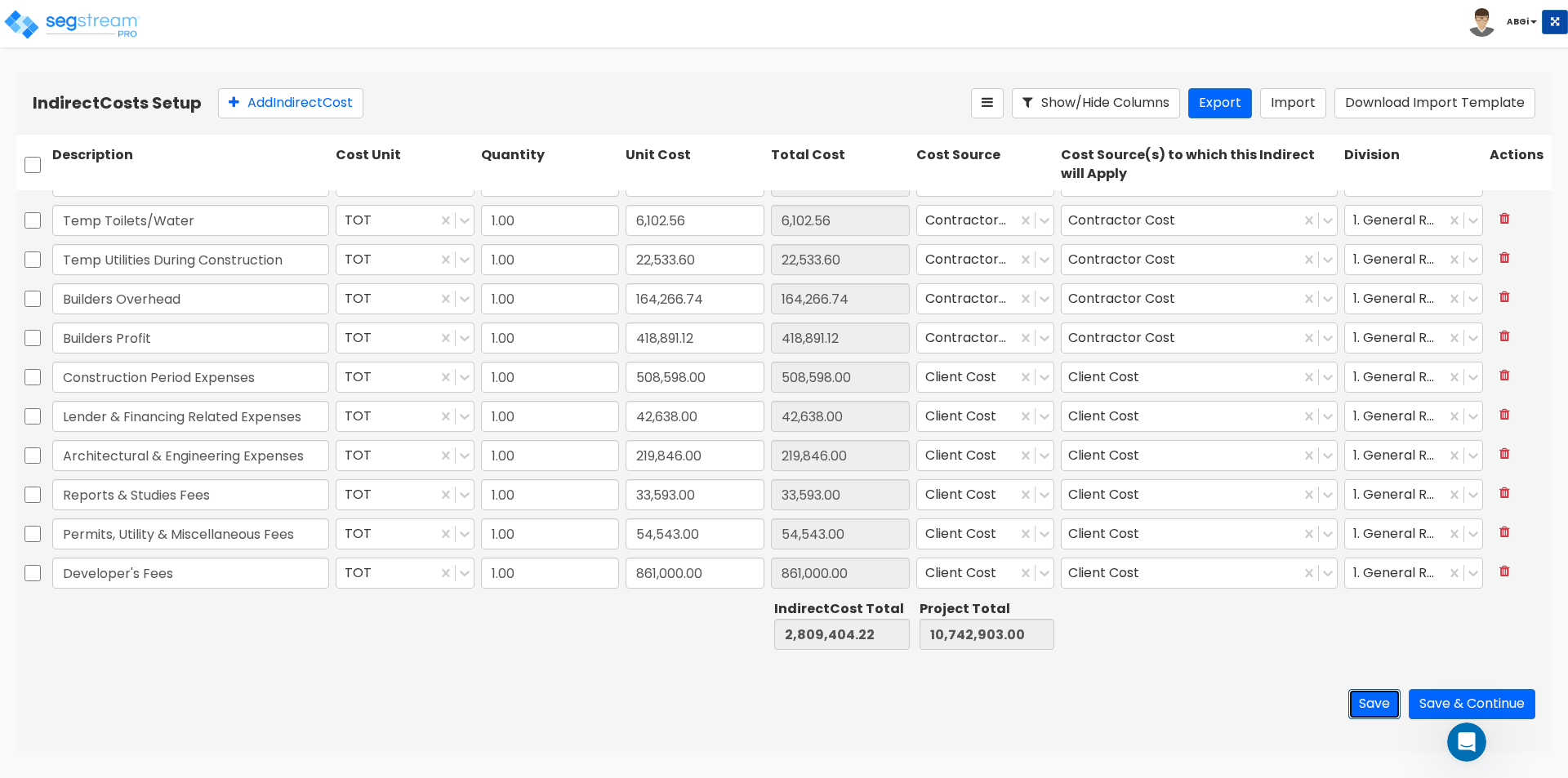
click at [1364, 702] on button "Save" at bounding box center [1374, 705] width 52 height 30
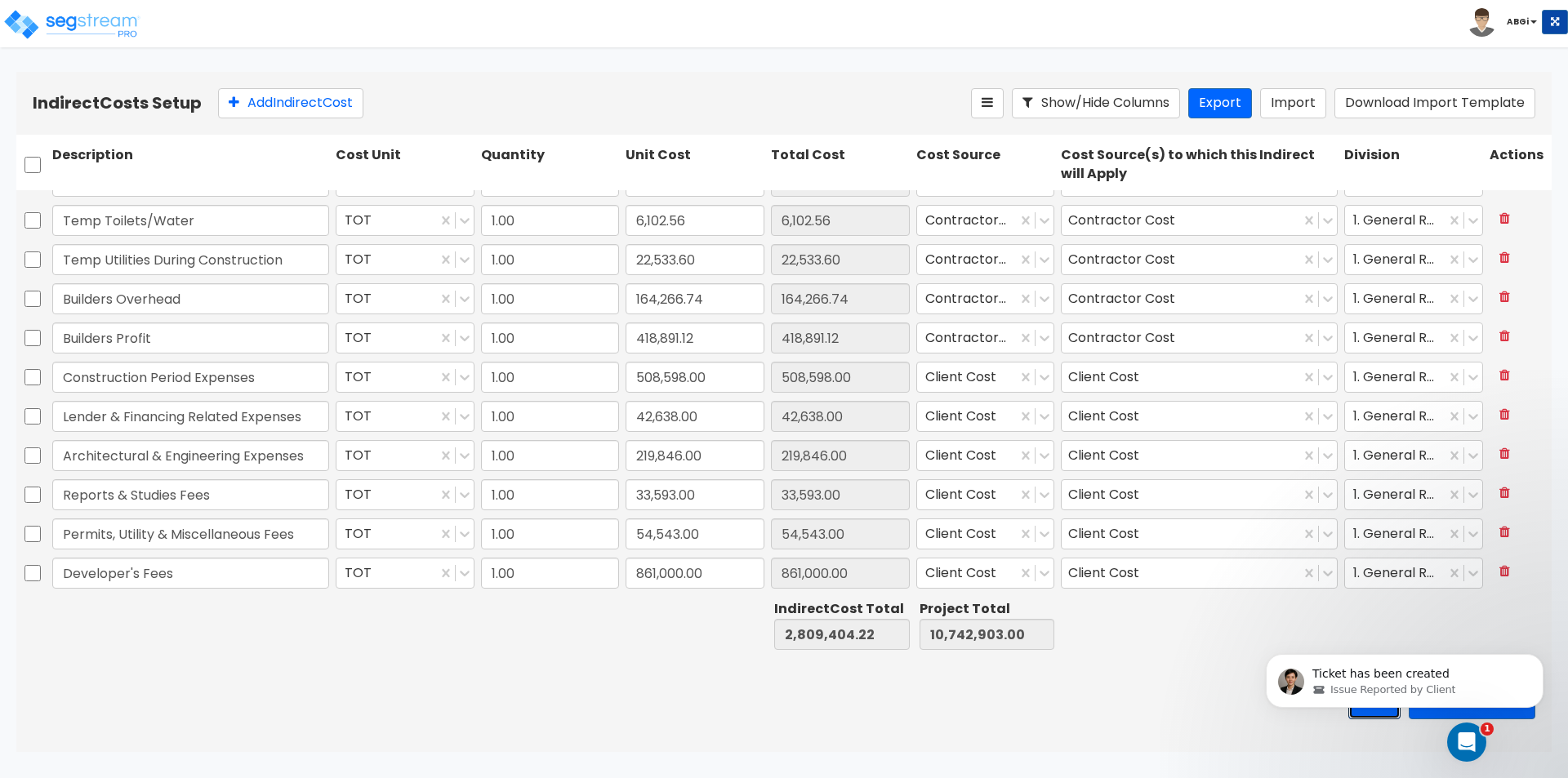
scroll to position [1989, 0]
click at [1443, 669] on p "Ticket has been created" at bounding box center [1418, 674] width 211 height 16
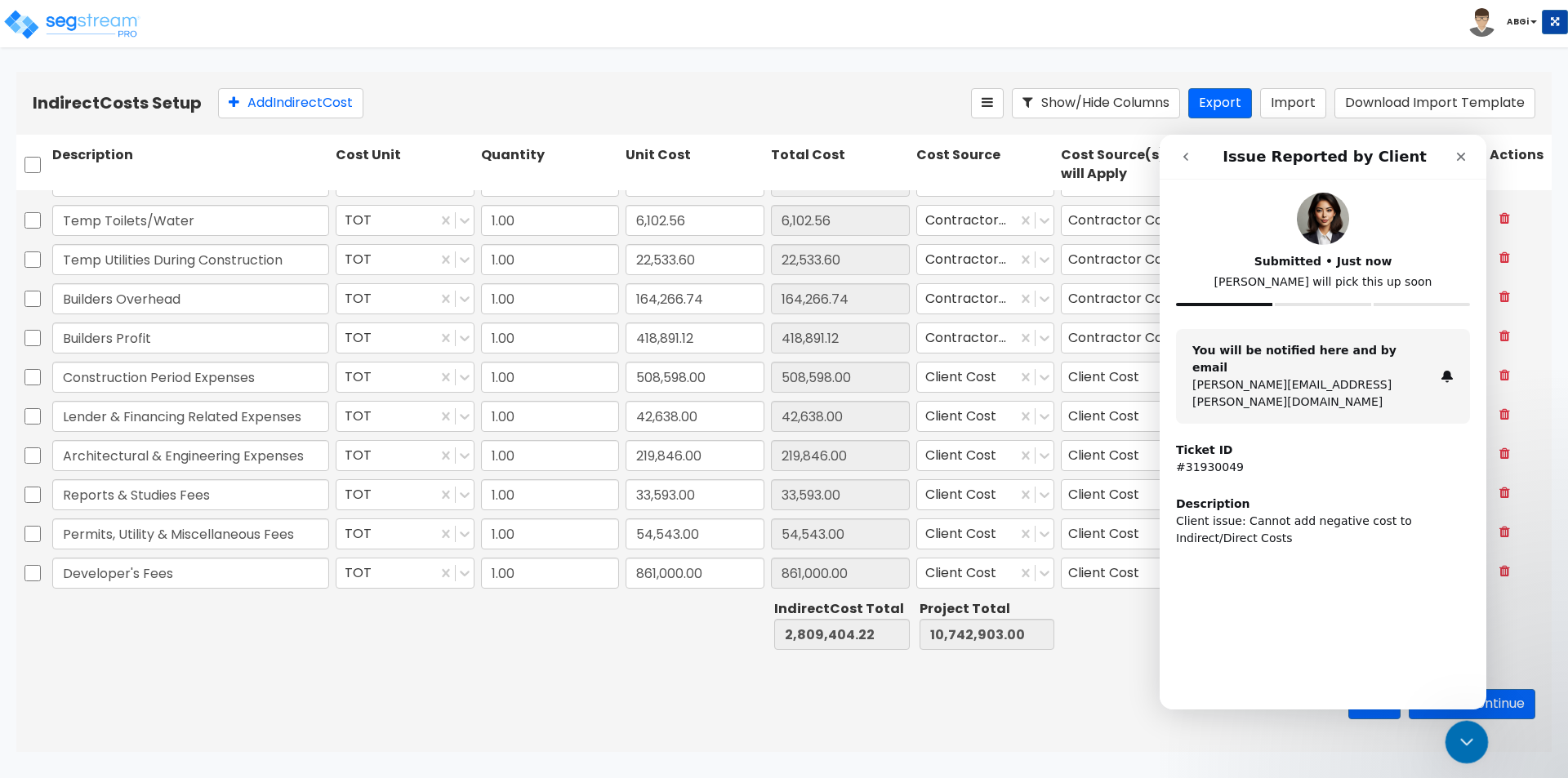
click at [1445, 744] on div "Close Intercom Messenger" at bounding box center [1464, 740] width 39 height 39
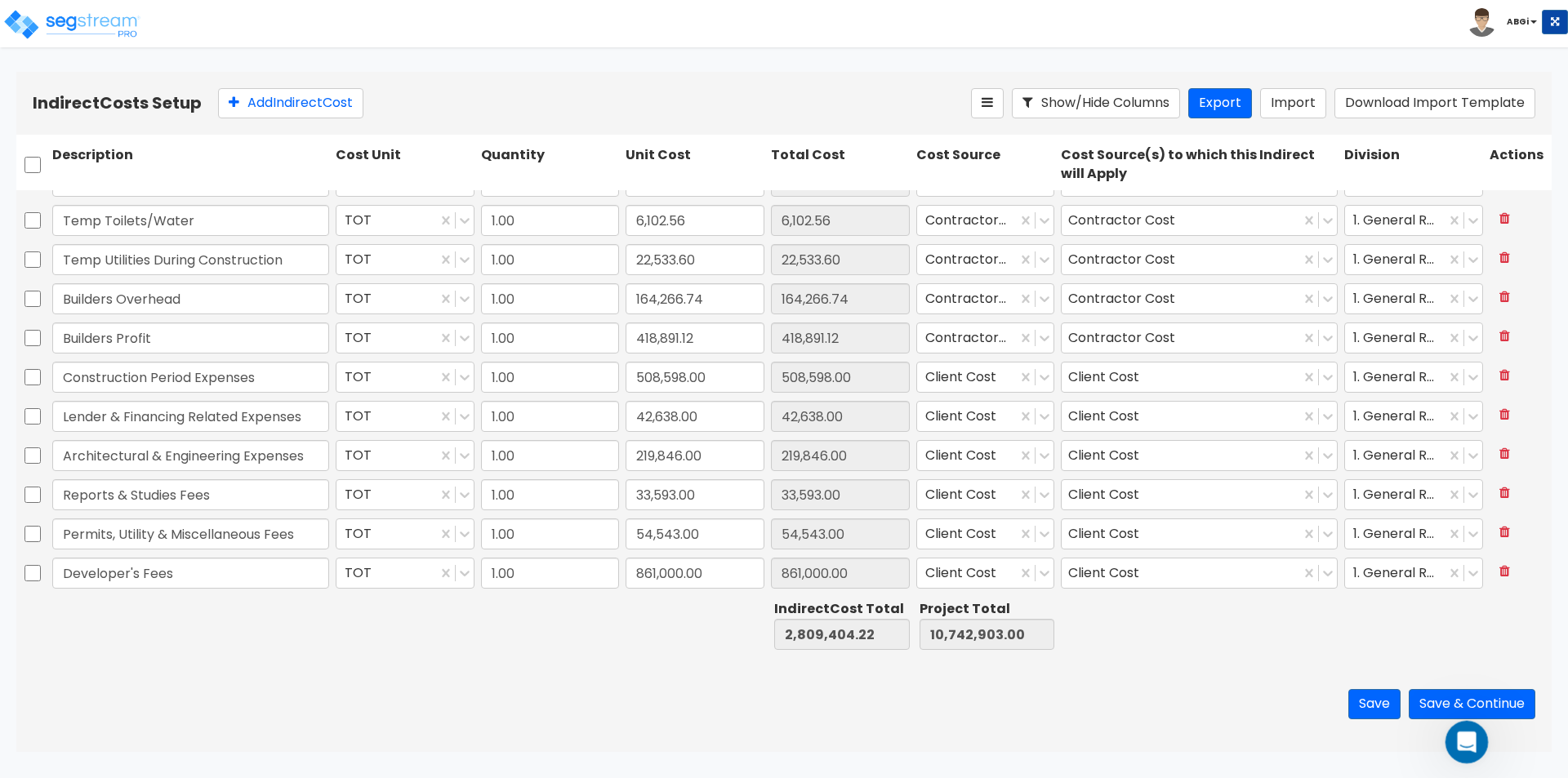
click at [1457, 747] on icon "Open Intercom Messenger" at bounding box center [1464, 740] width 27 height 27
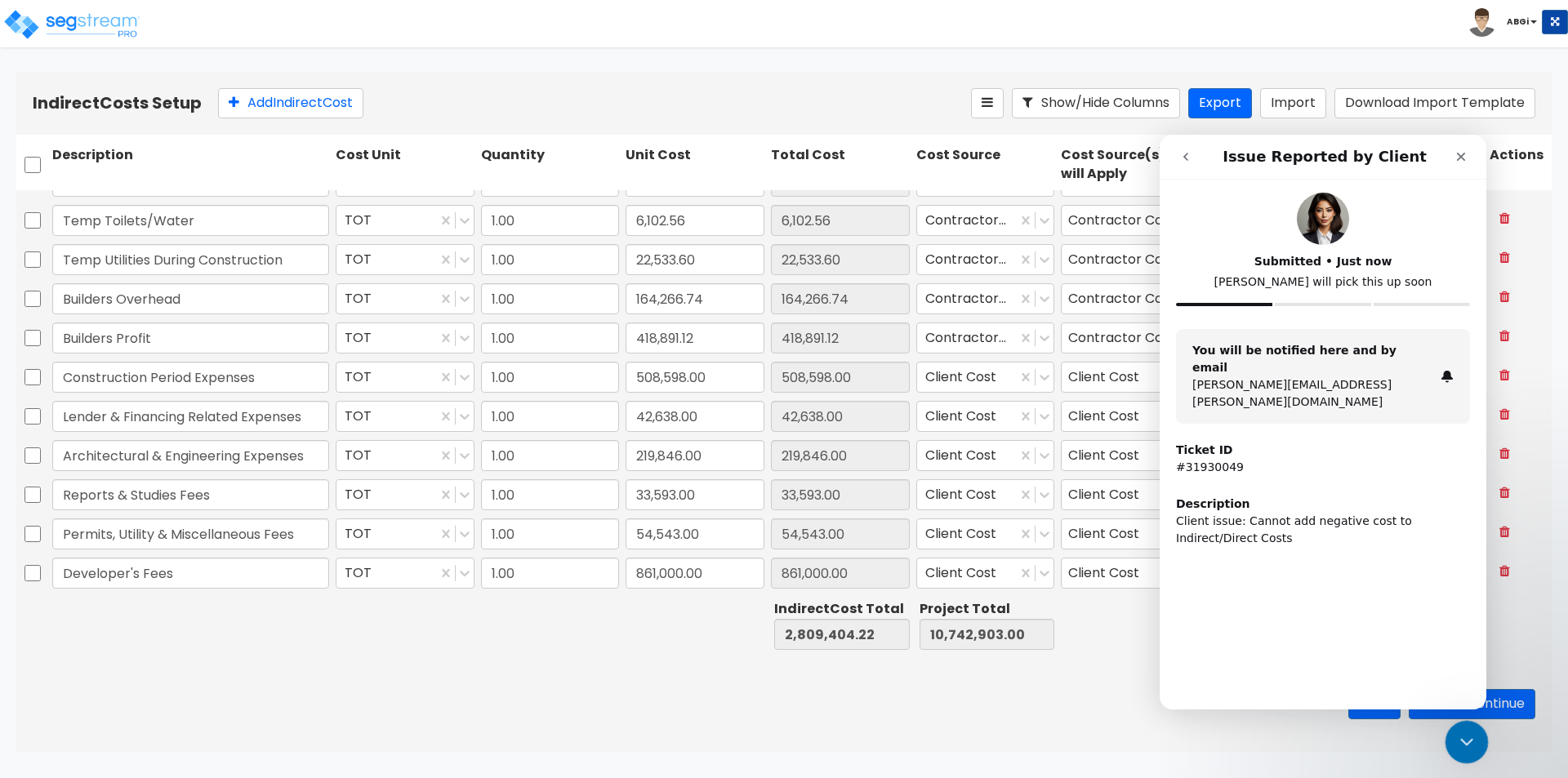
click at [1457, 736] on icon "Close Intercom Messenger" at bounding box center [1464, 740] width 19 height 19
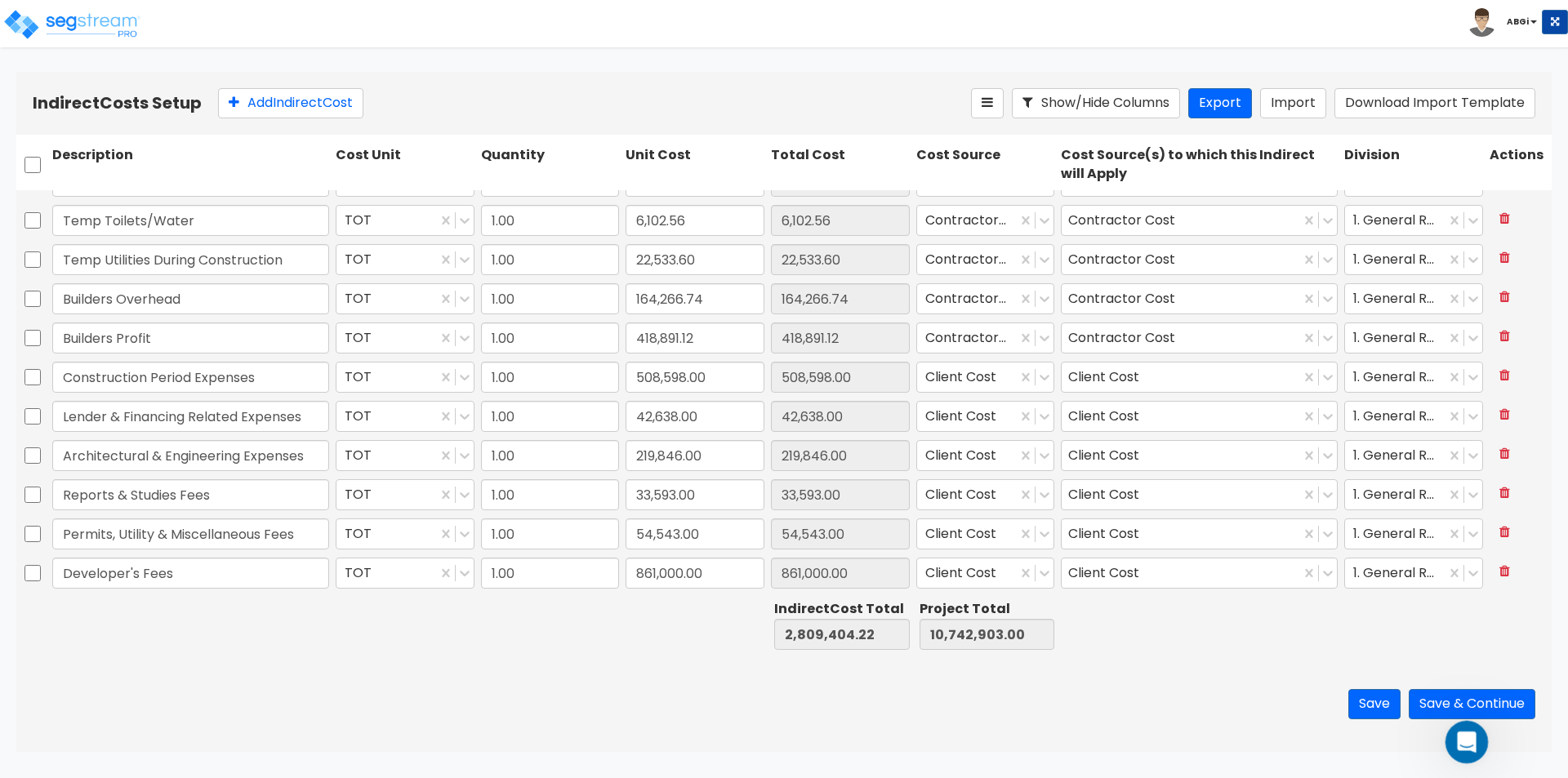
click at [1456, 748] on div "Open Intercom Messenger" at bounding box center [1464, 740] width 54 height 54
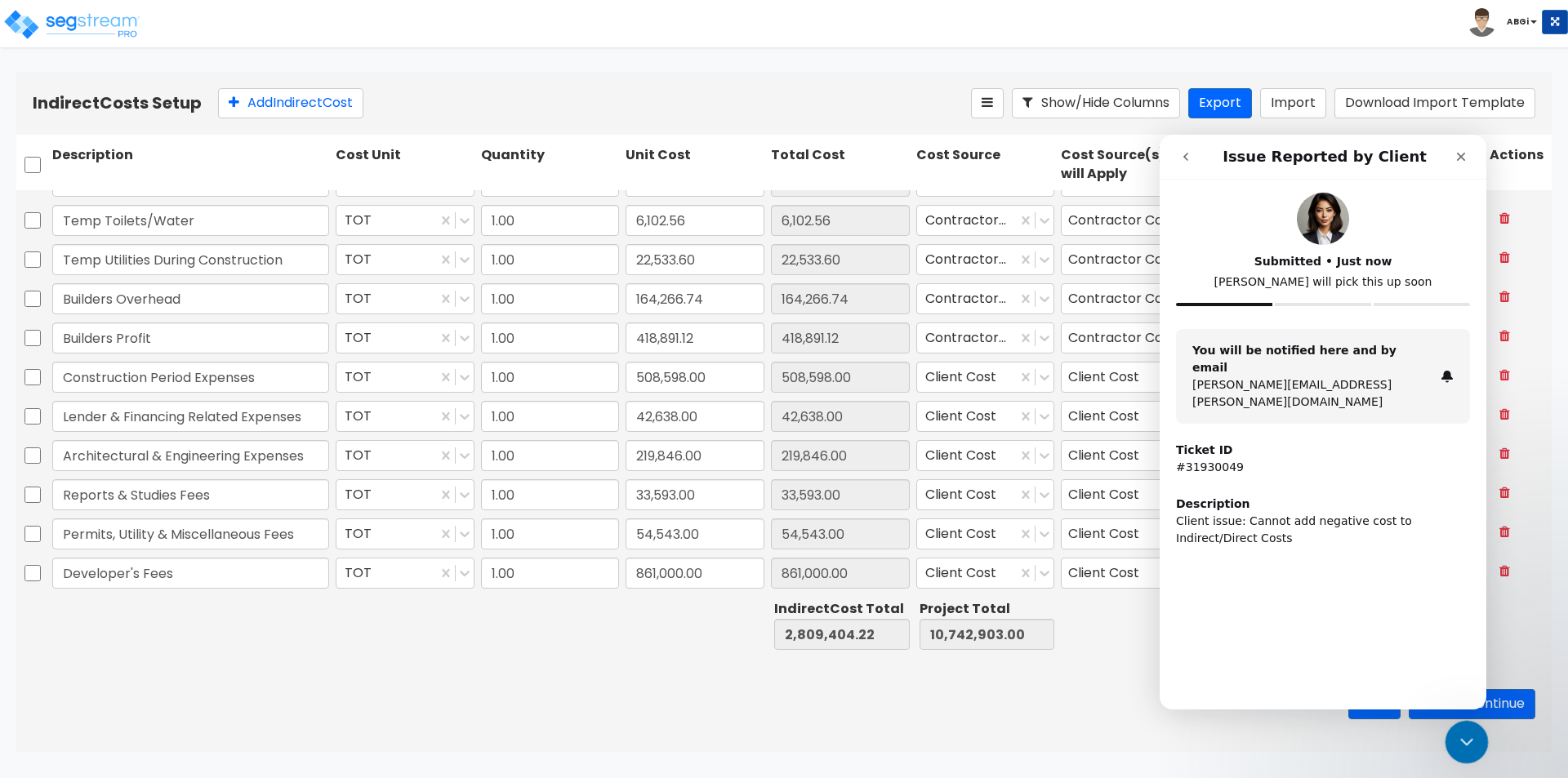
click at [1479, 752] on div "Close Intercom Messenger" at bounding box center [1464, 740] width 39 height 39
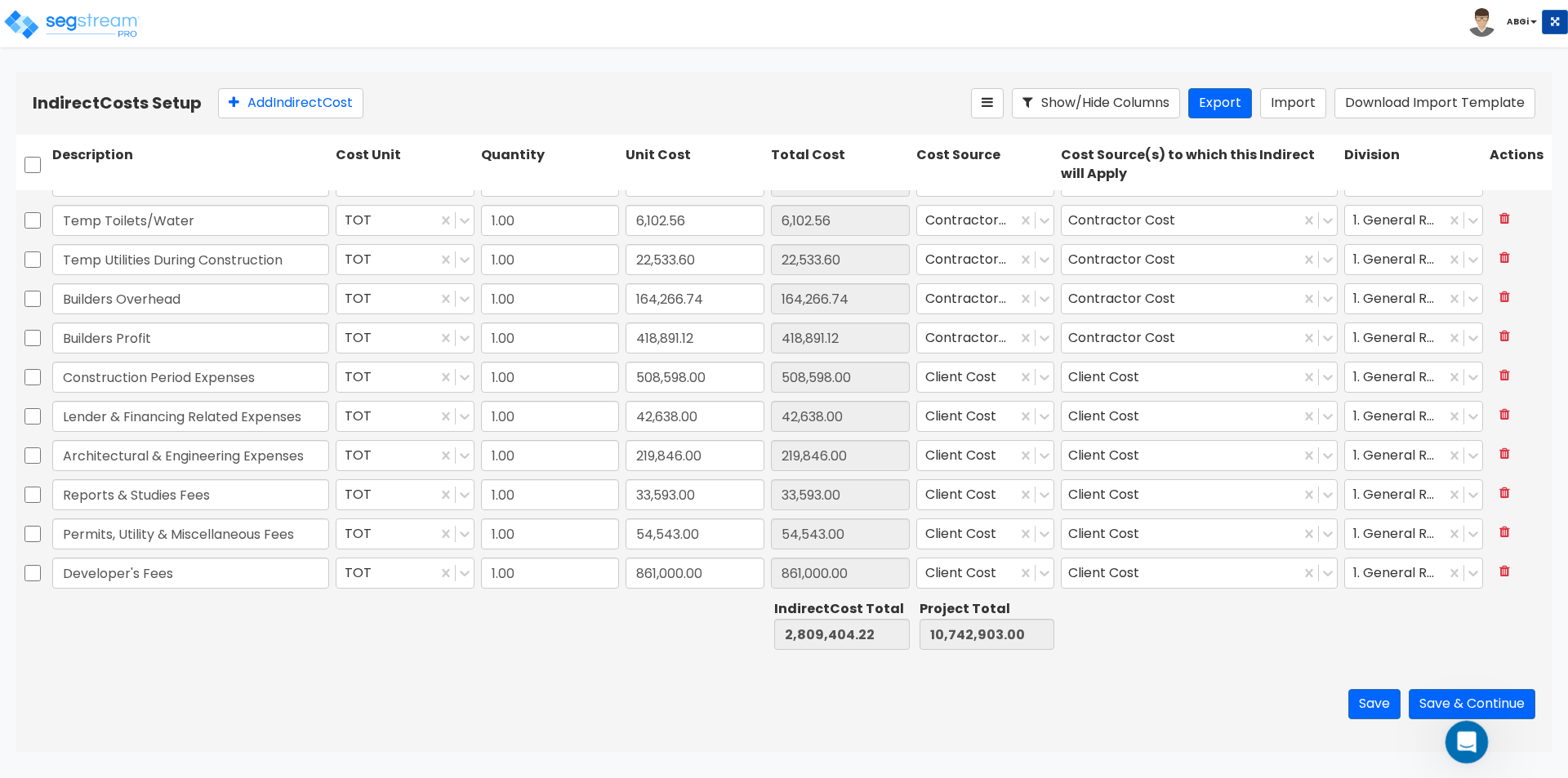
click at [1456, 732] on div "Open Intercom Messenger" at bounding box center [1464, 740] width 54 height 54
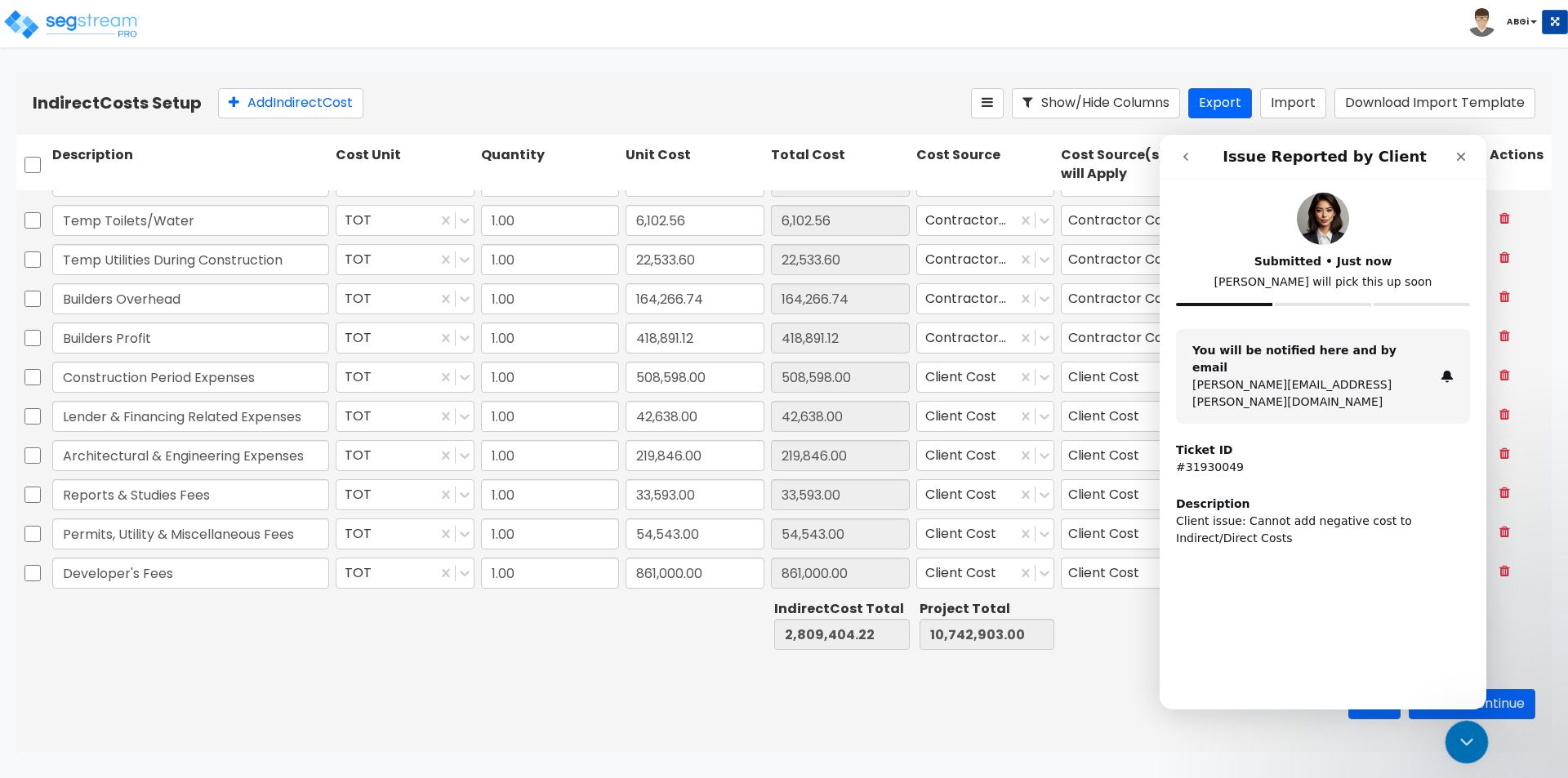
click at [1456, 743] on icon "Close Intercom Messenger" at bounding box center [1464, 740] width 19 height 19
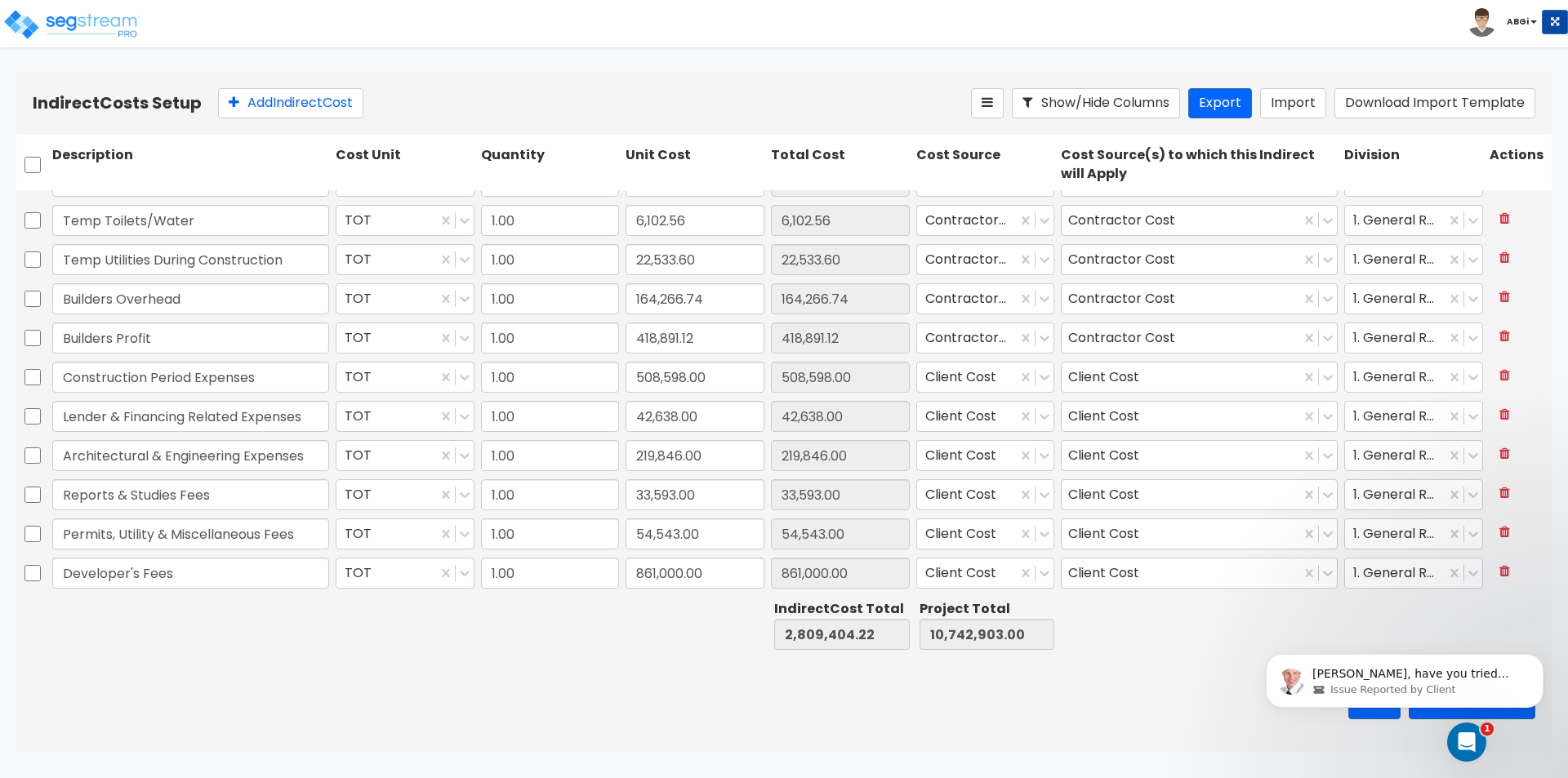
scroll to position [0, 0]
click at [1435, 688] on span "Issue Reported by Client" at bounding box center [1392, 690] width 125 height 15
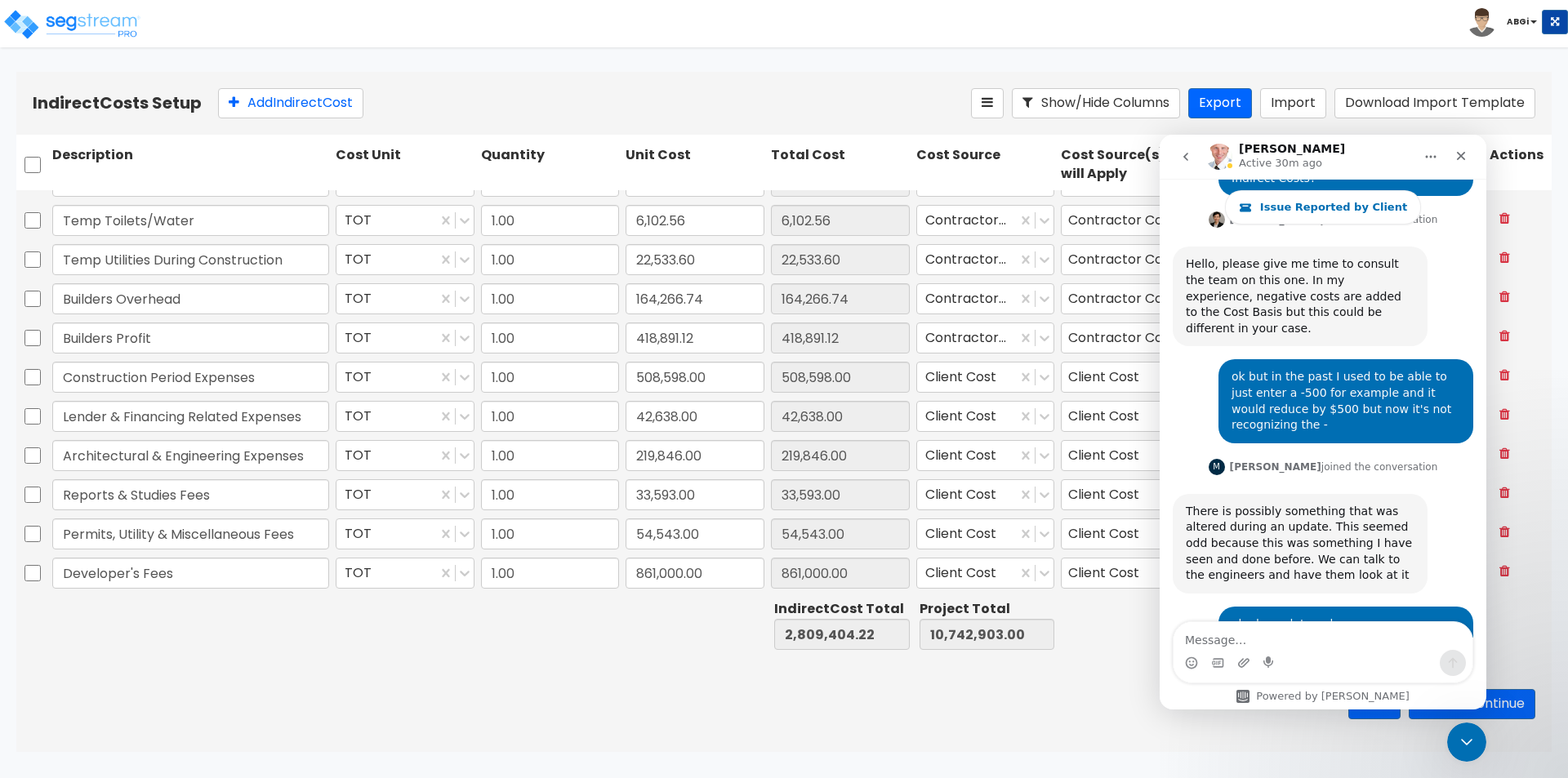
scroll to position [2134, 0]
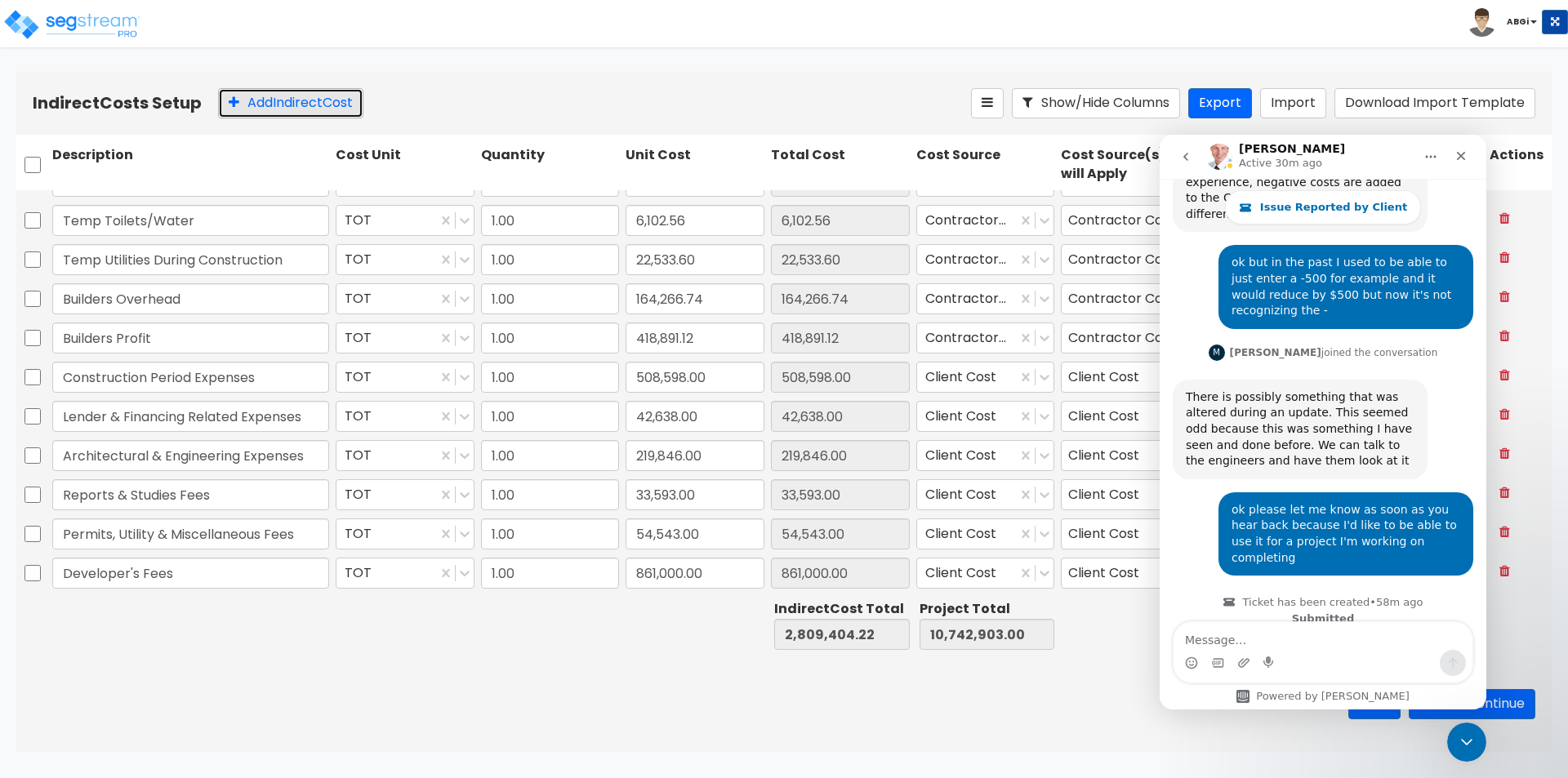
click at [273, 94] on button "Add Indirect Cost" at bounding box center [290, 104] width 145 height 30
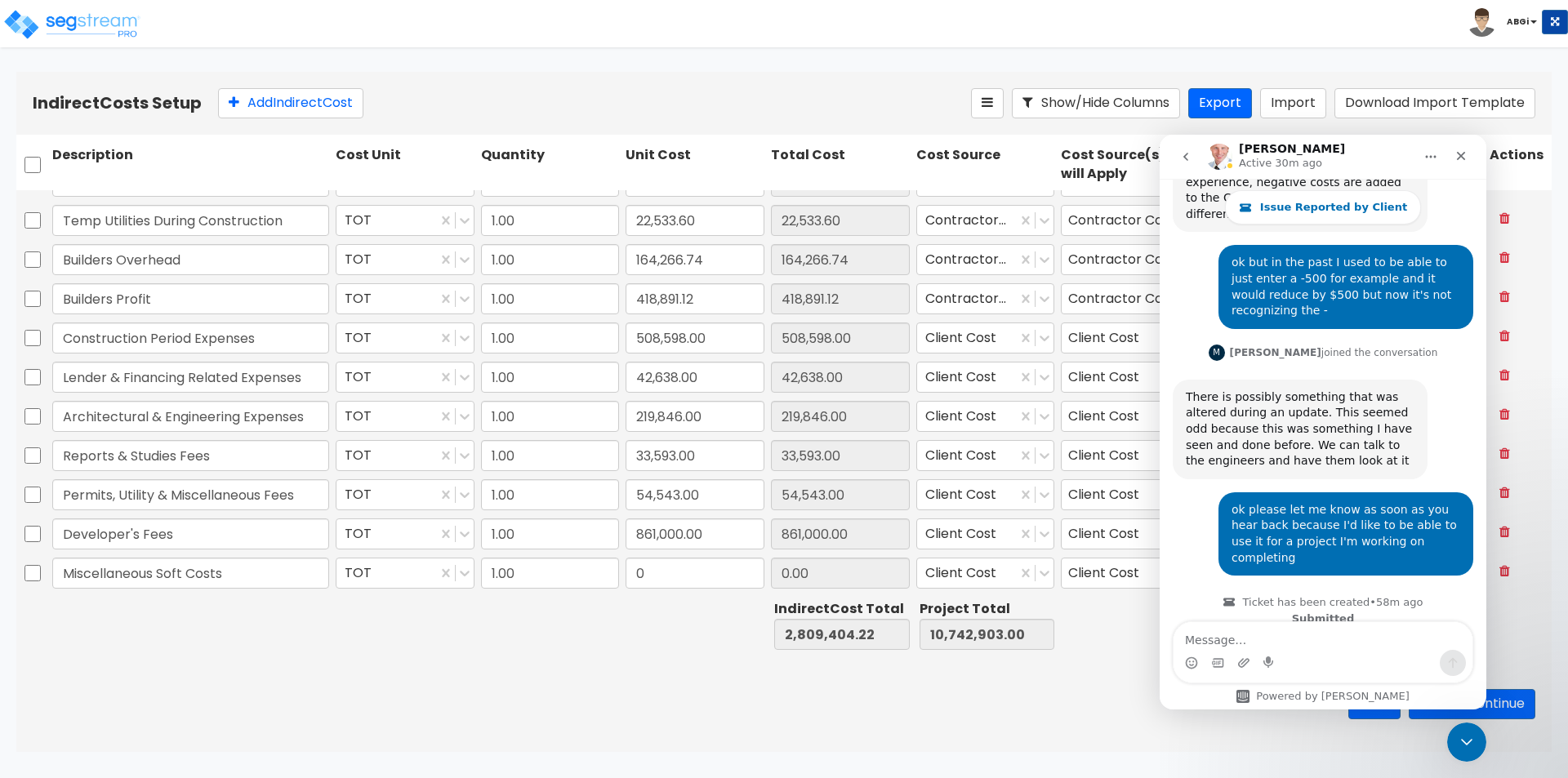
type input "Miscellaneous Soft Costs"
click at [525, 582] on input "1.00" at bounding box center [550, 573] width 139 height 31
click at [488, 571] on input "79,361" at bounding box center [550, 573] width 139 height 31
type input "79,361"
click at [665, 578] on input "0" at bounding box center [695, 573] width 139 height 31
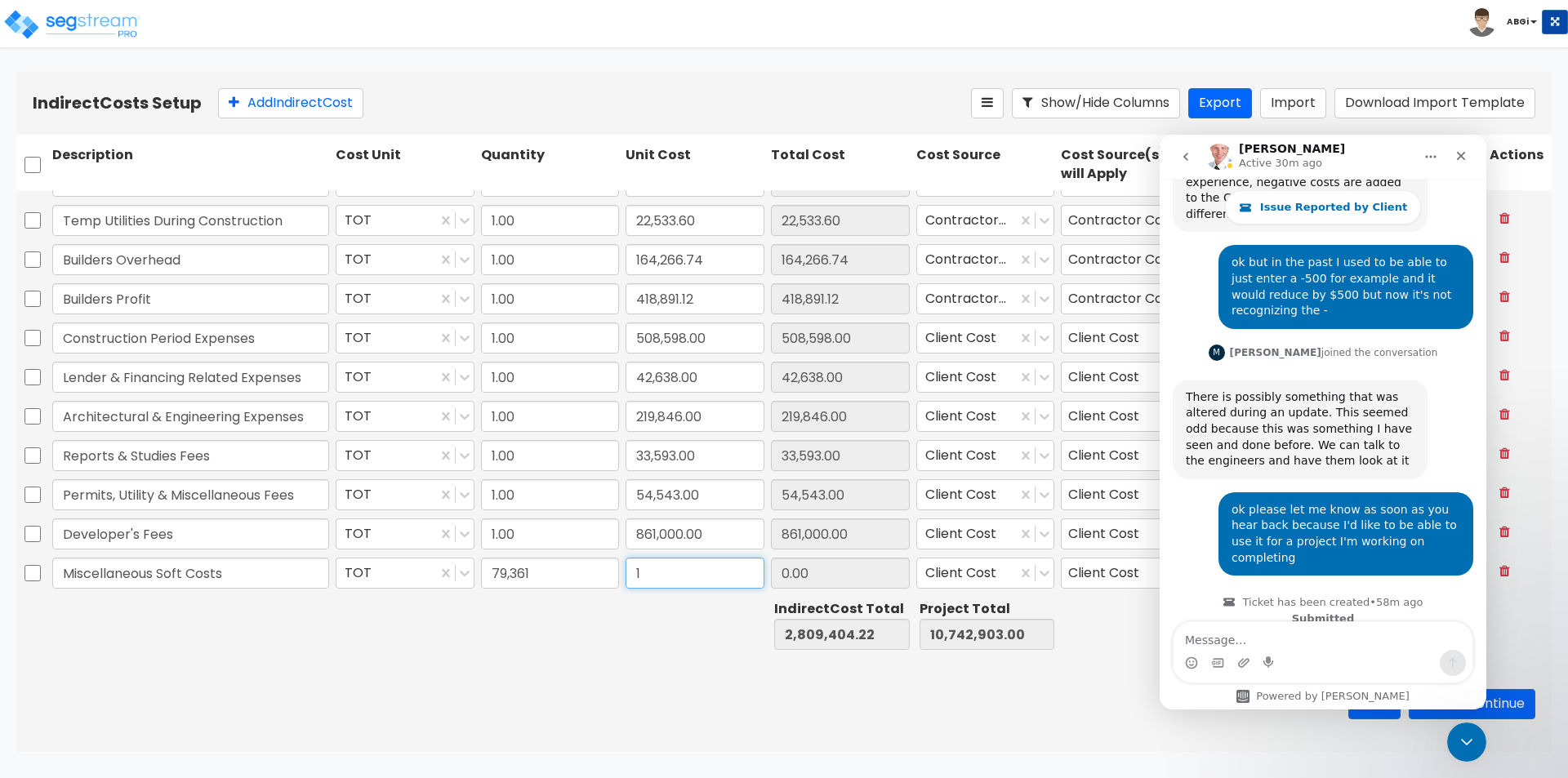
type input "1"
type input "2,888,765.22"
type input "10,822,264.00"
type input "79,361.00"
click at [673, 639] on div at bounding box center [695, 626] width 145 height 57
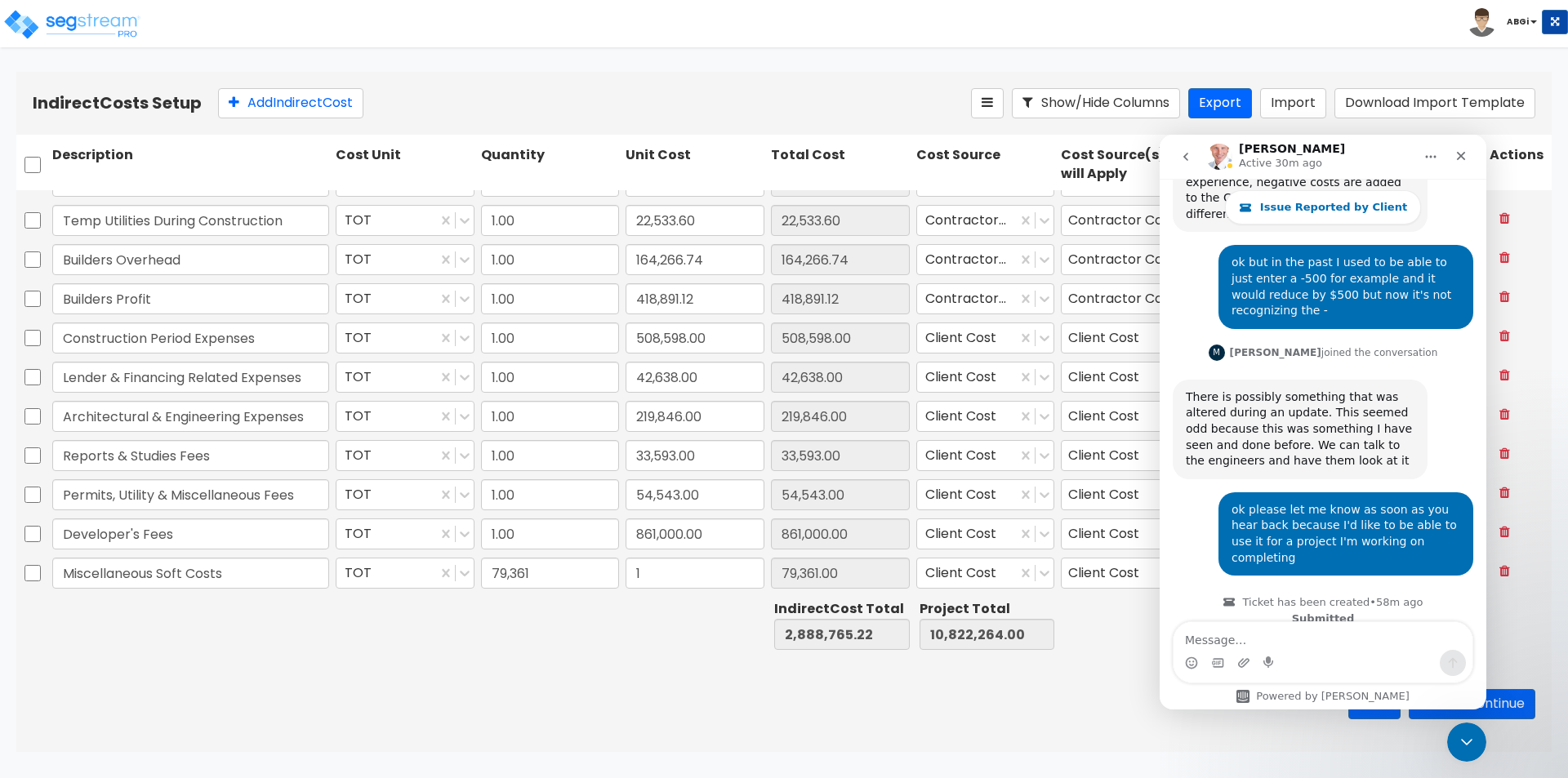
click at [1340, 653] on div "Intercom messenger" at bounding box center [1323, 664] width 299 height 27
click at [1327, 644] on textarea "Message…" at bounding box center [1323, 635] width 299 height 27
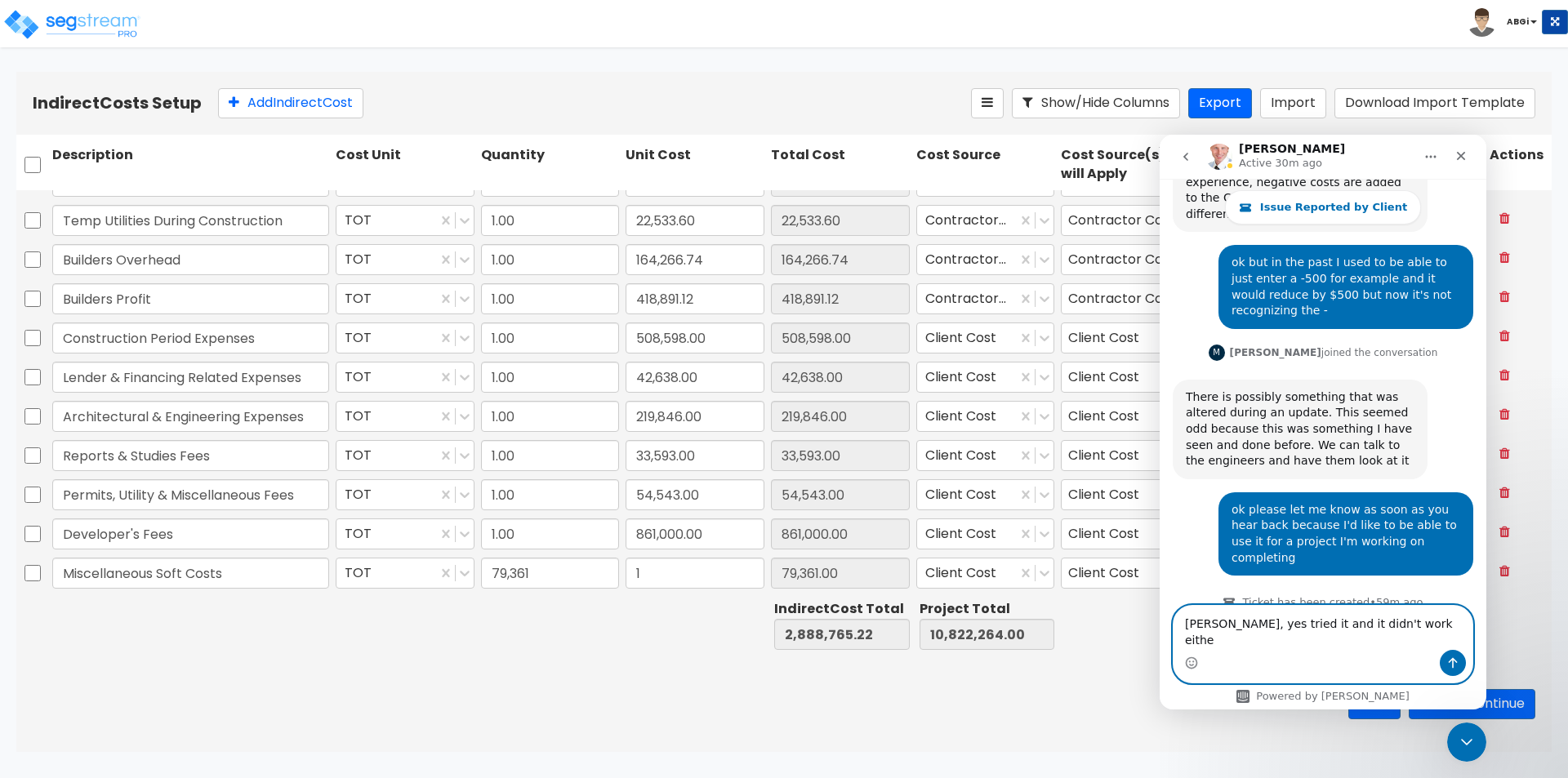
type textarea "[PERSON_NAME], yes tried it and it didn't work either"
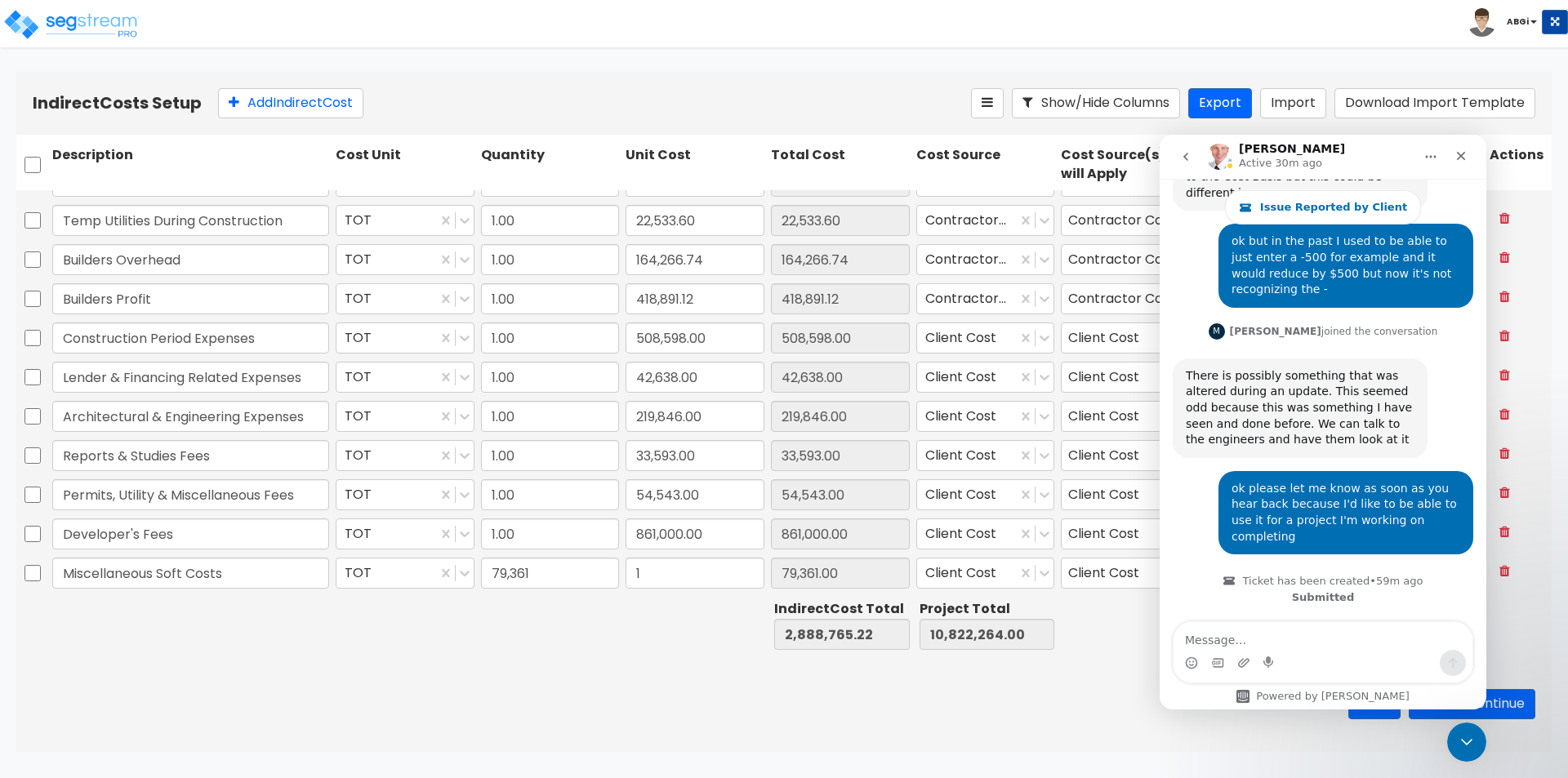
click at [662, 647] on div at bounding box center [695, 626] width 145 height 57
click at [1449, 728] on div "Close Intercom Messenger" at bounding box center [1464, 740] width 39 height 39
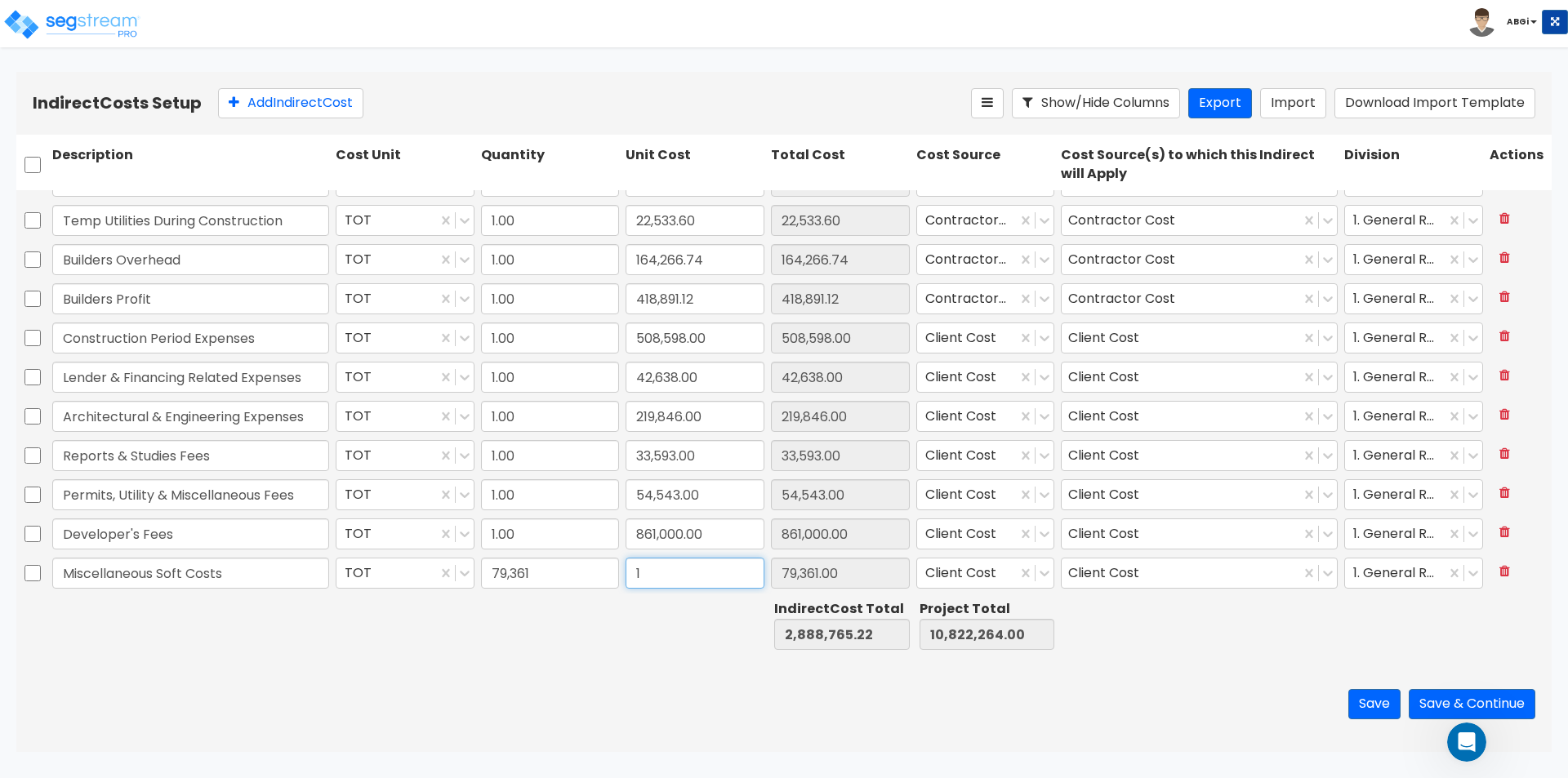
click at [633, 572] on input "1" at bounding box center [695, 573] width 139 height 31
type input "2,809,404.22"
type input "10,742,903.00"
type input "0.00"
click at [1499, 574] on icon at bounding box center [1504, 571] width 11 height 13
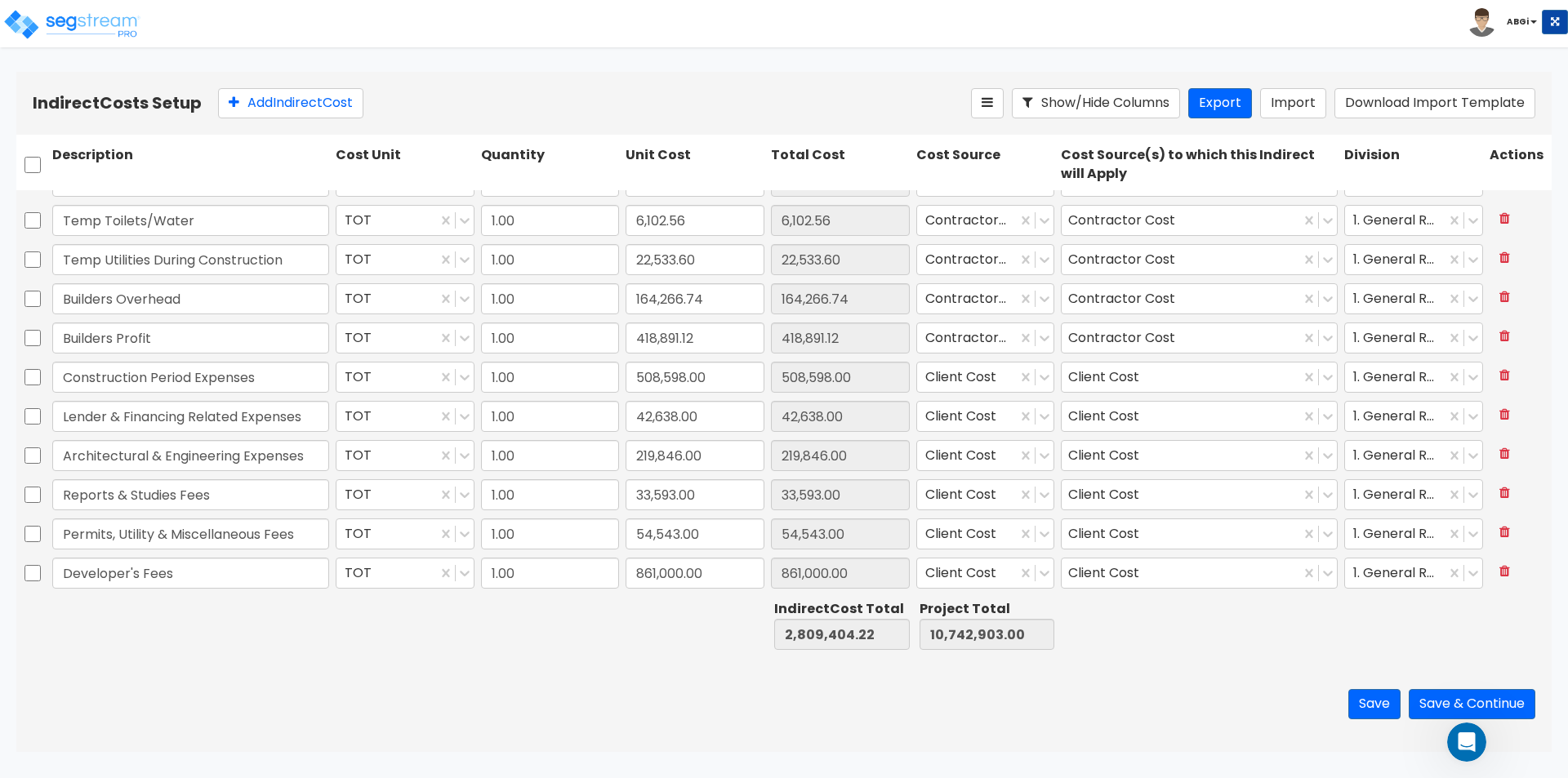
scroll to position [224, 0]
click at [1367, 706] on button "Save" at bounding box center [1374, 705] width 52 height 30
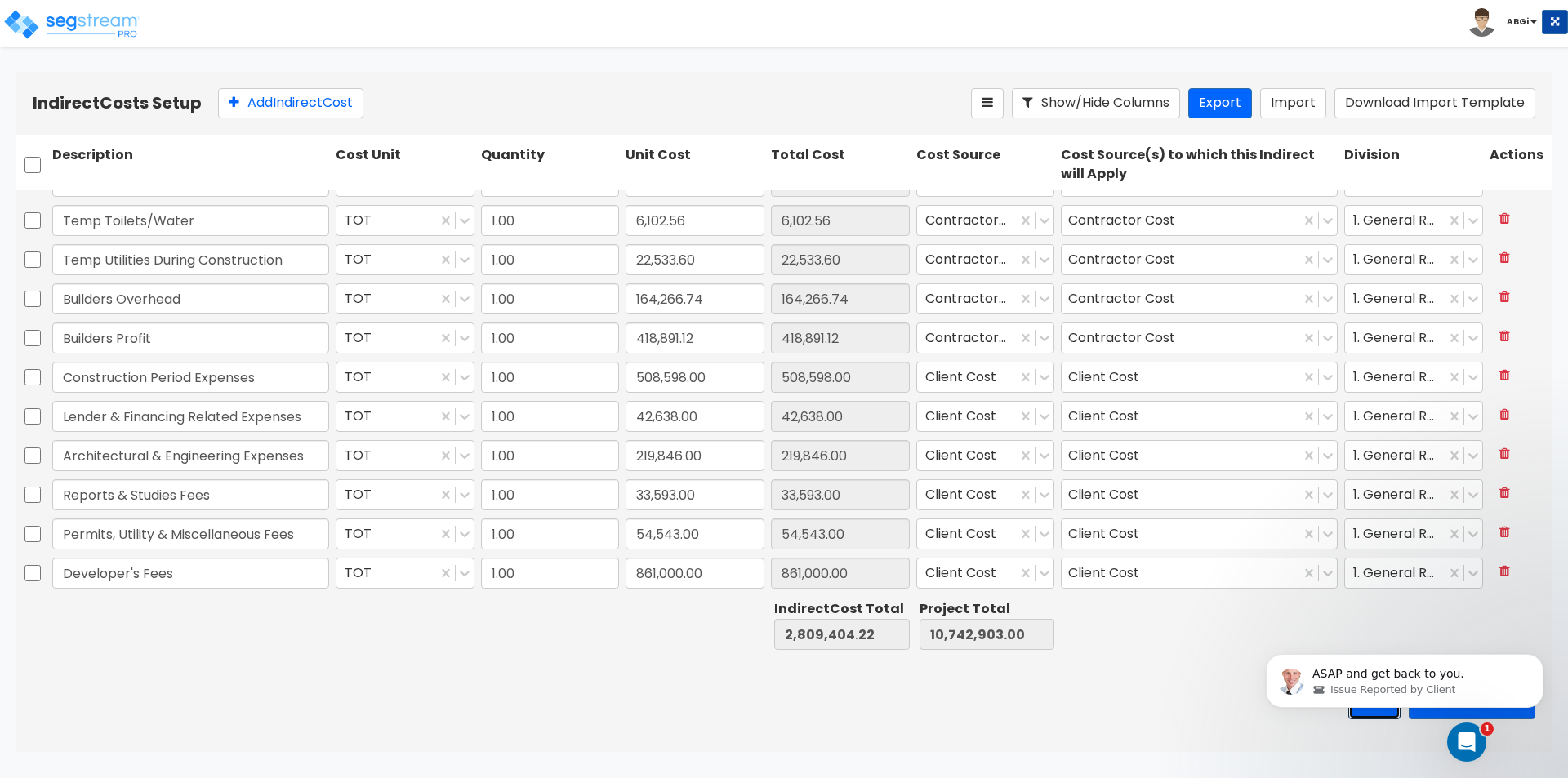
scroll to position [2242, 0]
click at [1415, 694] on span "Issue Reported by Client" at bounding box center [1392, 690] width 125 height 15
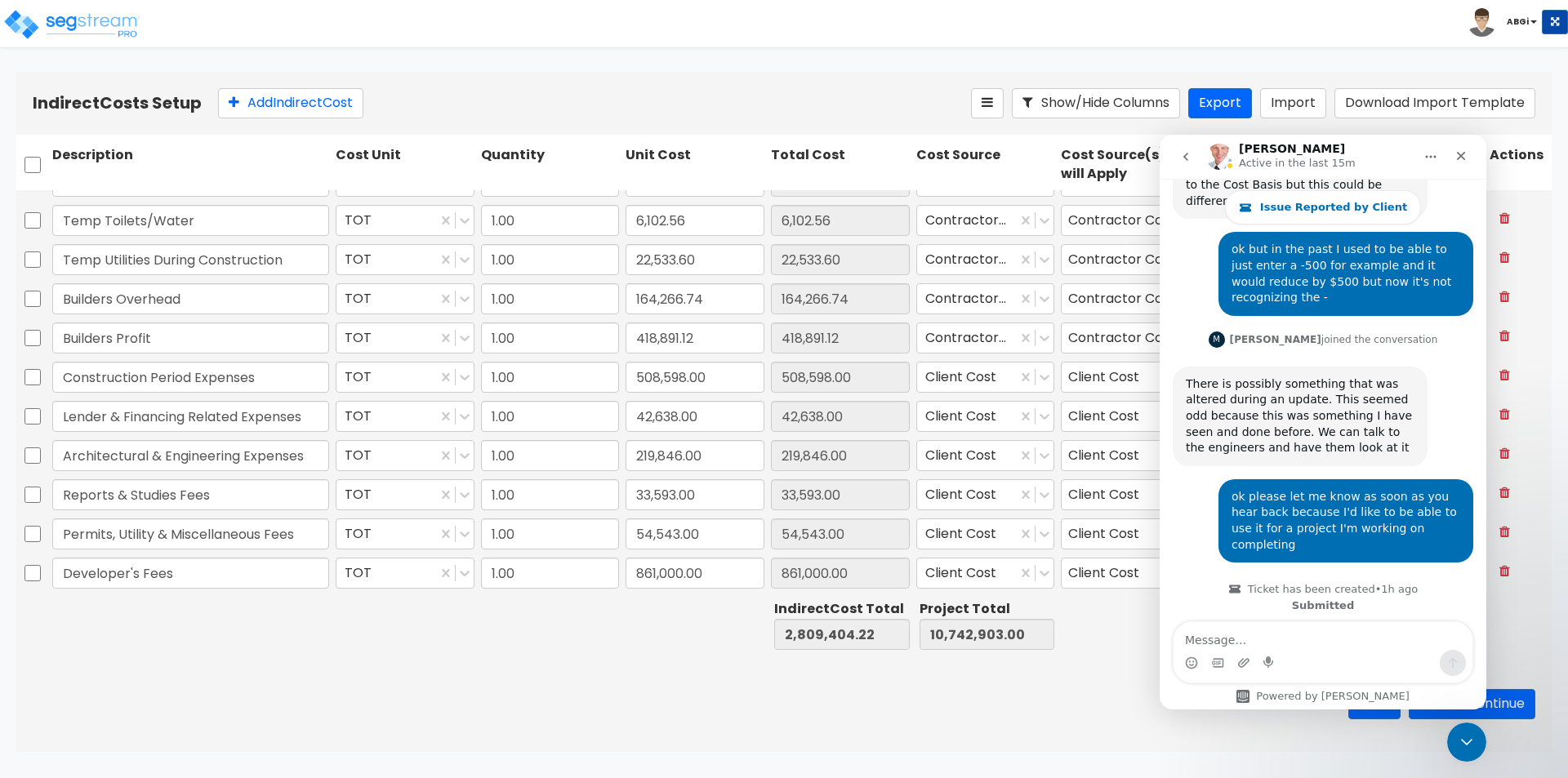
scroll to position [2269, 0]
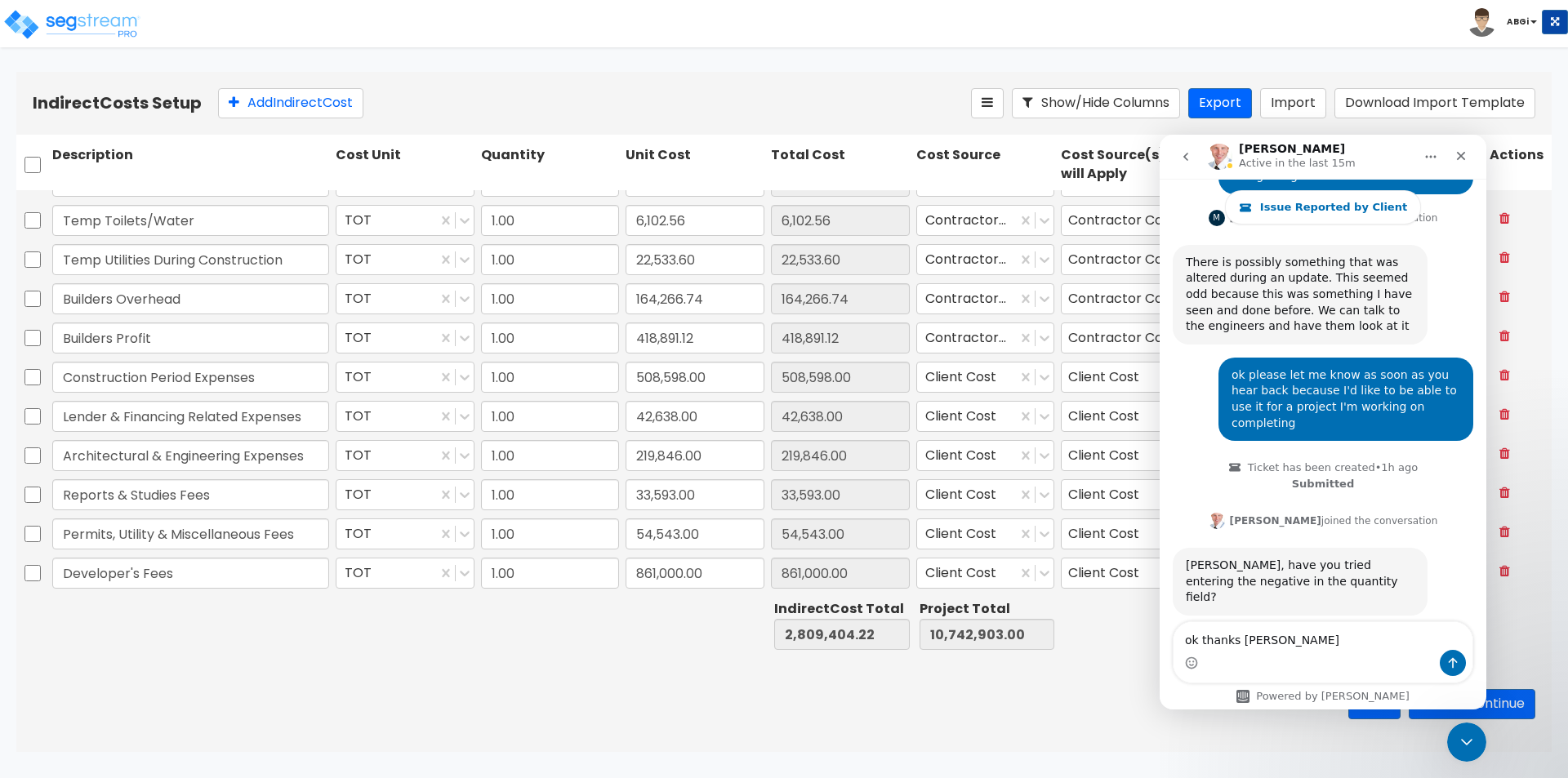
type textarea "ok thanks [PERSON_NAME]"
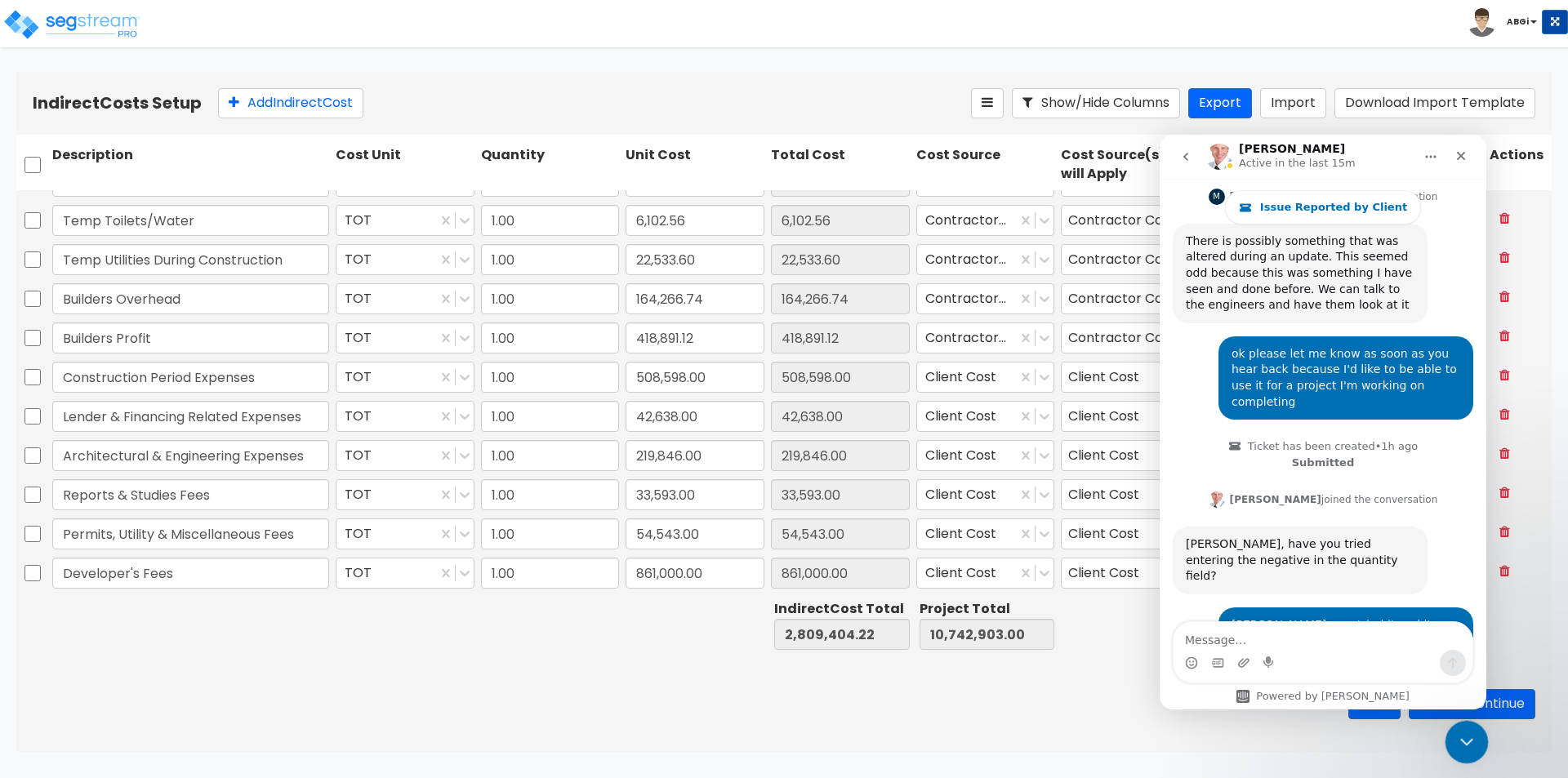
click at [1456, 730] on icon "Close Intercom Messenger" at bounding box center [1464, 740] width 19 height 19
